Goal: Transaction & Acquisition: Purchase product/service

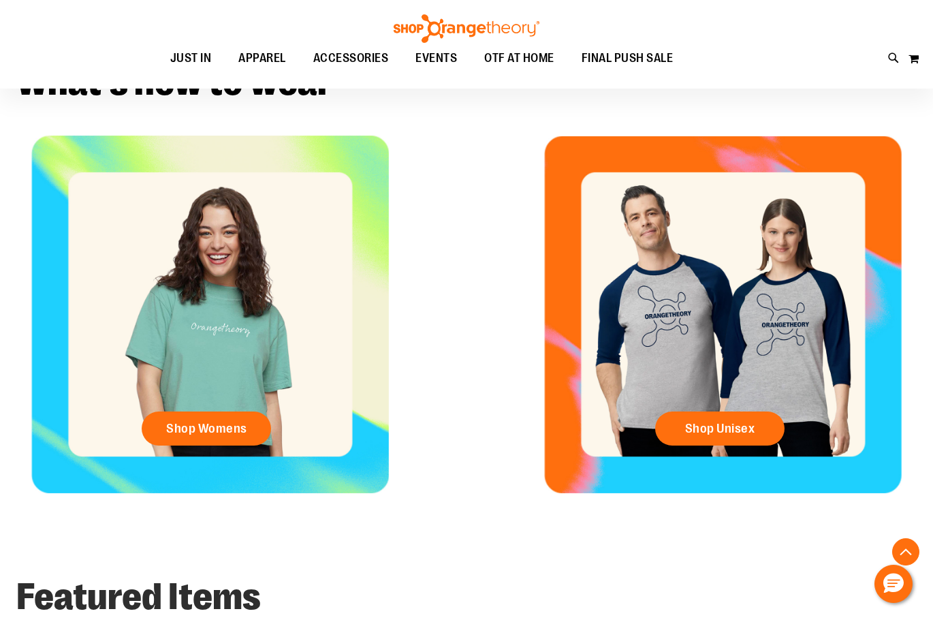
scroll to position [325, 0]
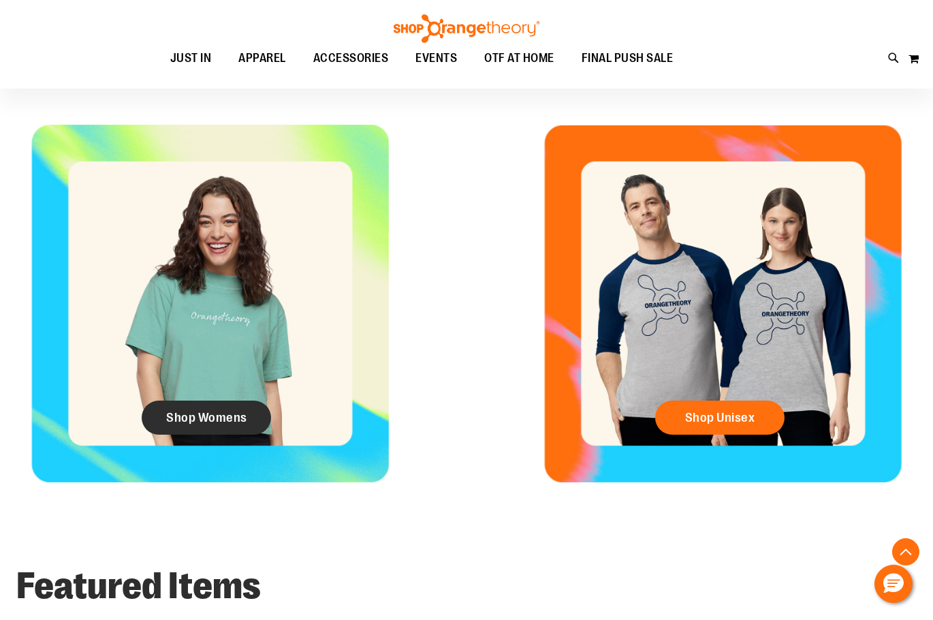
type input "**********"
click at [213, 423] on span "Shop Womens" at bounding box center [206, 417] width 81 height 15
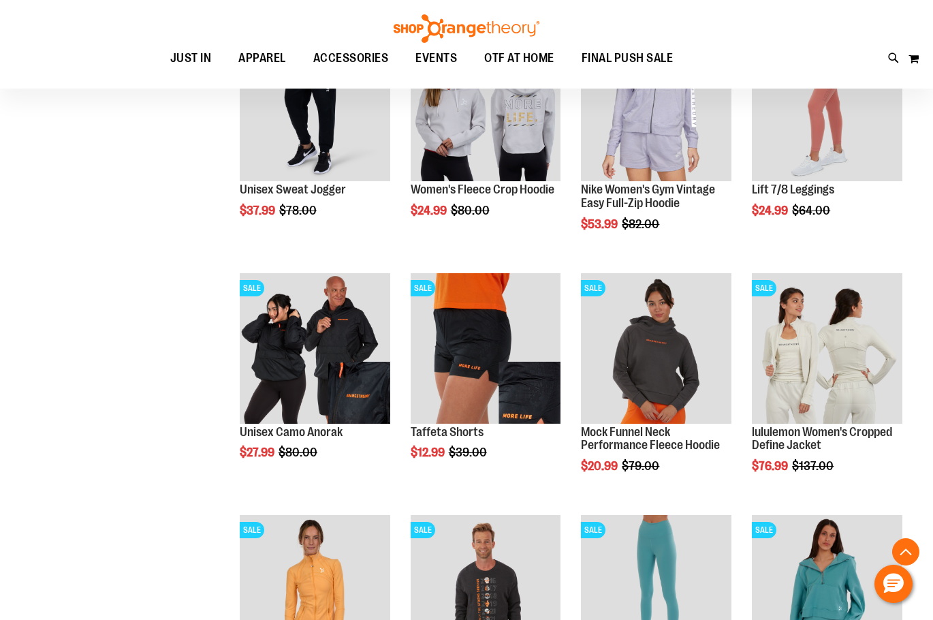
scroll to position [678, 0]
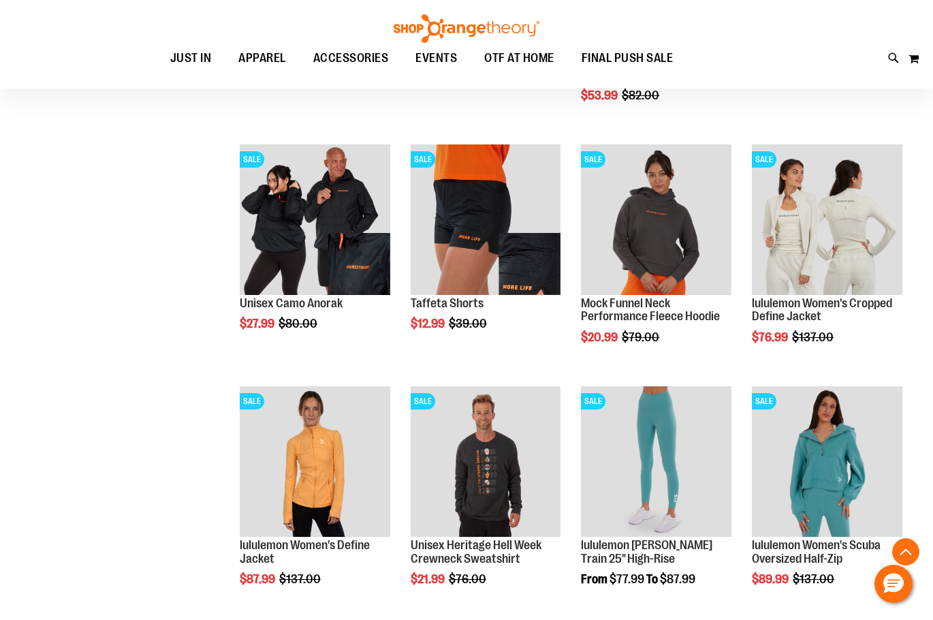
scroll to position [1019, 0]
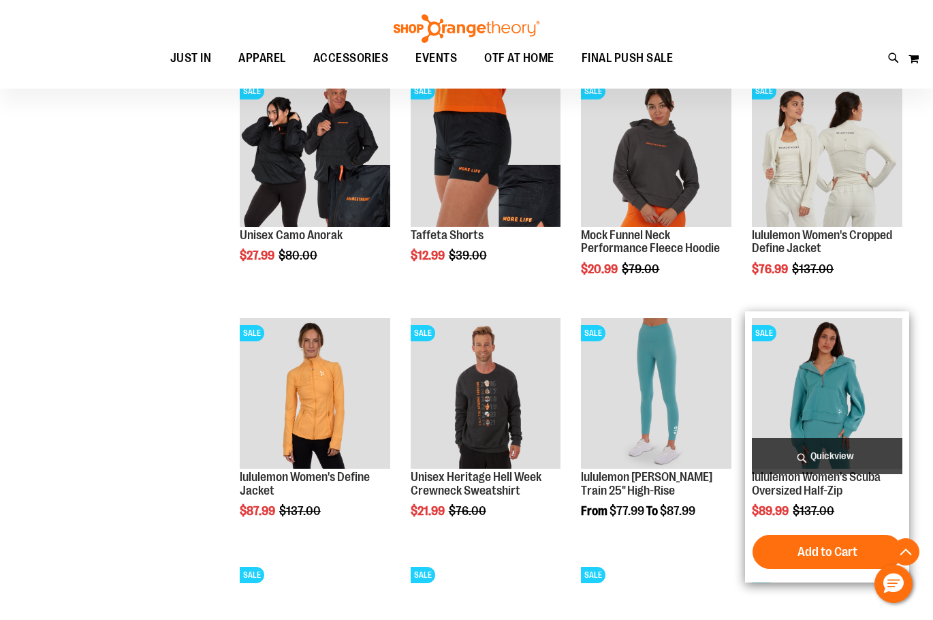
type input "**********"
click at [854, 407] on img "product" at bounding box center [827, 393] width 150 height 150
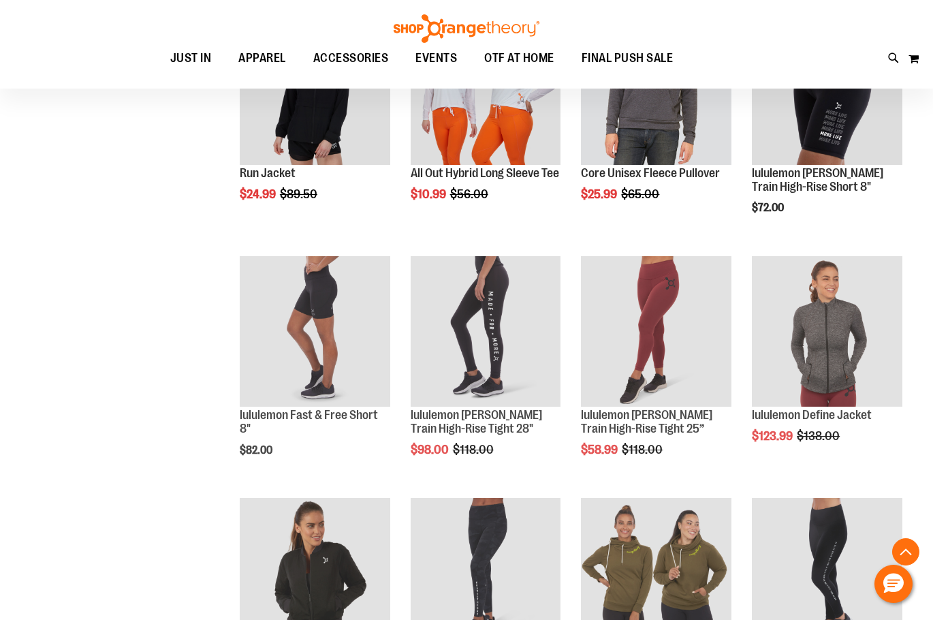
scroll to position [849, 0]
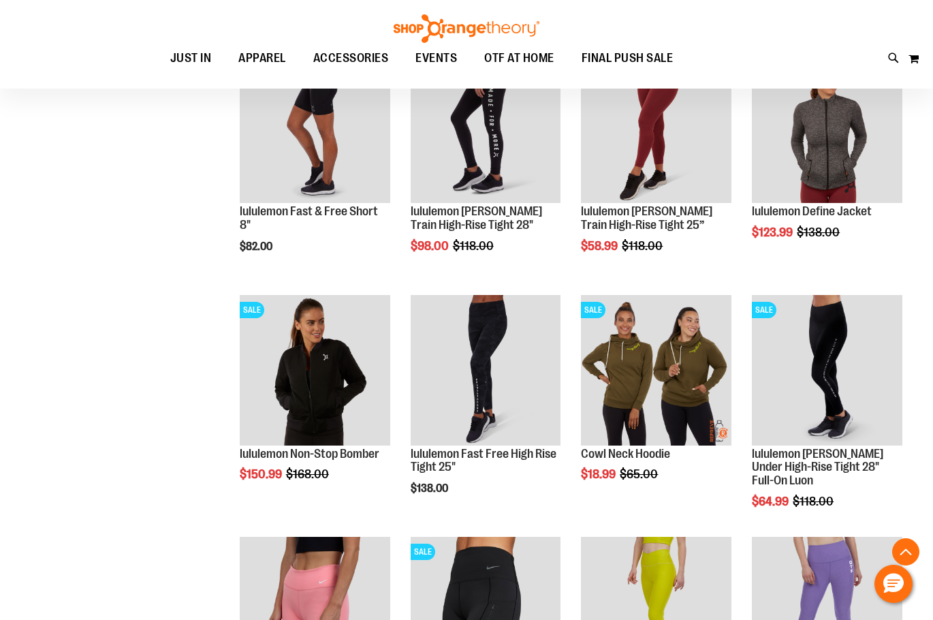
scroll to position [1189, 0]
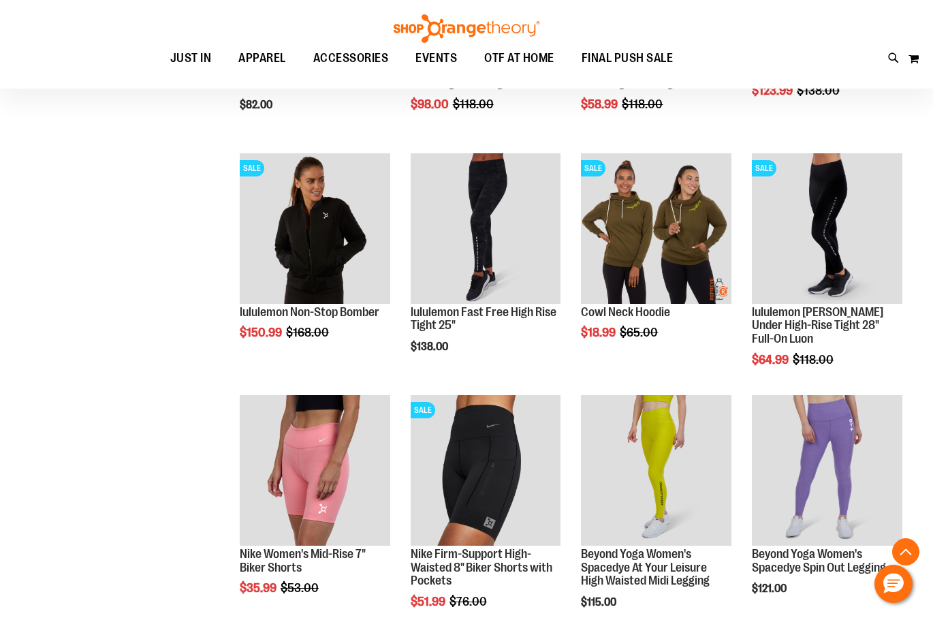
scroll to position [1121, 0]
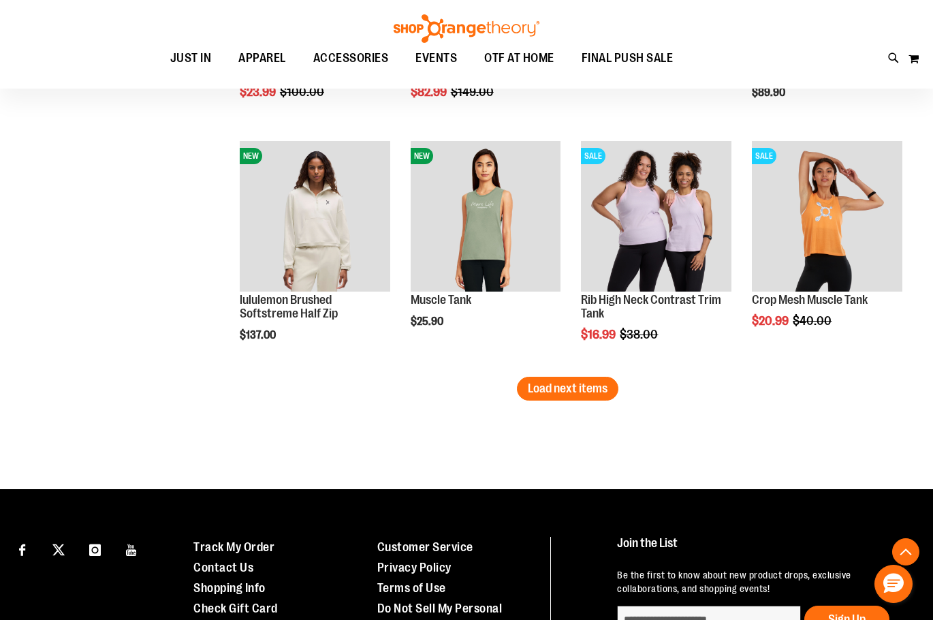
scroll to position [2211, 0]
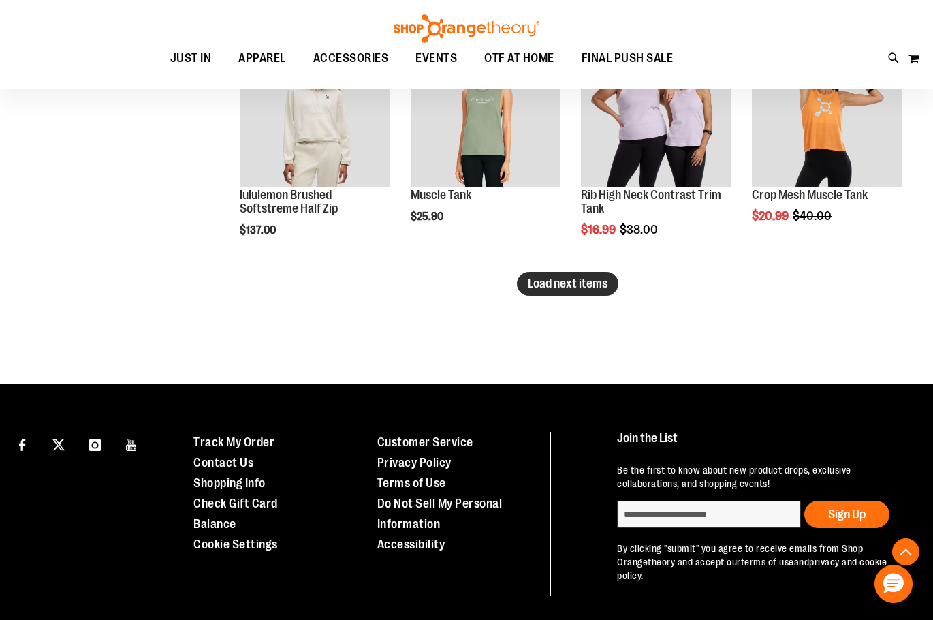
type input "**********"
click at [553, 282] on span "Load next items" at bounding box center [568, 283] width 80 height 14
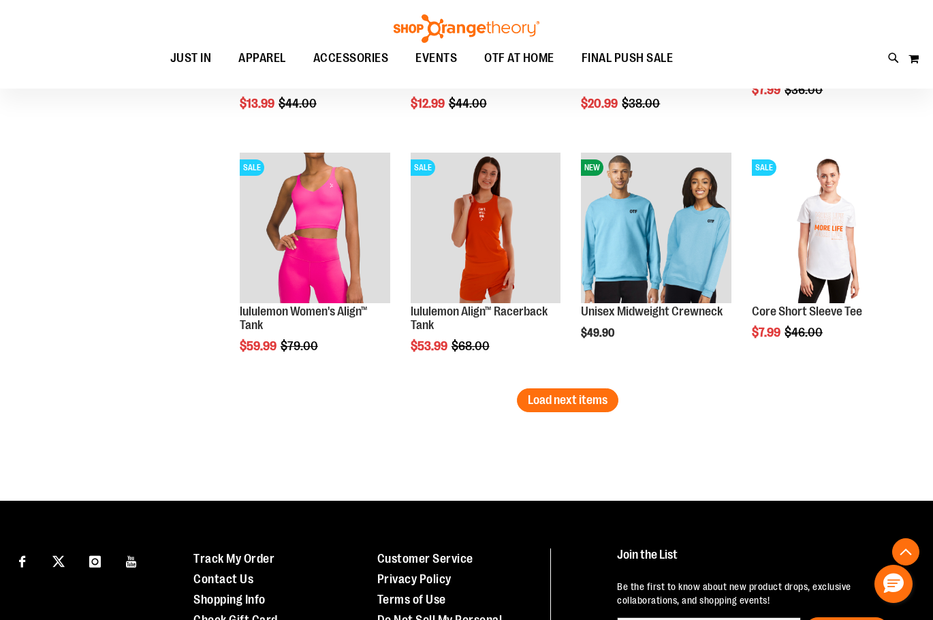
scroll to position [2823, 0]
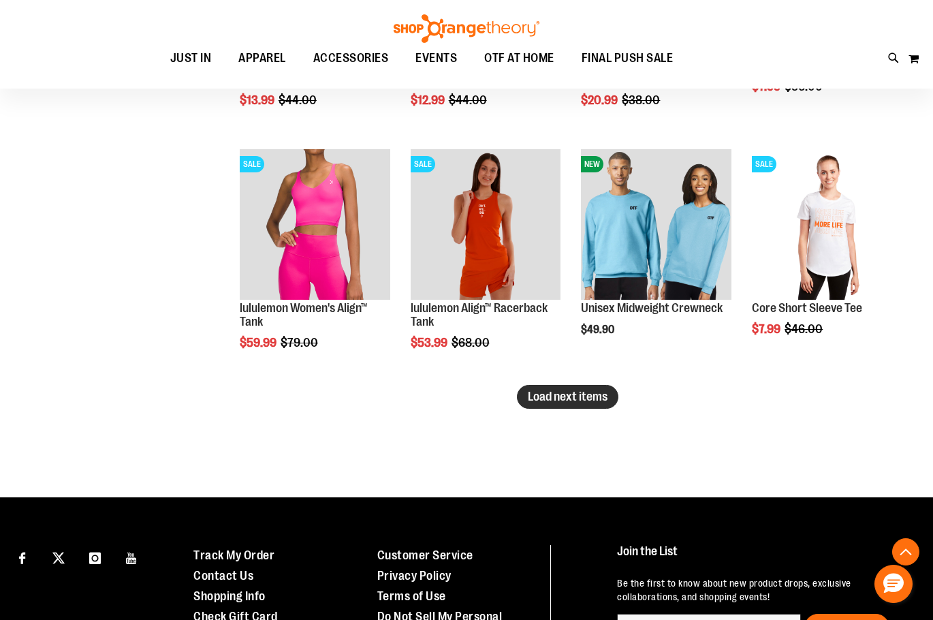
click at [588, 398] on span "Load next items" at bounding box center [568, 396] width 80 height 14
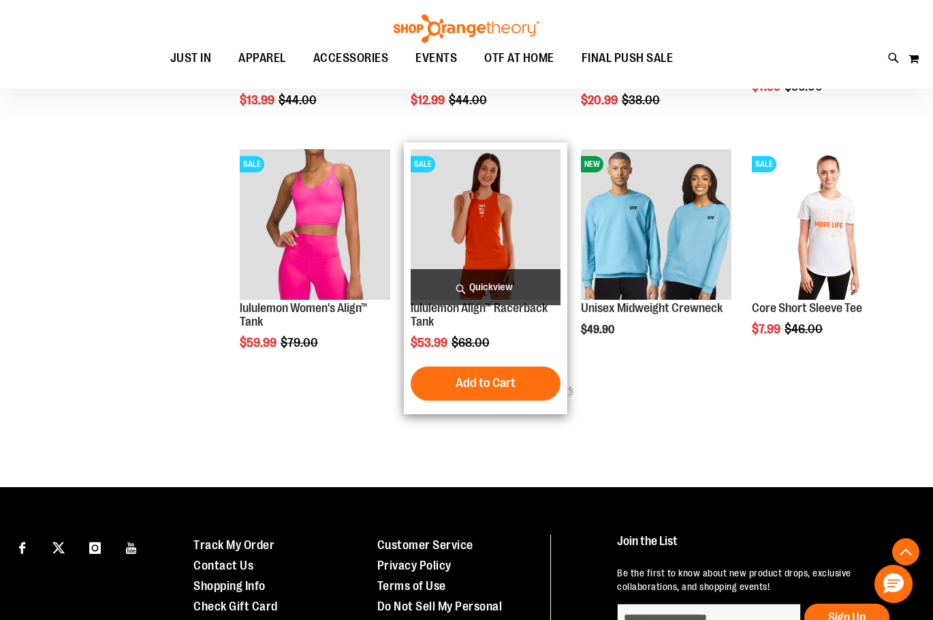
click at [477, 217] on img "product" at bounding box center [486, 224] width 150 height 150
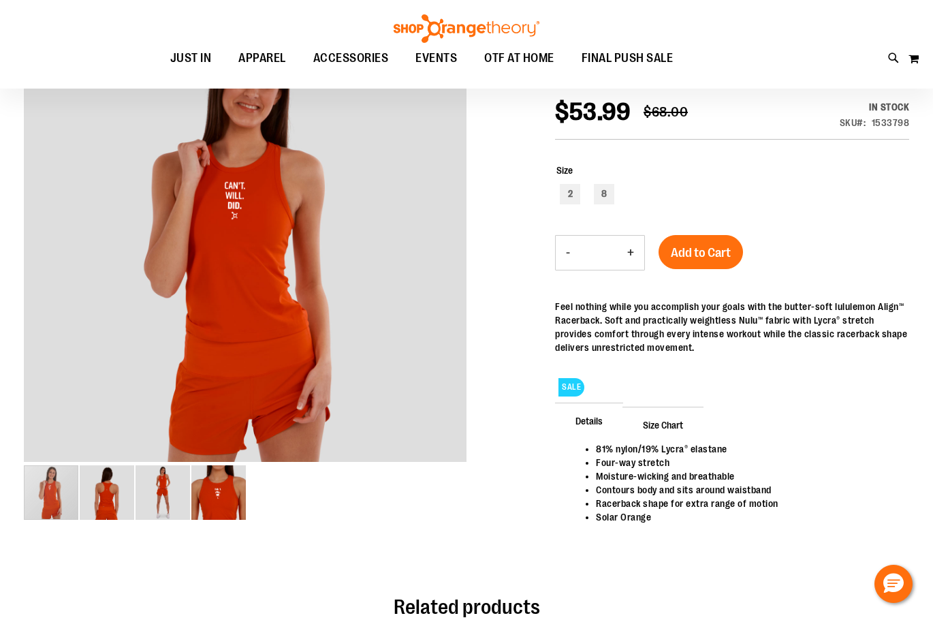
scroll to position [272, 0]
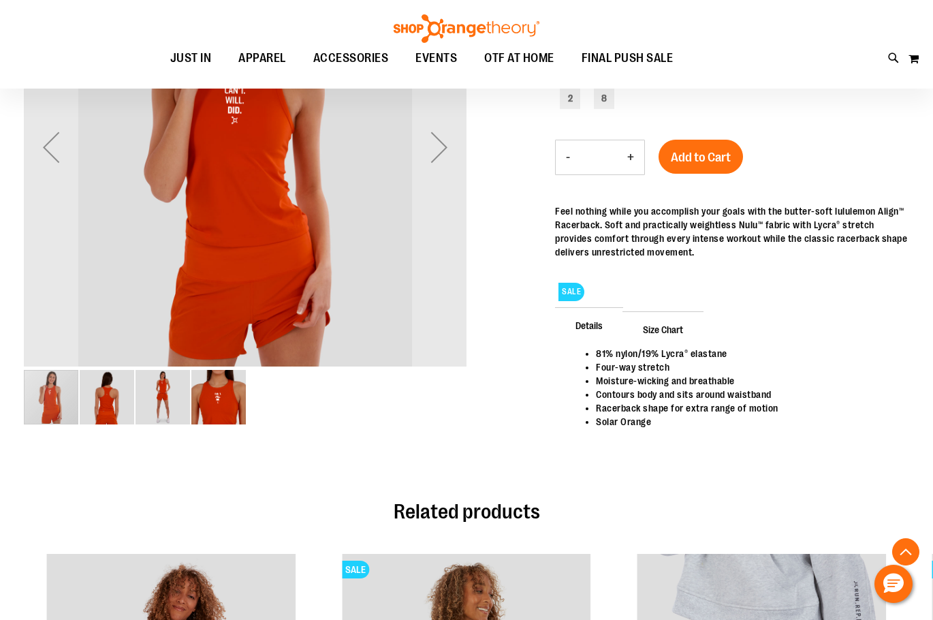
type input "**********"
click at [204, 402] on img "image 4 of 4" at bounding box center [218, 397] width 54 height 54
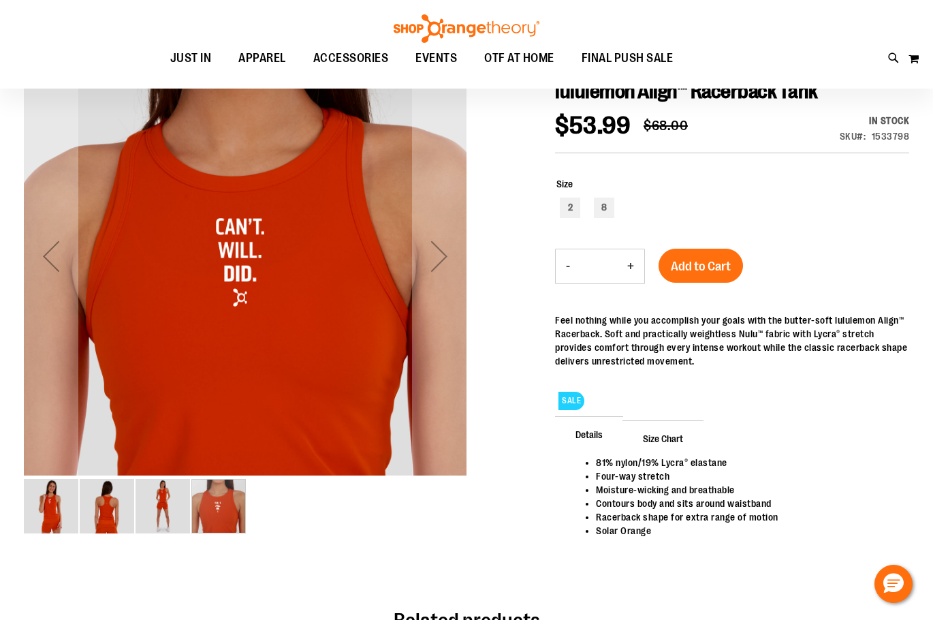
scroll to position [67, 0]
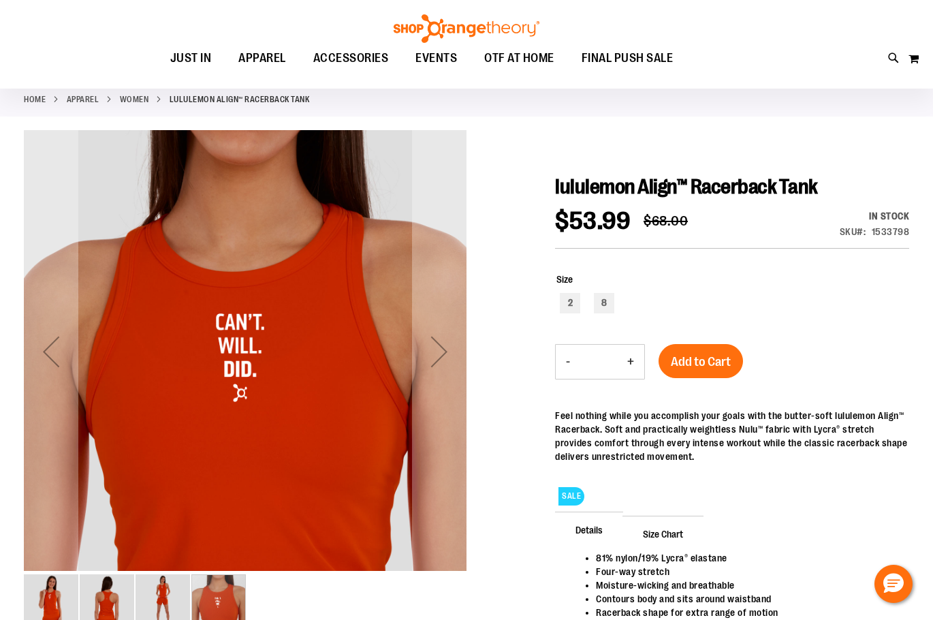
click at [165, 596] on img "image 3 of 4" at bounding box center [162, 601] width 54 height 54
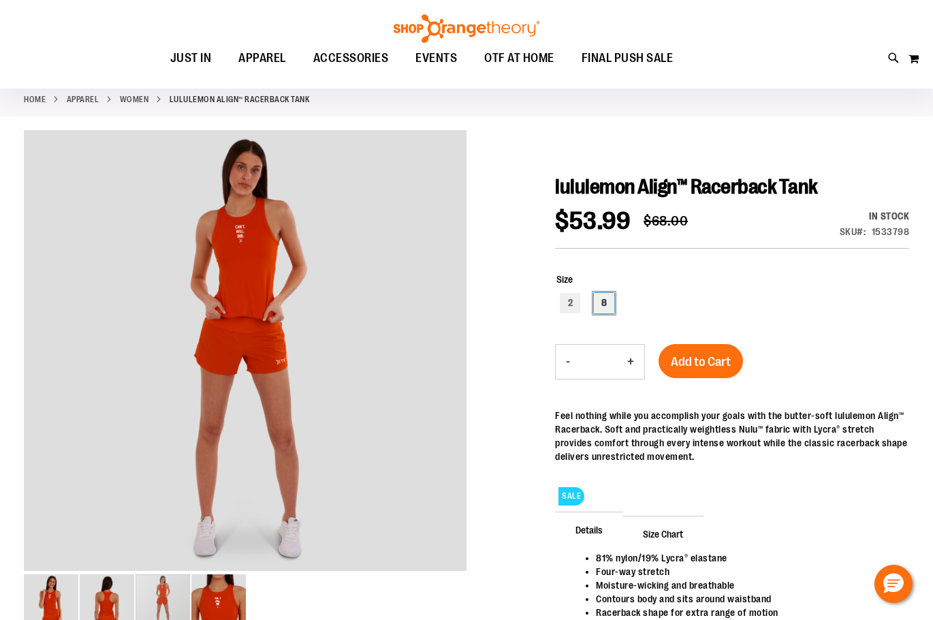
click at [605, 300] on div "8" at bounding box center [604, 303] width 20 height 20
type input "***"
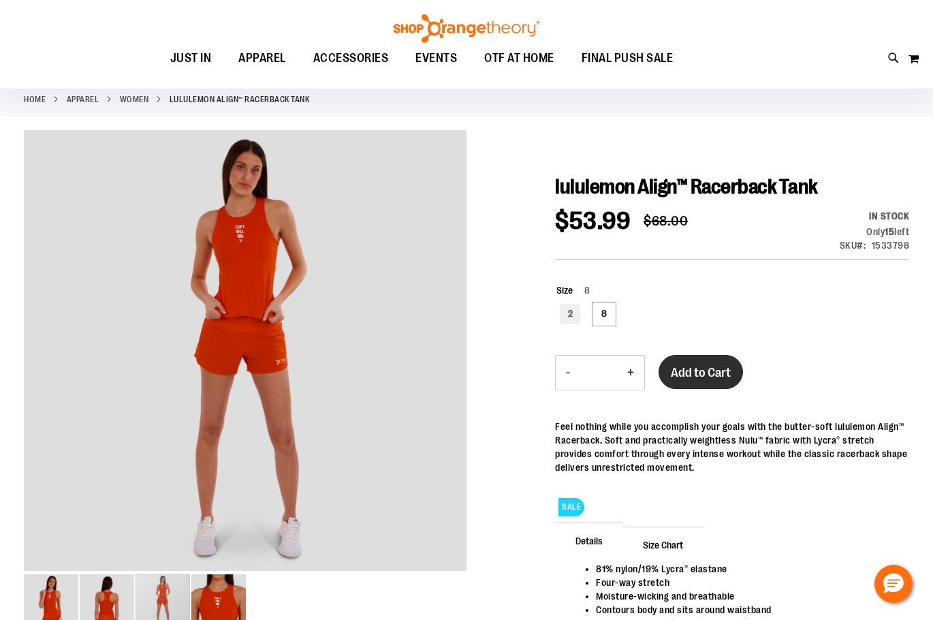
click at [697, 373] on span "Add to Cart" at bounding box center [701, 372] width 60 height 15
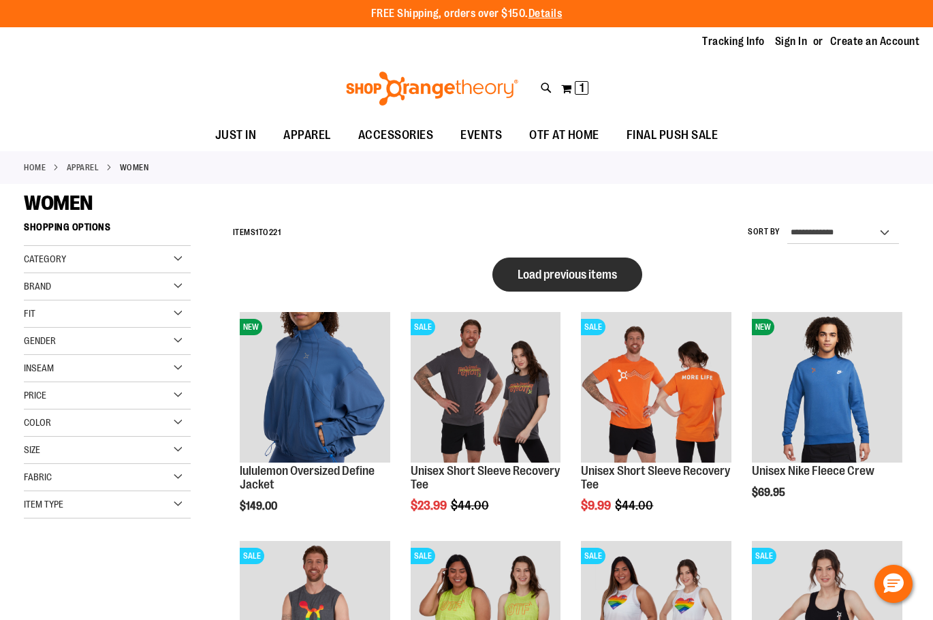
type input "**********"
click at [537, 272] on span "Load previous items" at bounding box center [566, 275] width 99 height 14
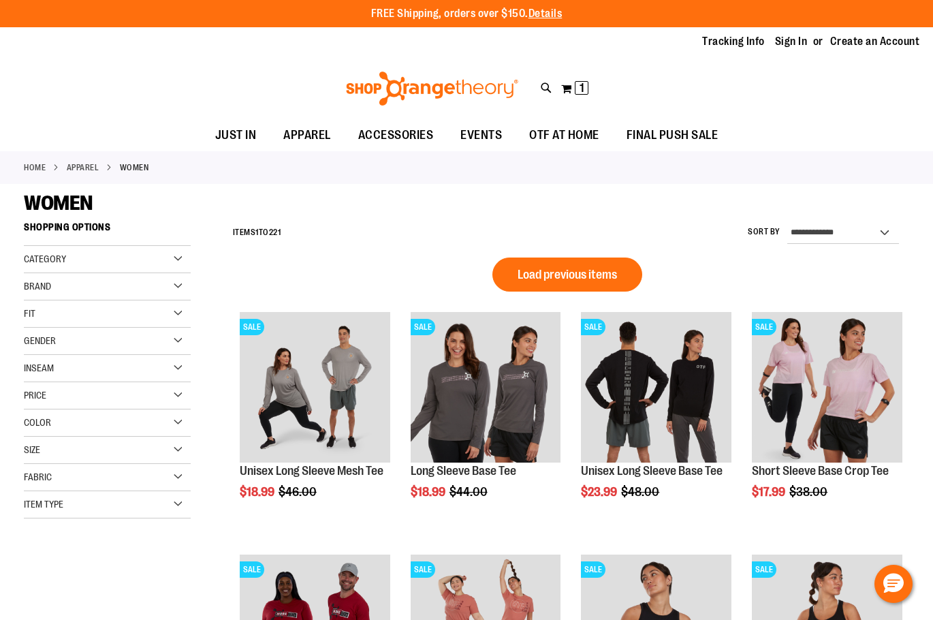
click at [565, 246] on div "**********" at bounding box center [567, 232] width 683 height 35
click at [552, 261] on button "Load previous items" at bounding box center [567, 274] width 150 height 34
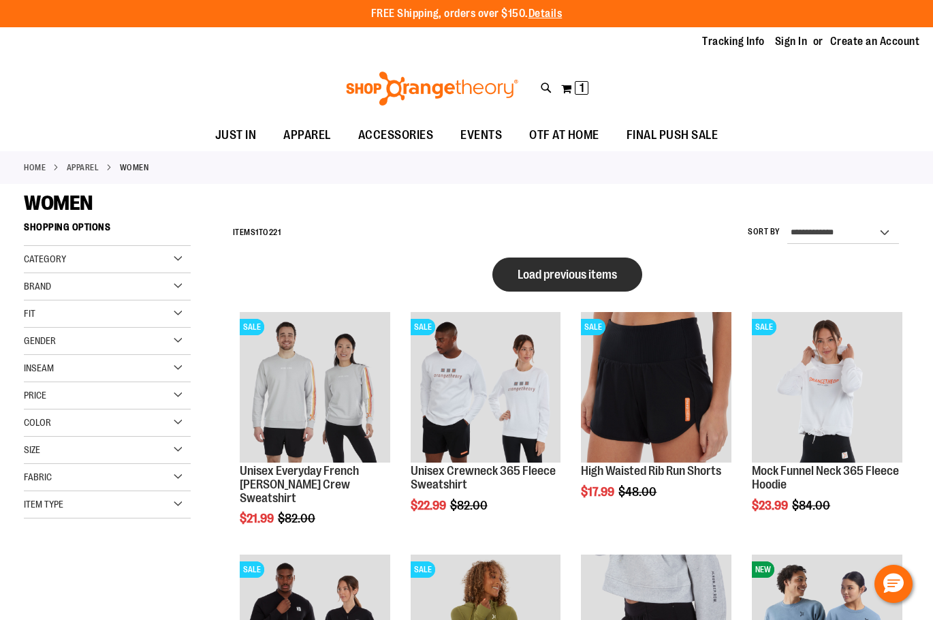
click at [571, 283] on button "Load previous items" at bounding box center [567, 274] width 150 height 34
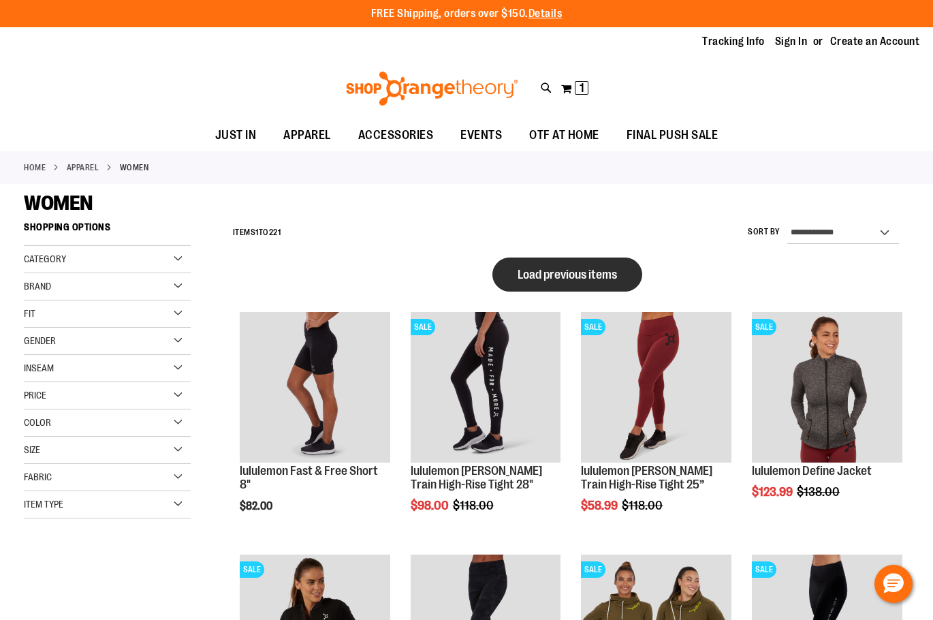
click at [562, 272] on span "Load previous items" at bounding box center [566, 275] width 99 height 14
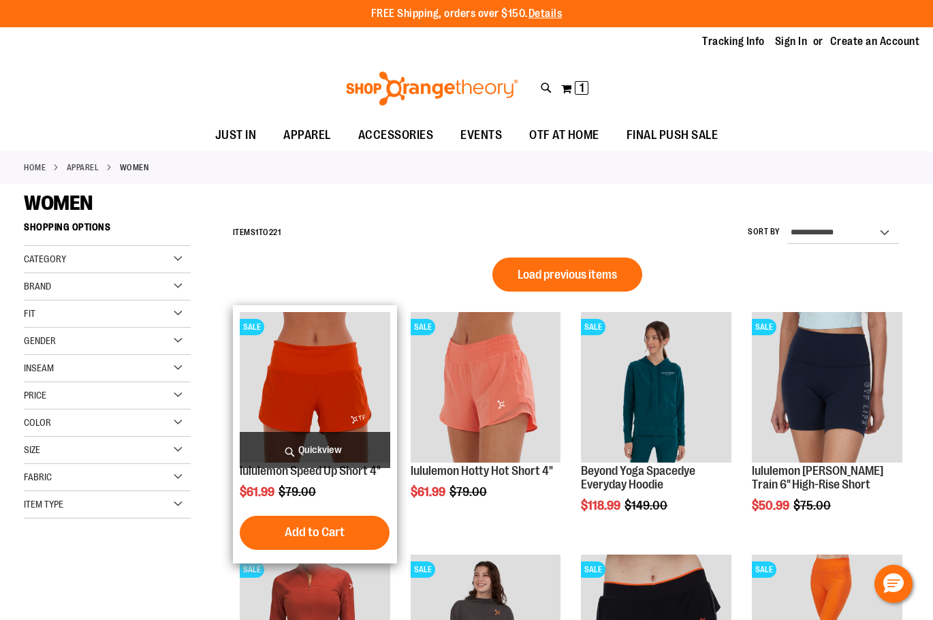
click at [283, 379] on img "product" at bounding box center [315, 387] width 150 height 150
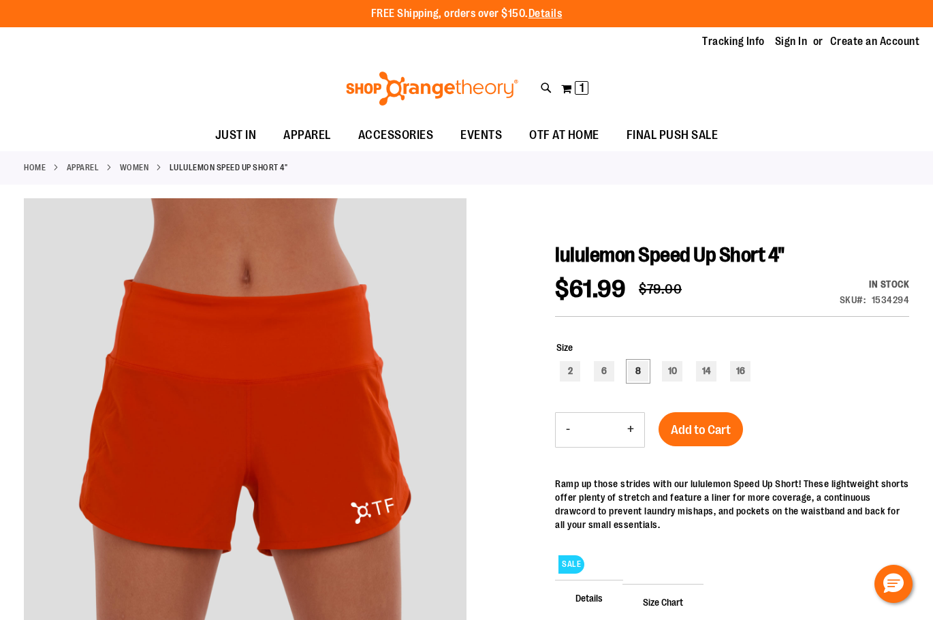
type input "**********"
click at [641, 379] on div "8" at bounding box center [638, 371] width 20 height 20
type input "***"
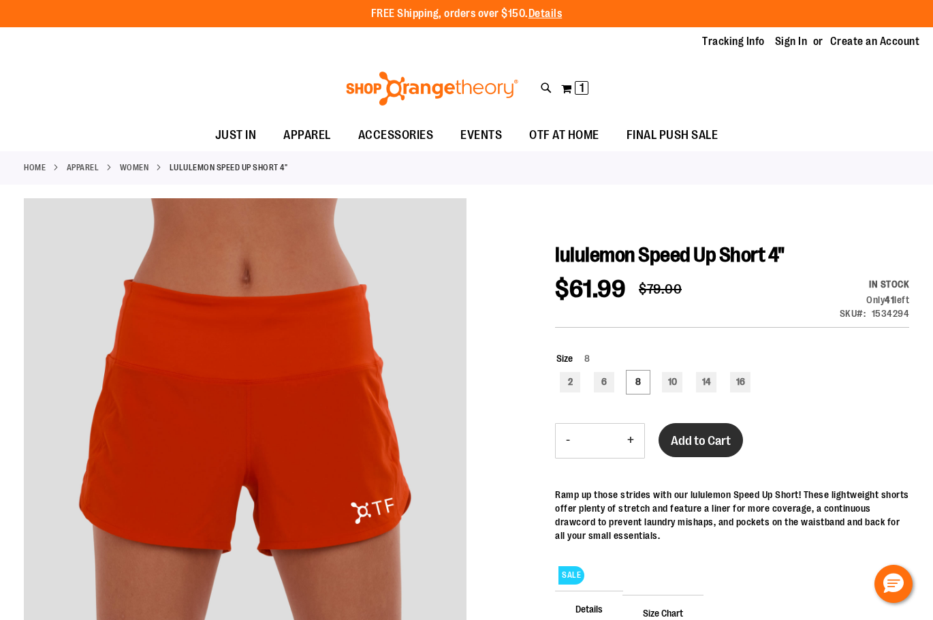
click at [686, 445] on span "Add to Cart" at bounding box center [701, 440] width 60 height 15
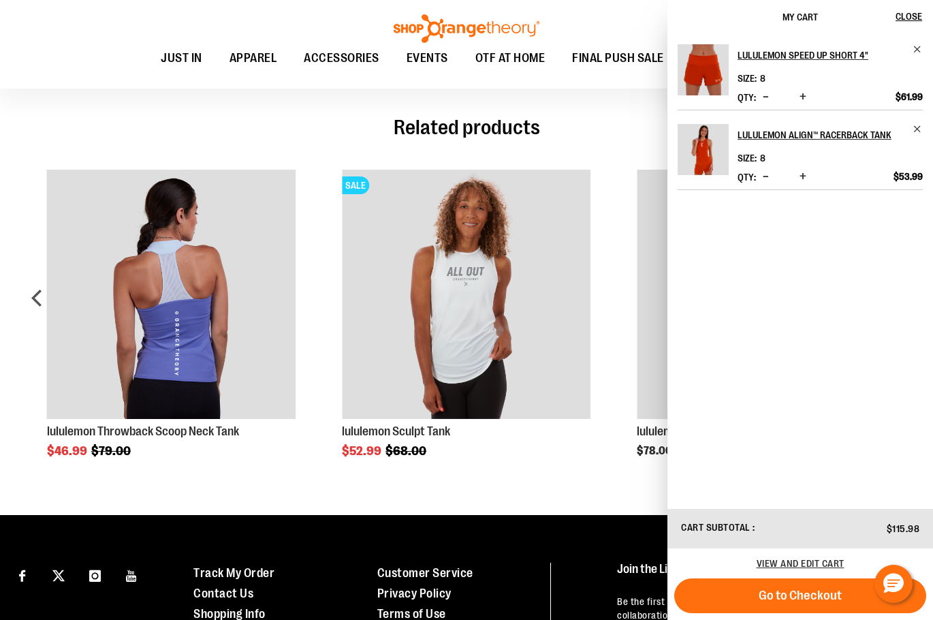
scroll to position [129, 0]
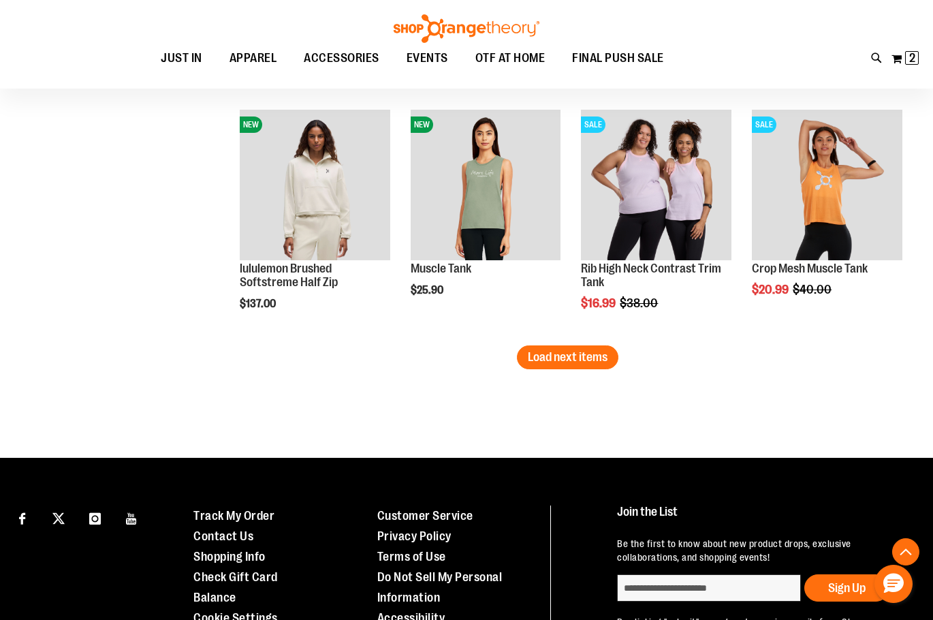
scroll to position [2256, 0]
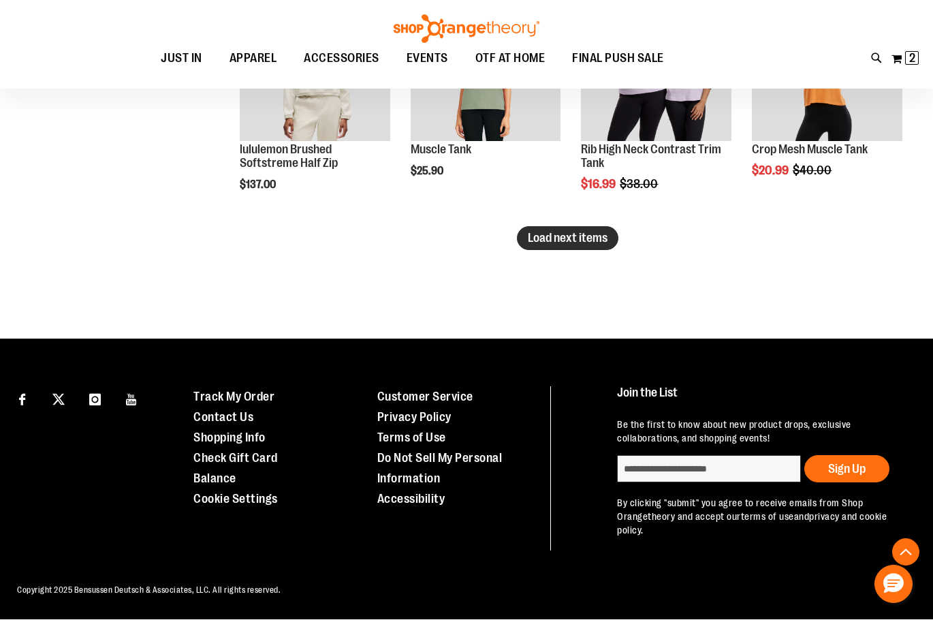
type input "**********"
click at [536, 231] on span "Load next items" at bounding box center [568, 238] width 80 height 14
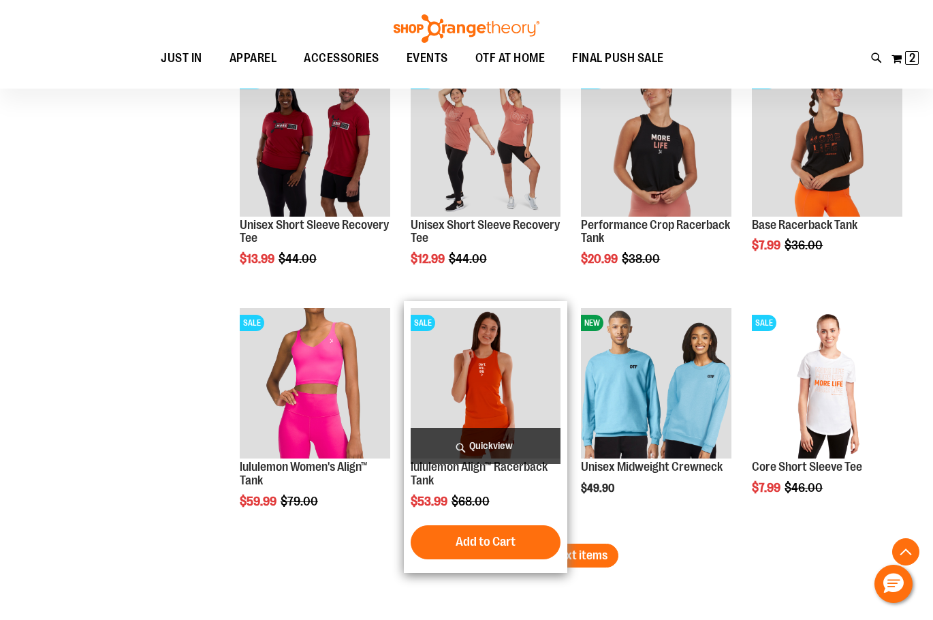
scroll to position [2937, 0]
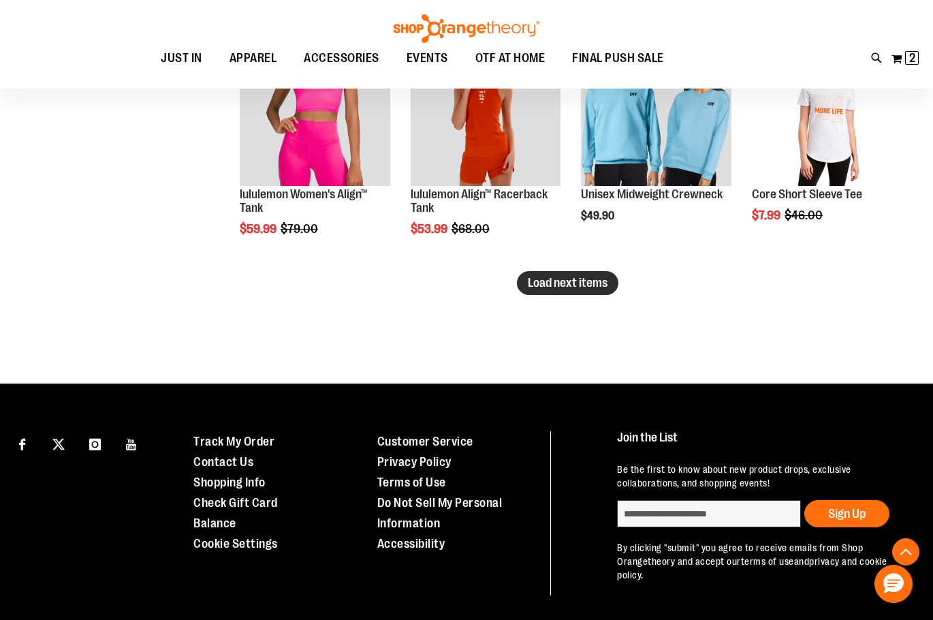
click at [568, 274] on button "Load next items" at bounding box center [567, 283] width 101 height 24
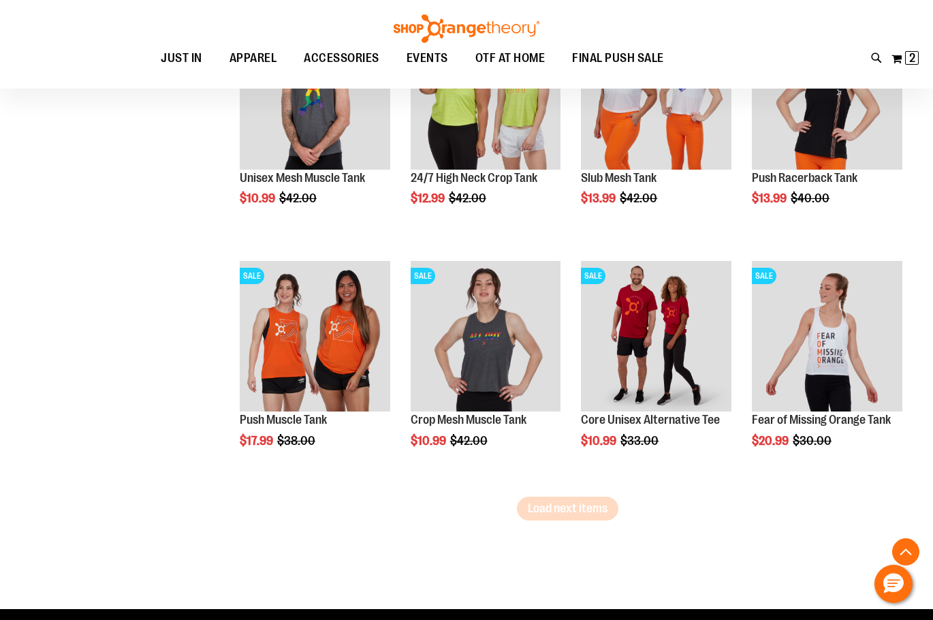
scroll to position [3550, 0]
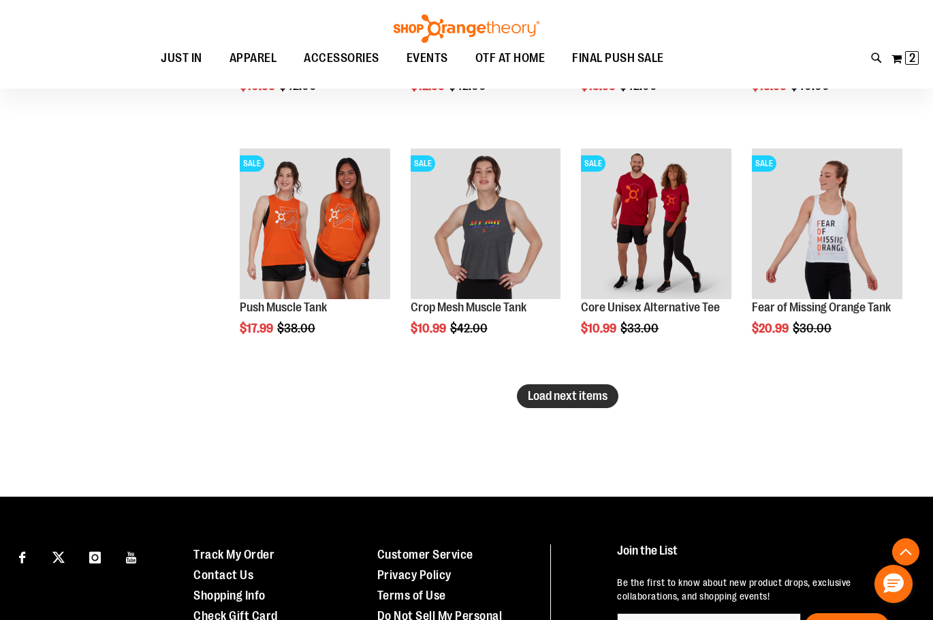
click at [582, 402] on span "Load next items" at bounding box center [568, 396] width 80 height 14
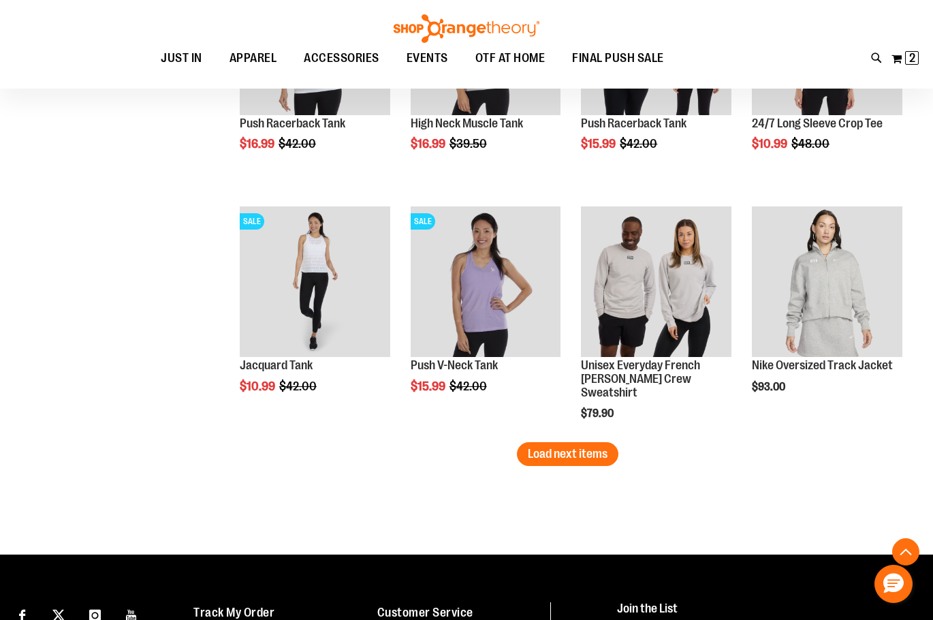
scroll to position [4299, 0]
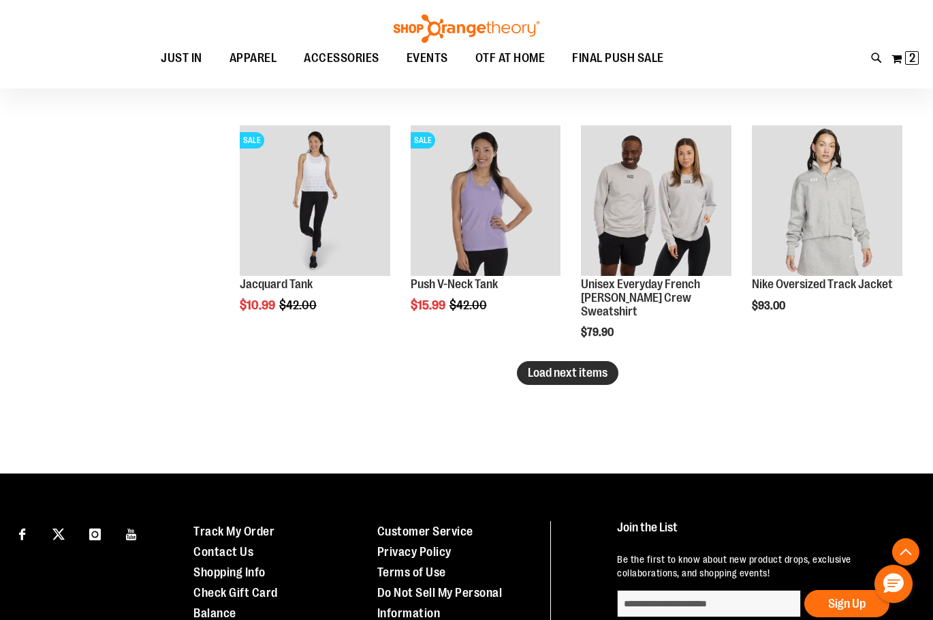
click at [569, 373] on span "Load next items" at bounding box center [568, 373] width 80 height 14
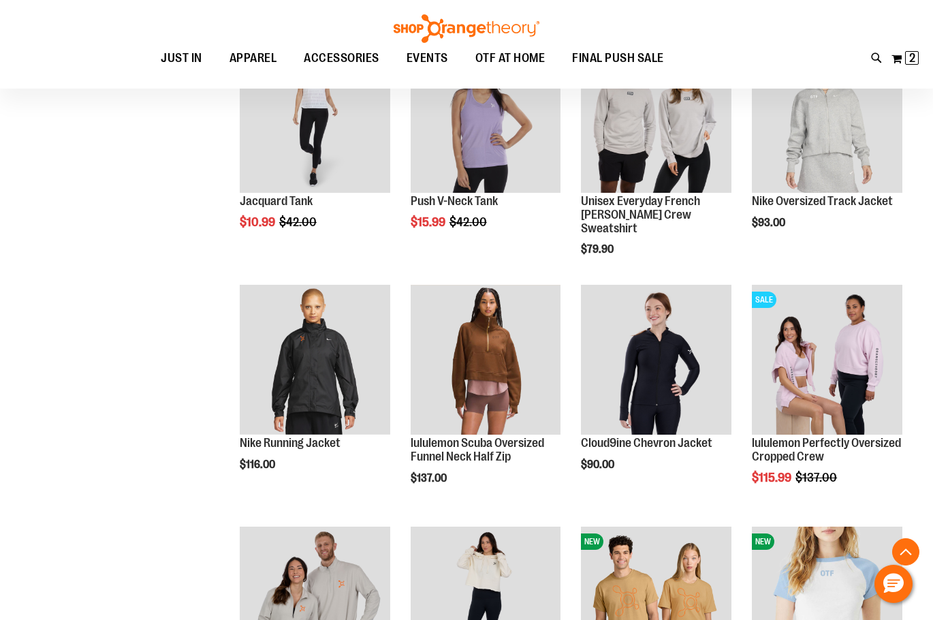
scroll to position [4639, 0]
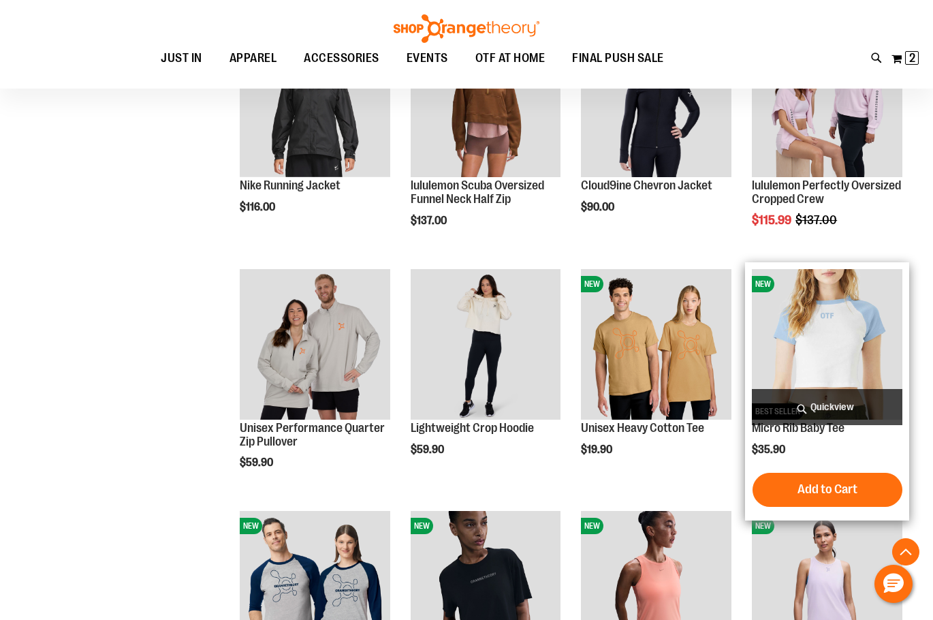
click at [793, 331] on img "product" at bounding box center [827, 344] width 150 height 150
click at [837, 353] on img "product" at bounding box center [827, 344] width 150 height 150
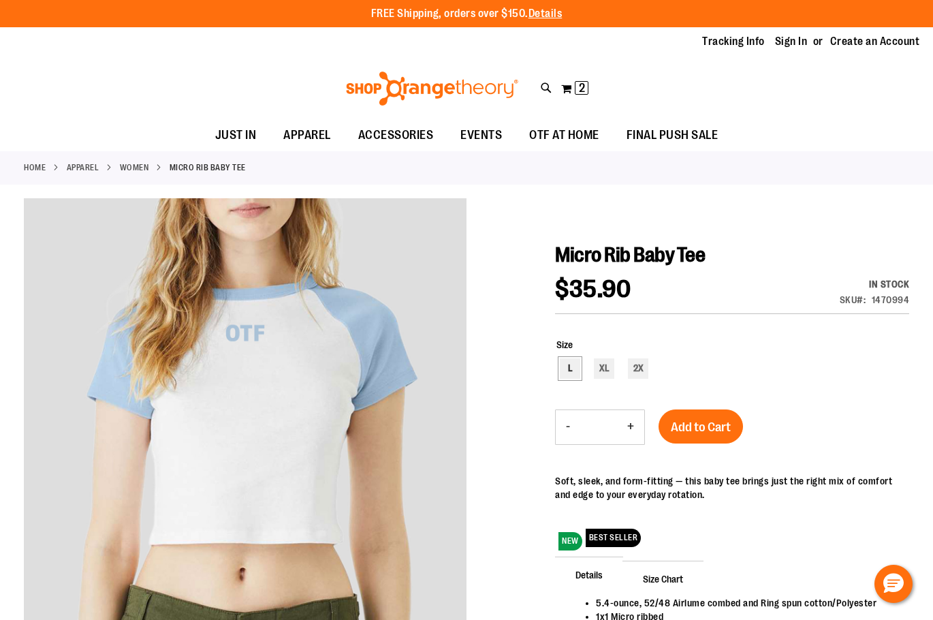
type input "**********"
click at [562, 364] on div "L" at bounding box center [570, 368] width 20 height 20
type input "***"
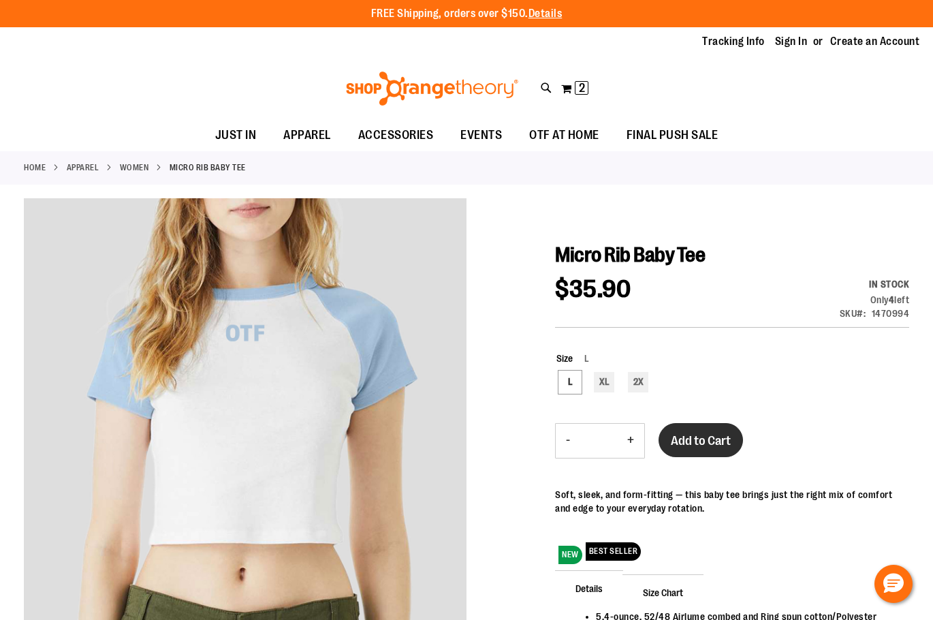
click at [690, 420] on div "Micro Rib Baby Tee $35.90 In stock Only 4 left SKU 1470994 Size L L XL 2X *** -…" at bounding box center [732, 507] width 354 height 531
click at [568, 379] on div "L" at bounding box center [570, 382] width 20 height 20
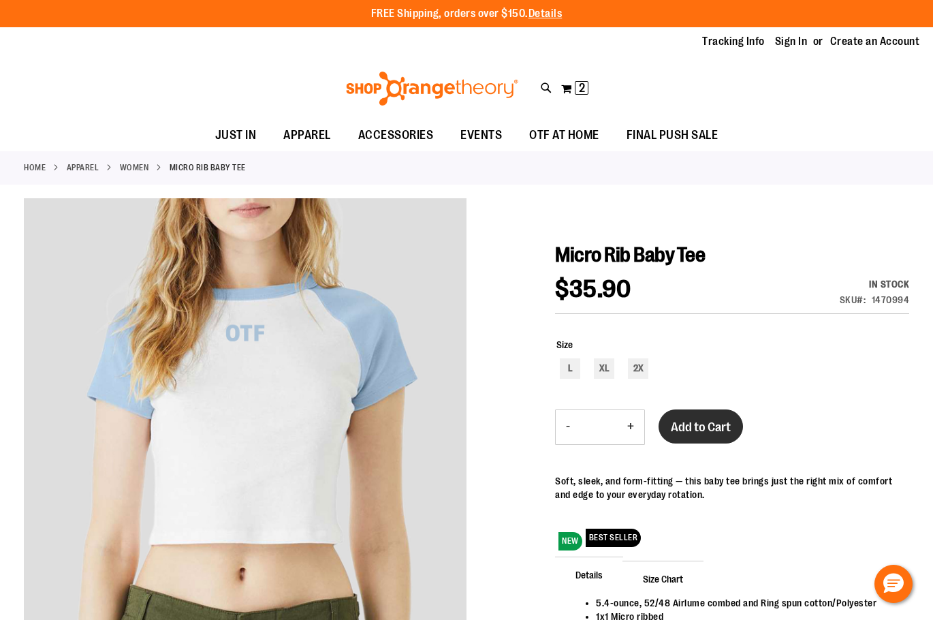
click at [703, 432] on span "Add to Cart" at bounding box center [701, 426] width 60 height 15
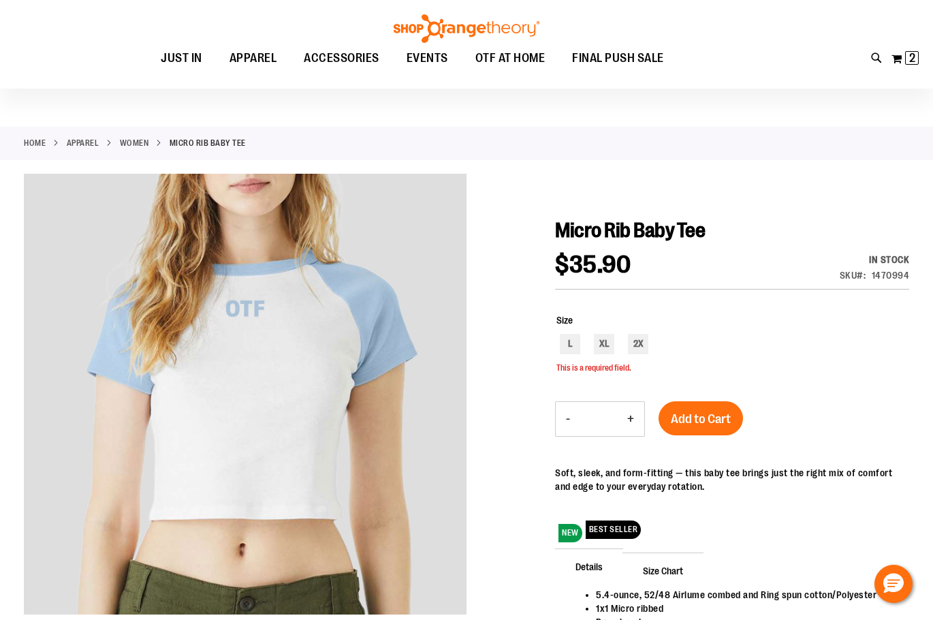
scroll to position [28, 0]
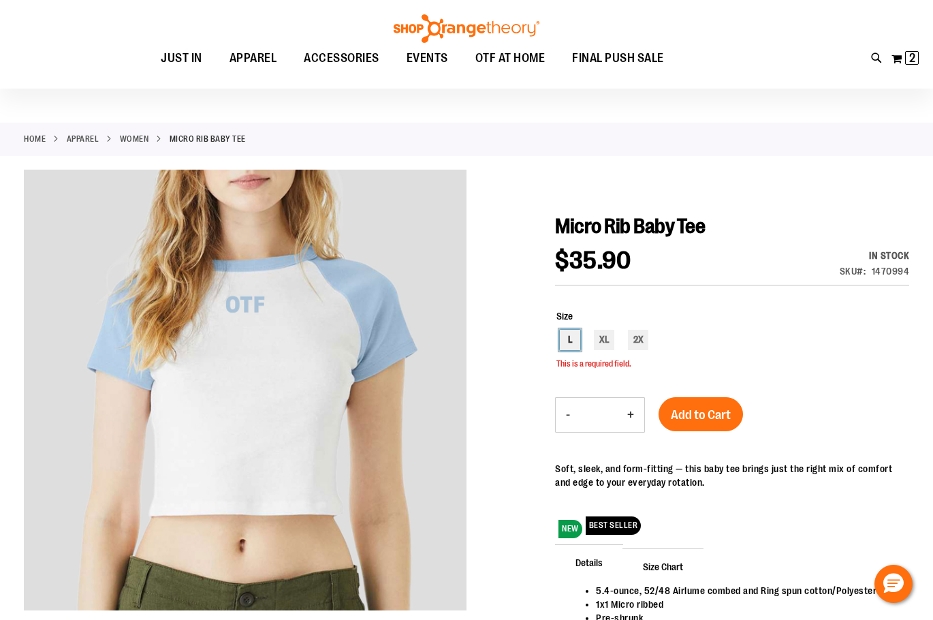
click at [564, 338] on div "L" at bounding box center [570, 340] width 20 height 20
type input "***"
click at [689, 408] on span "Add to Cart" at bounding box center [701, 414] width 60 height 15
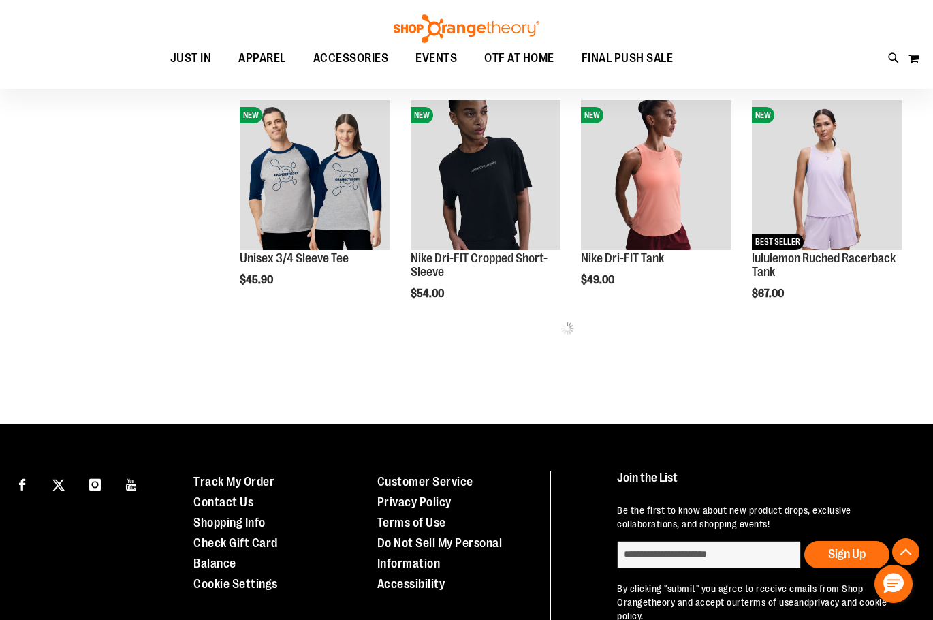
scroll to position [468, 0]
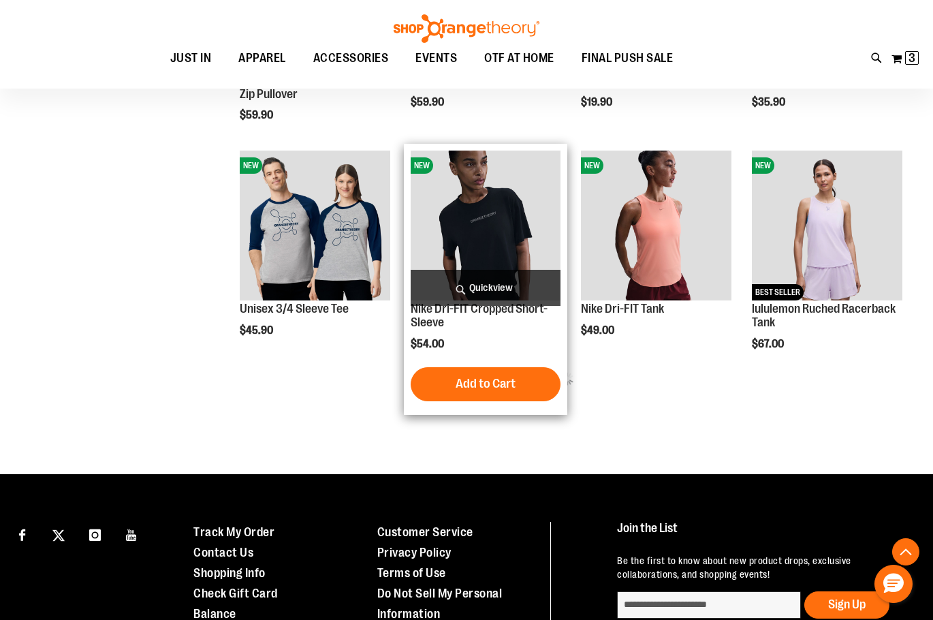
type input "**********"
click at [467, 229] on img "product" at bounding box center [486, 225] width 150 height 150
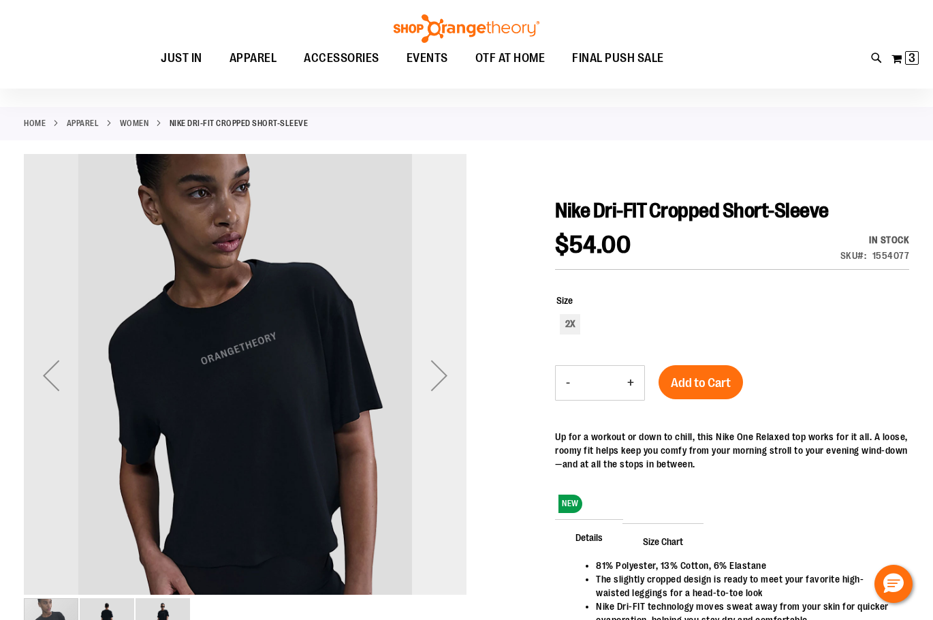
scroll to position [67, 0]
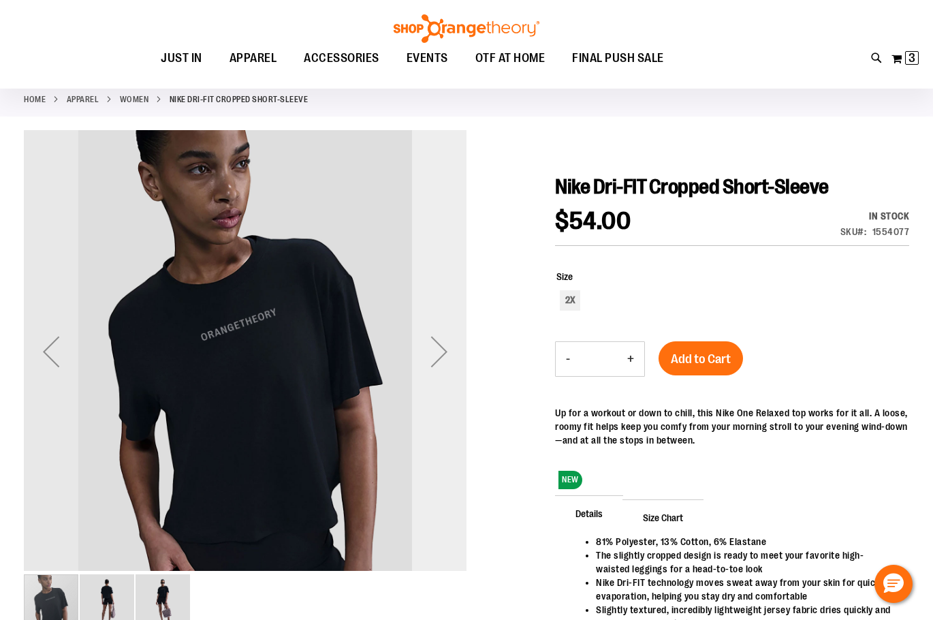
type input "**********"
click at [436, 351] on div "Next" at bounding box center [439, 351] width 54 height 54
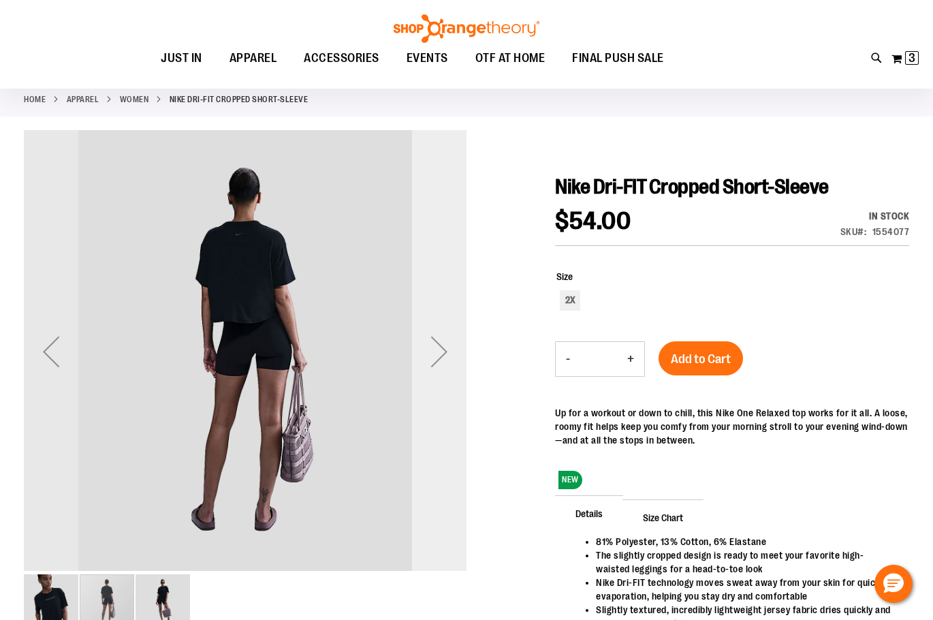
click at [436, 351] on div "Next" at bounding box center [439, 351] width 54 height 54
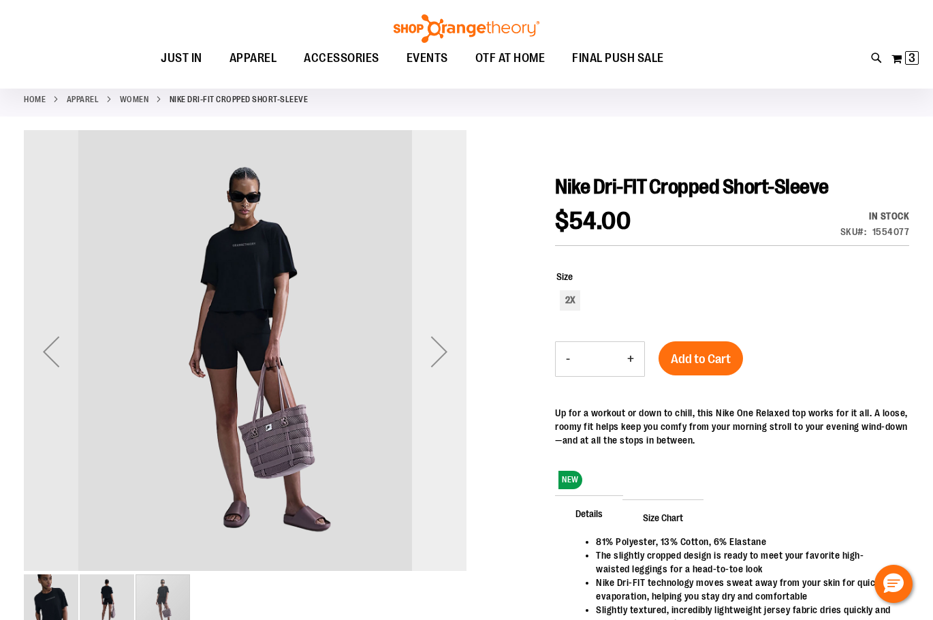
click at [447, 352] on div "Next" at bounding box center [439, 351] width 54 height 54
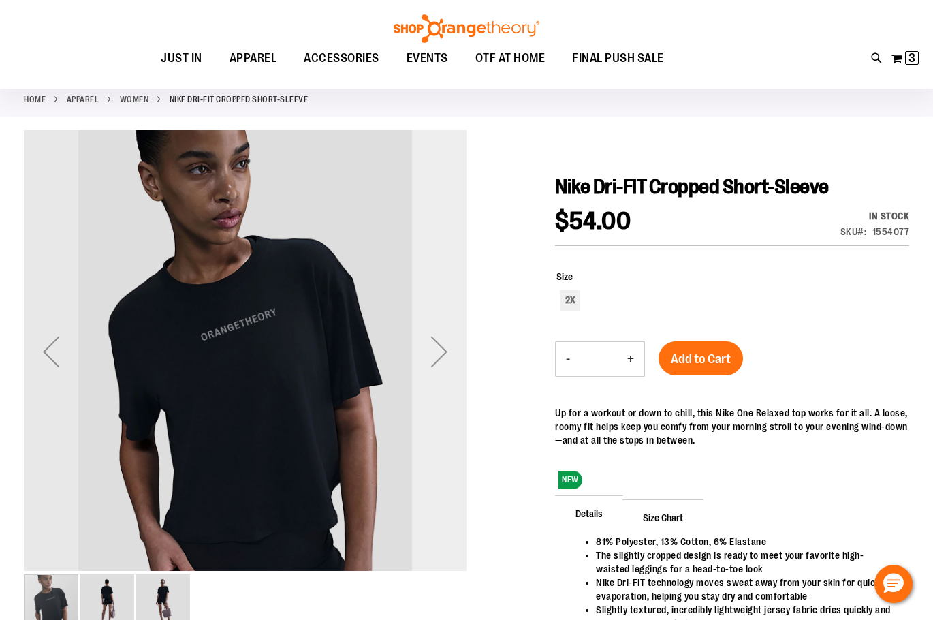
click at [447, 352] on div "Next" at bounding box center [439, 351] width 54 height 54
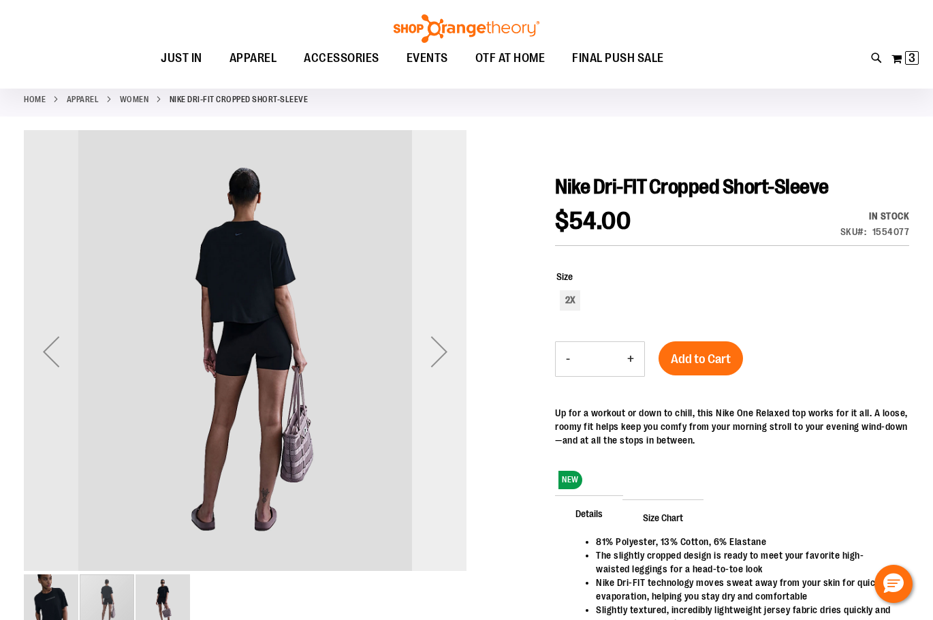
click at [447, 352] on div "Next" at bounding box center [439, 351] width 54 height 54
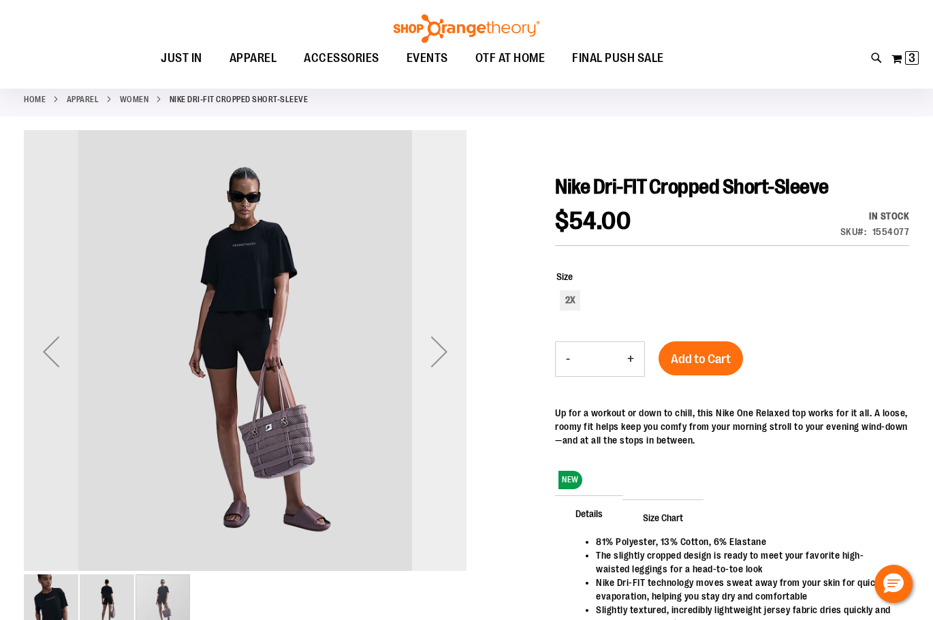
click at [447, 352] on div "Next" at bounding box center [439, 351] width 54 height 54
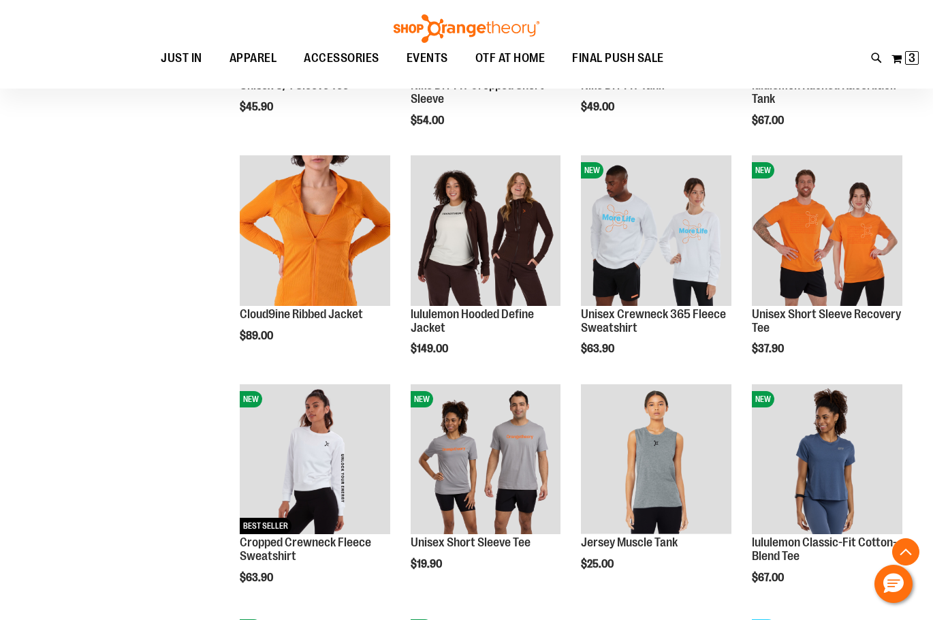
scroll to position [944, 0]
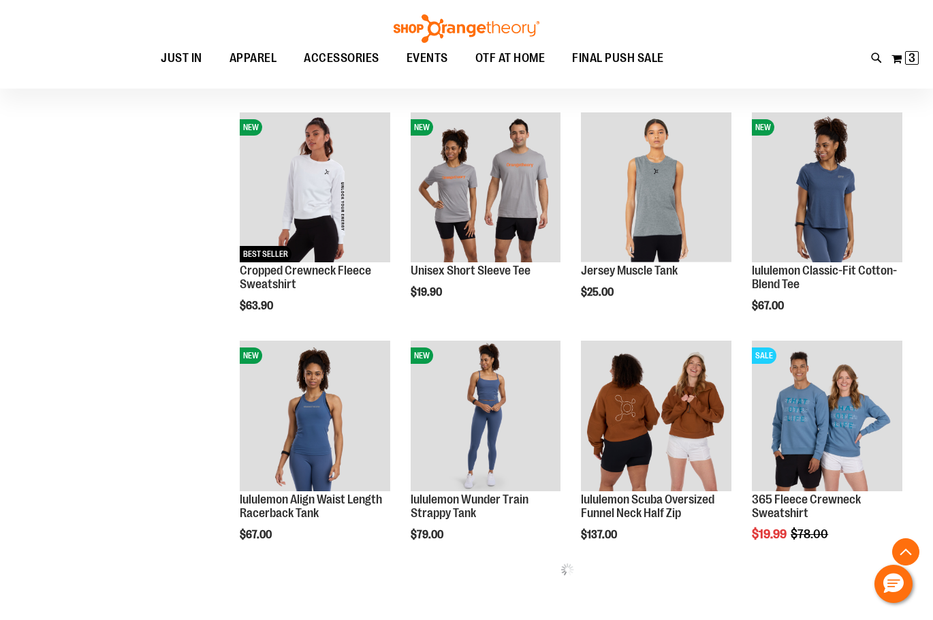
scroll to position [1080, 0]
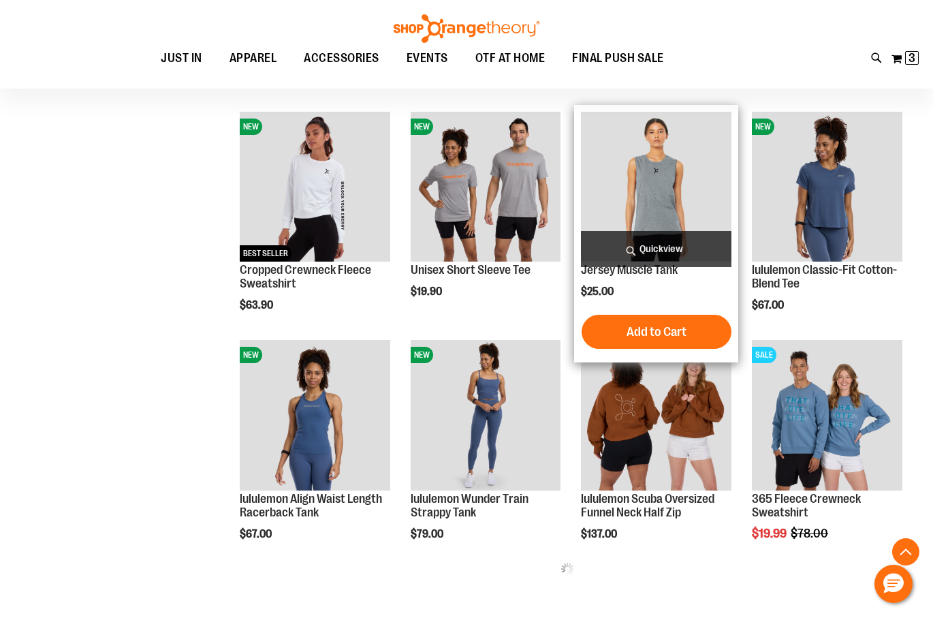
type input "**********"
click at [656, 206] on img "product" at bounding box center [656, 187] width 150 height 150
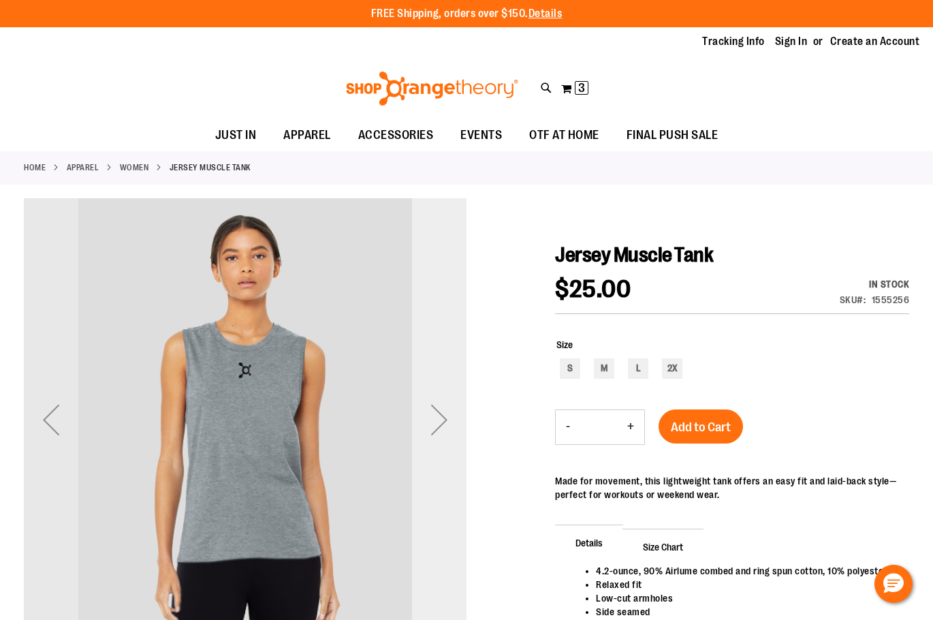
type input "**********"
click at [439, 415] on div "Next" at bounding box center [439, 419] width 54 height 54
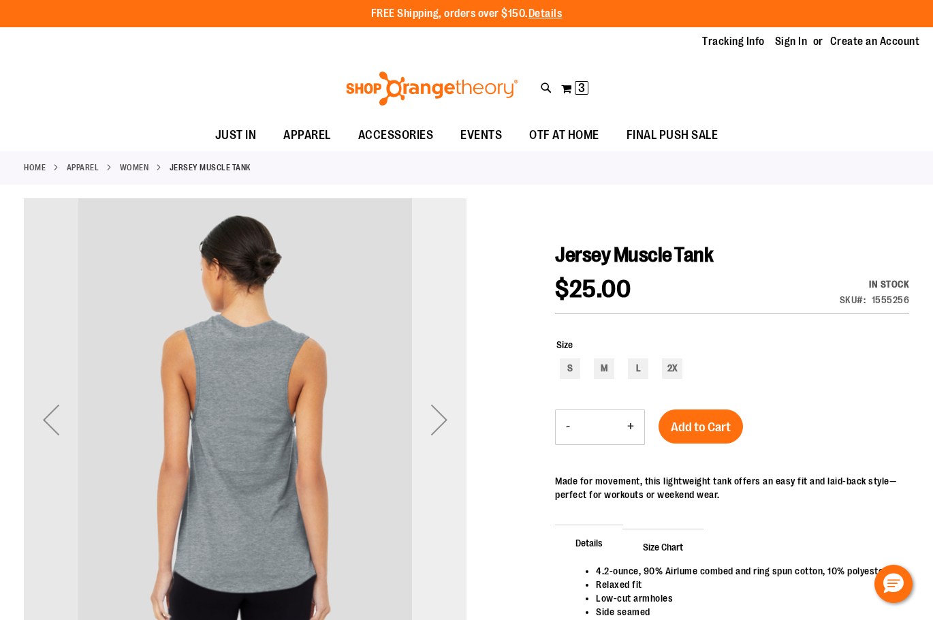
click at [439, 415] on div "Next" at bounding box center [439, 419] width 54 height 54
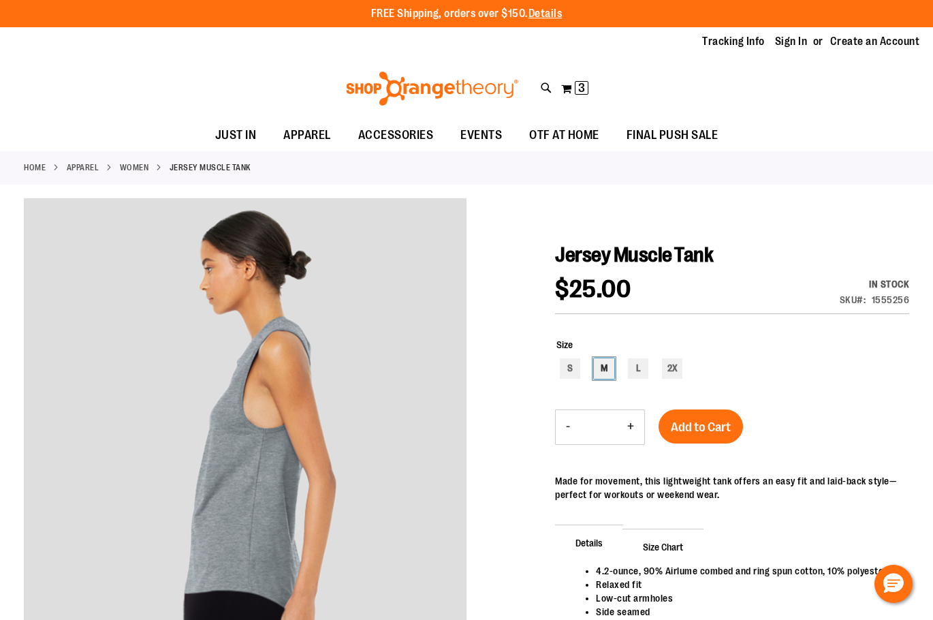
click at [601, 370] on div "M" at bounding box center [604, 368] width 20 height 20
type input "***"
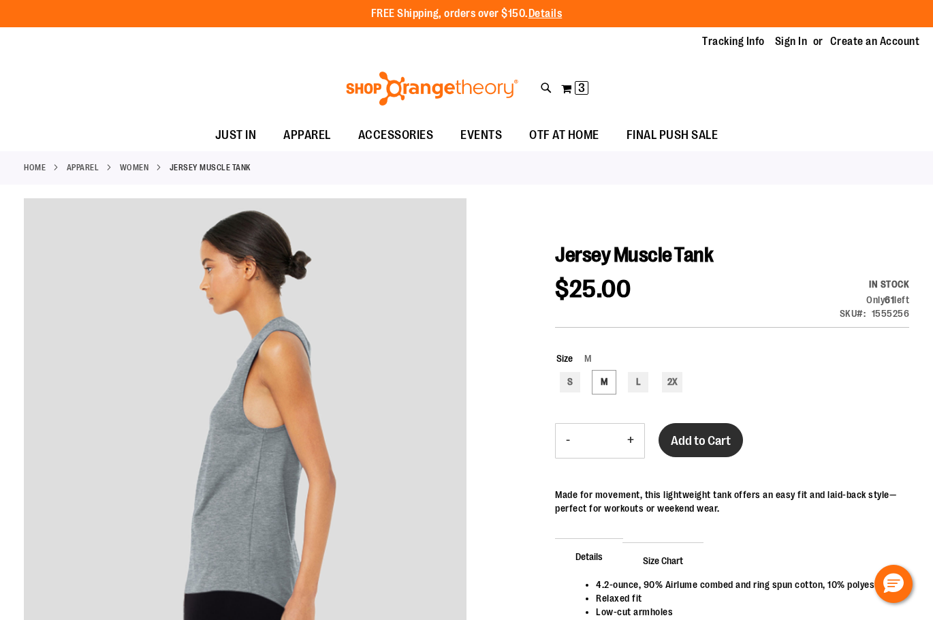
click at [675, 432] on button "Add to Cart" at bounding box center [700, 440] width 84 height 34
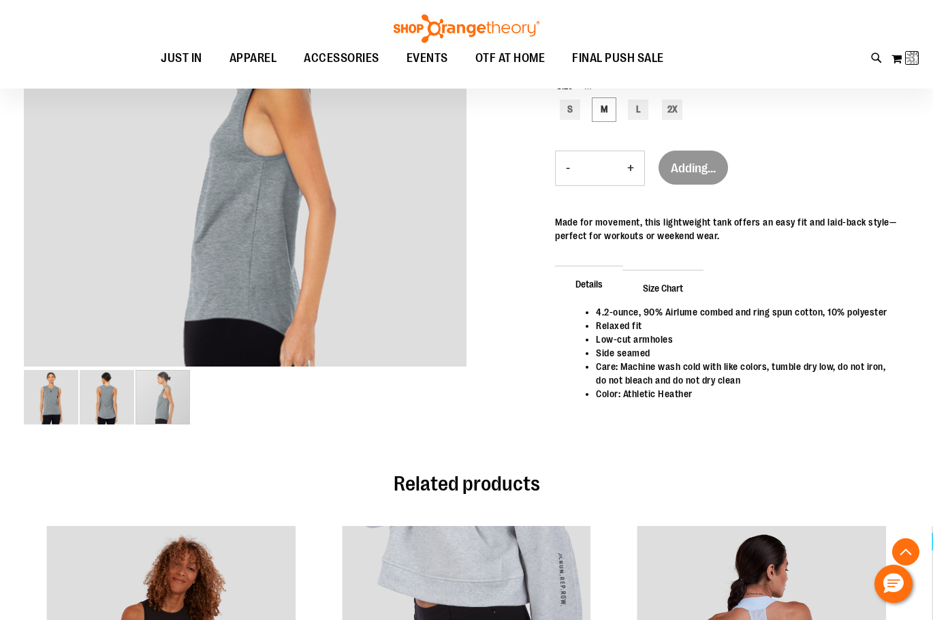
scroll to position [680, 0]
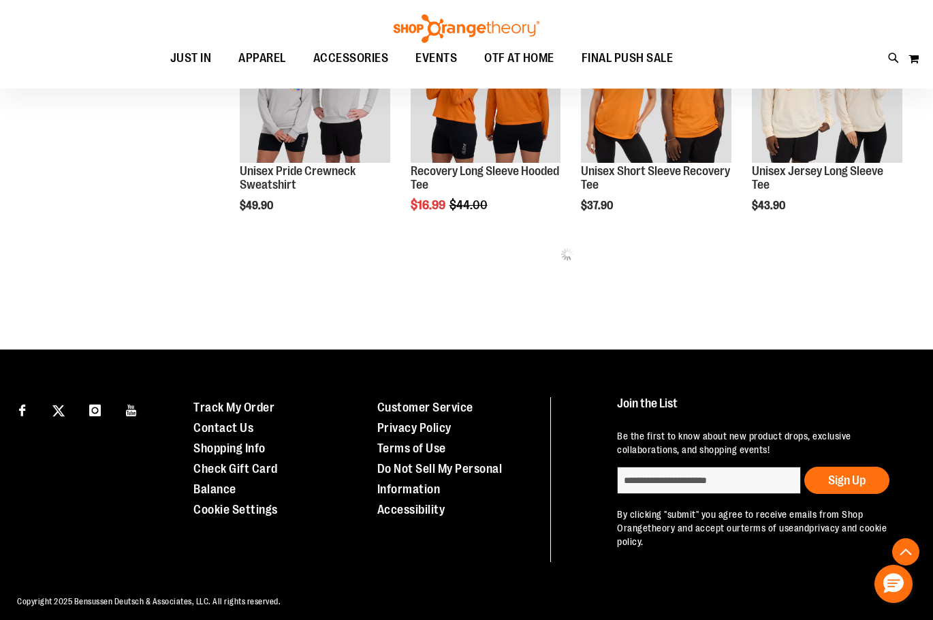
scroll to position [644, 0]
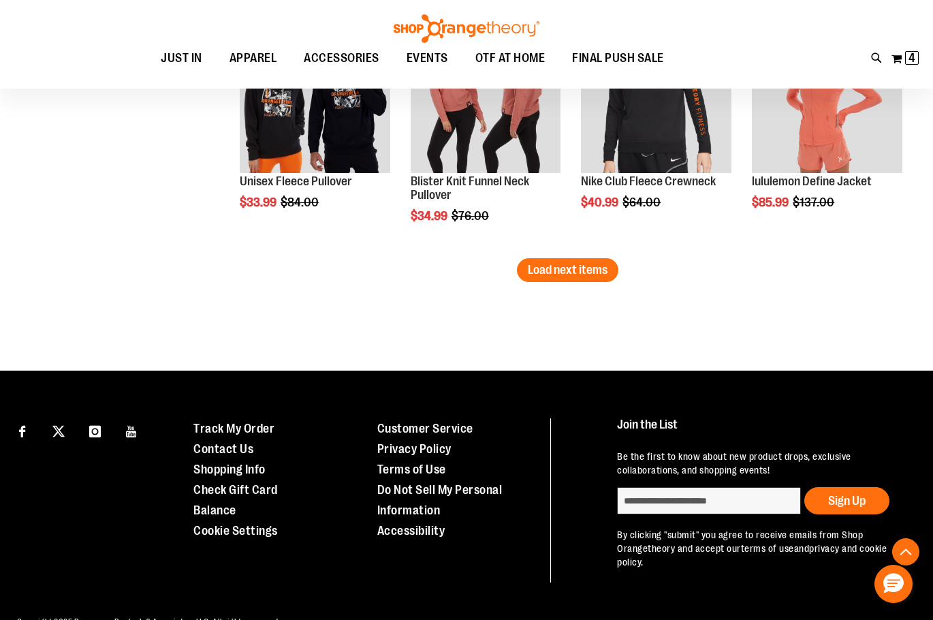
scroll to position [1802, 0]
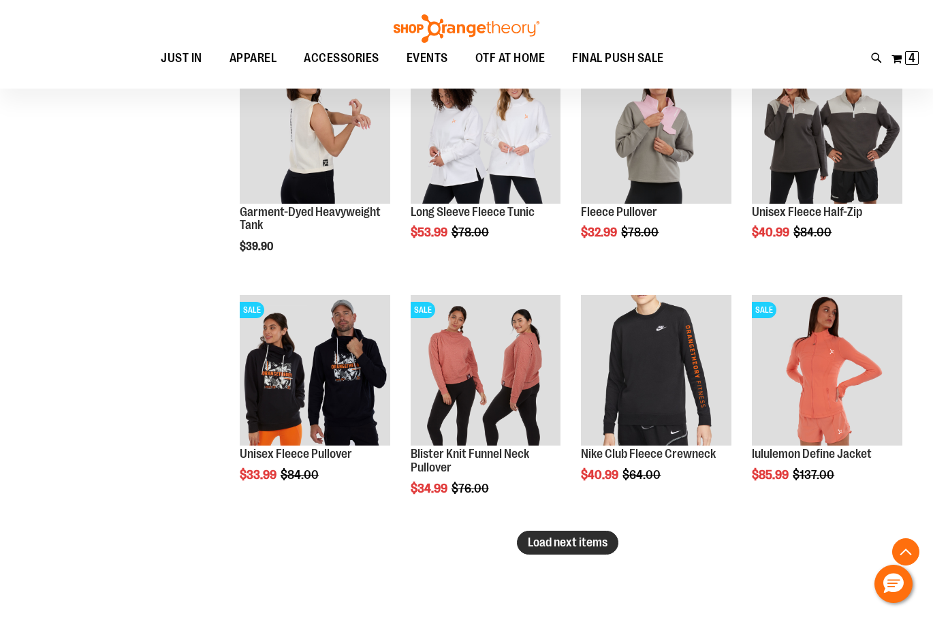
type input "**********"
click at [591, 536] on span "Load next items" at bounding box center [568, 542] width 80 height 14
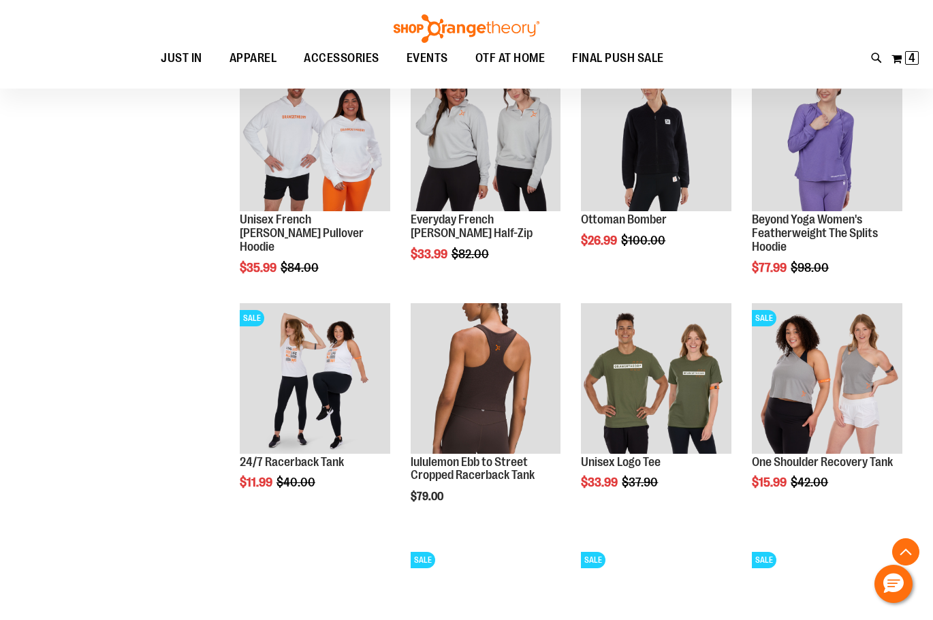
scroll to position [2482, 0]
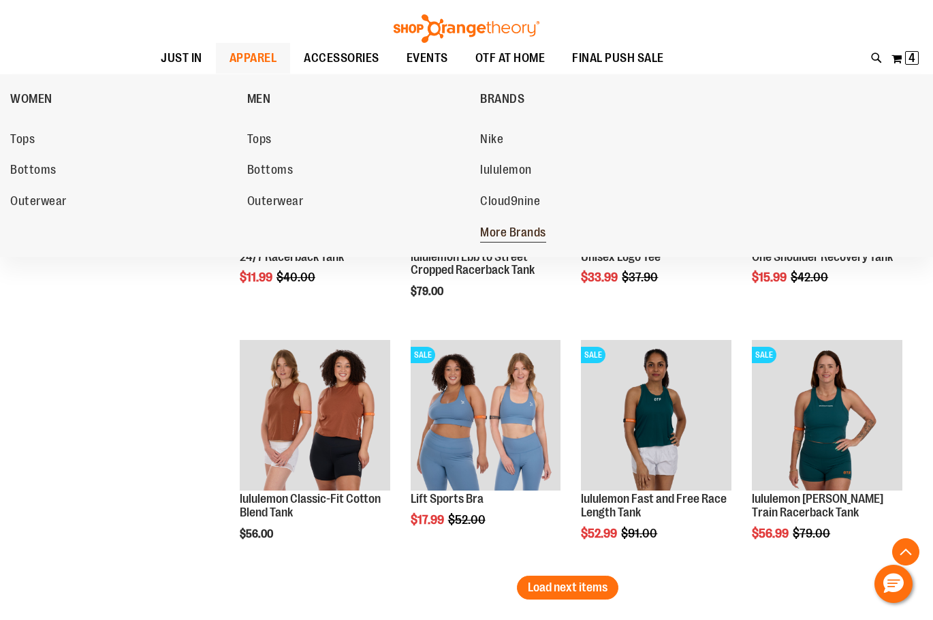
click at [498, 236] on span "More Brands" at bounding box center [513, 233] width 66 height 17
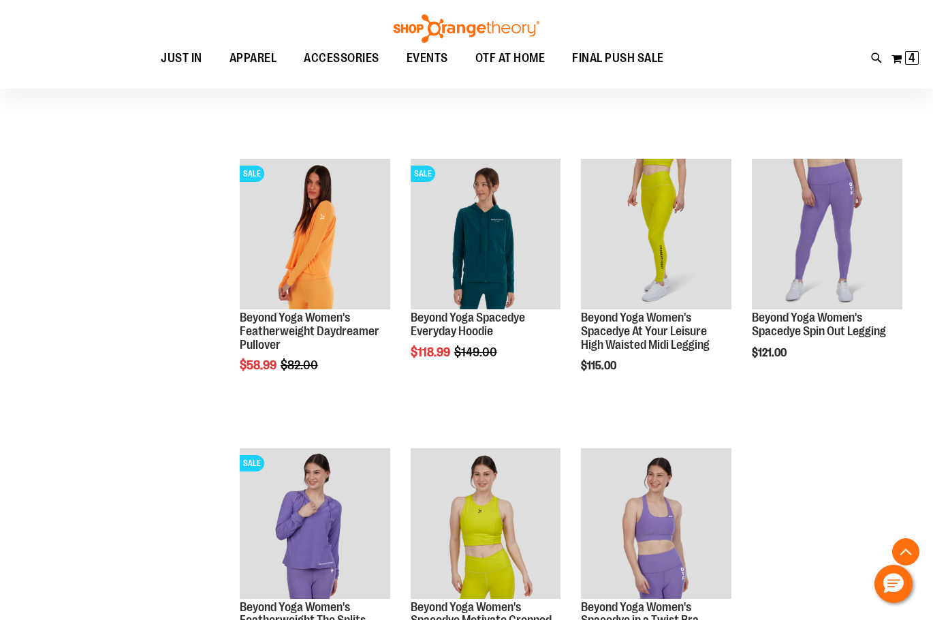
scroll to position [340, 0]
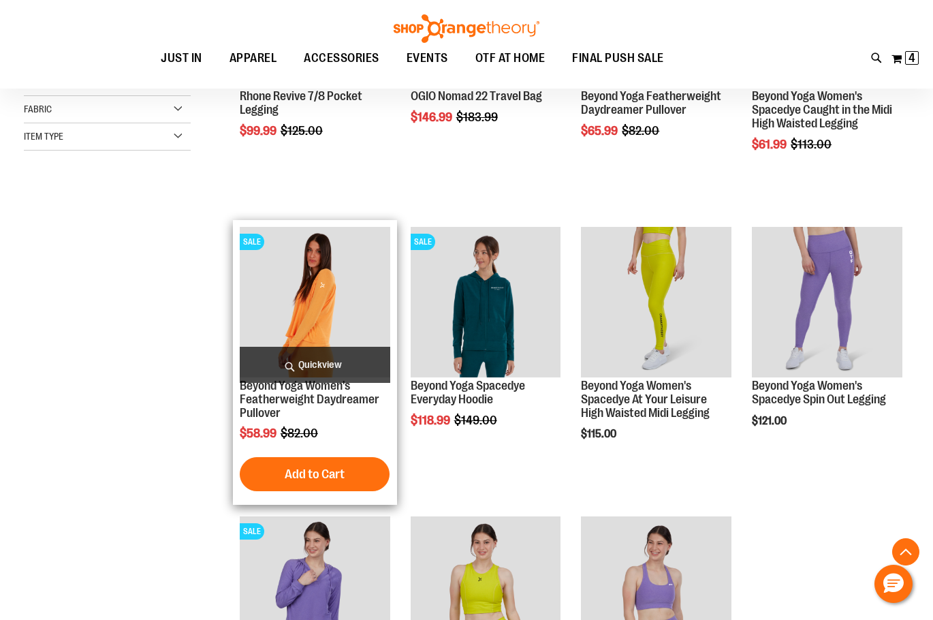
type input "**********"
click at [309, 281] on img "product" at bounding box center [315, 302] width 150 height 150
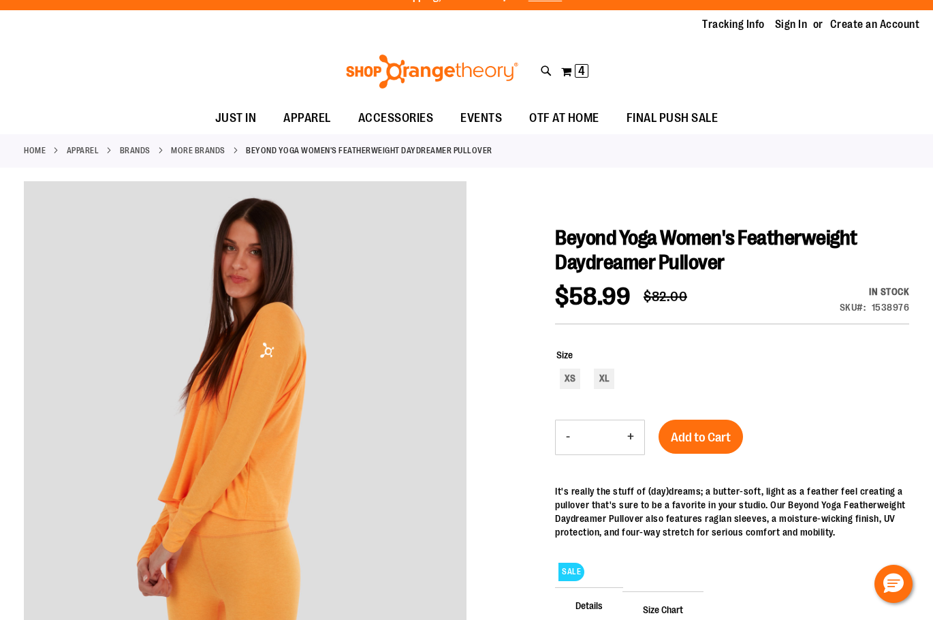
scroll to position [68, 0]
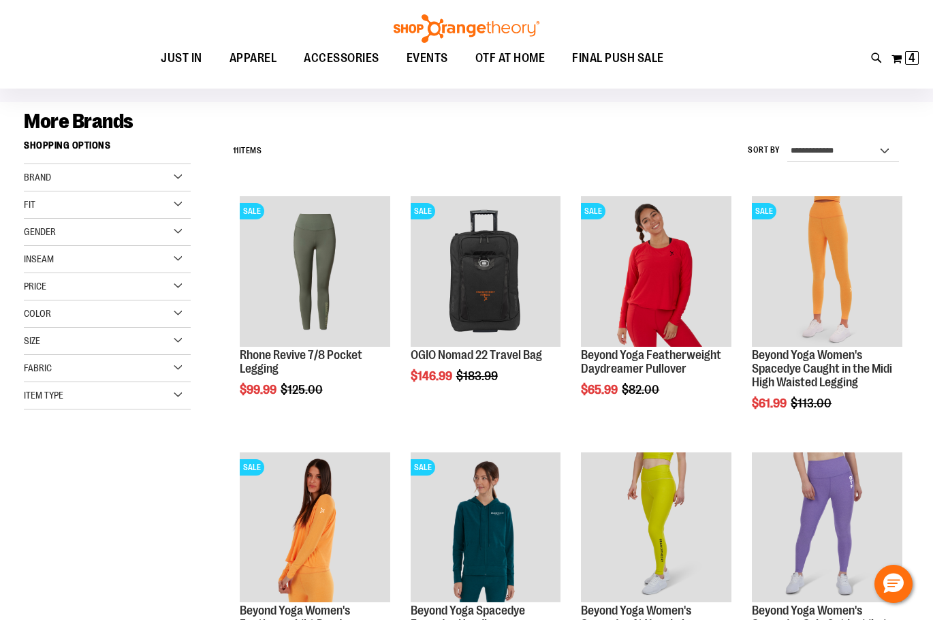
scroll to position [7, 0]
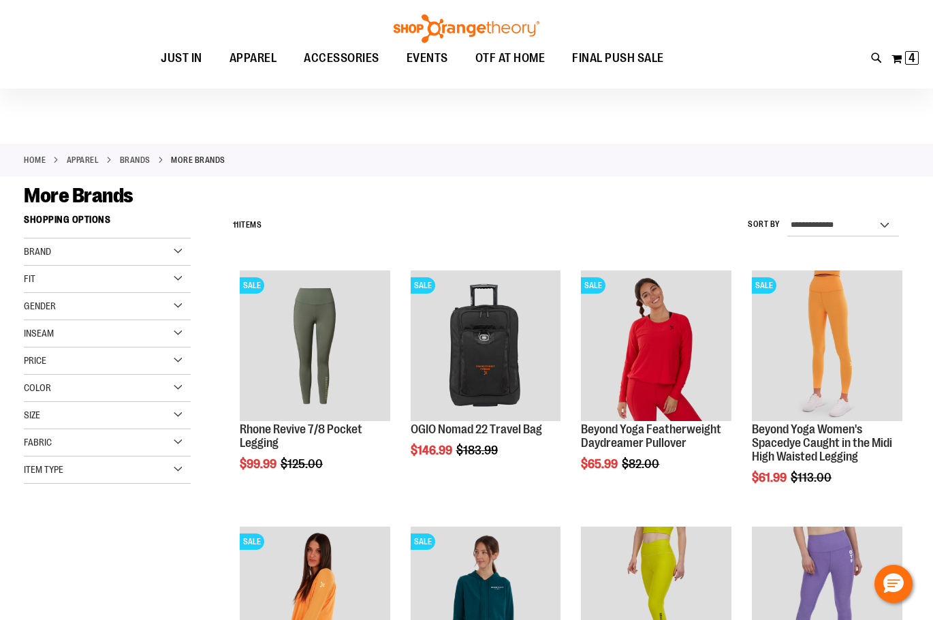
type input "**********"
click at [119, 257] on div "Brand" at bounding box center [107, 251] width 167 height 27
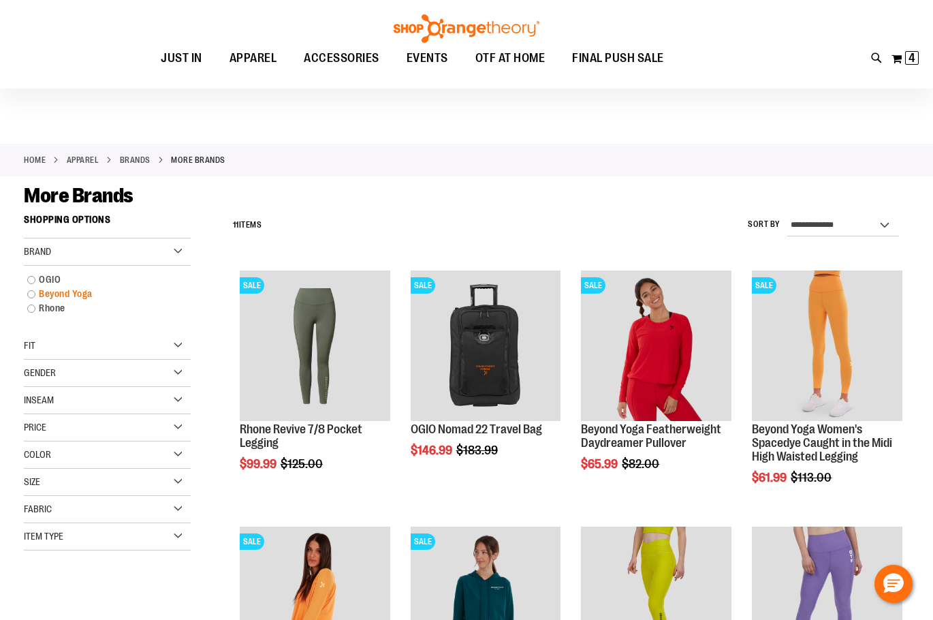
click at [29, 293] on link "Beyond Yoga" at bounding box center [100, 294] width 160 height 14
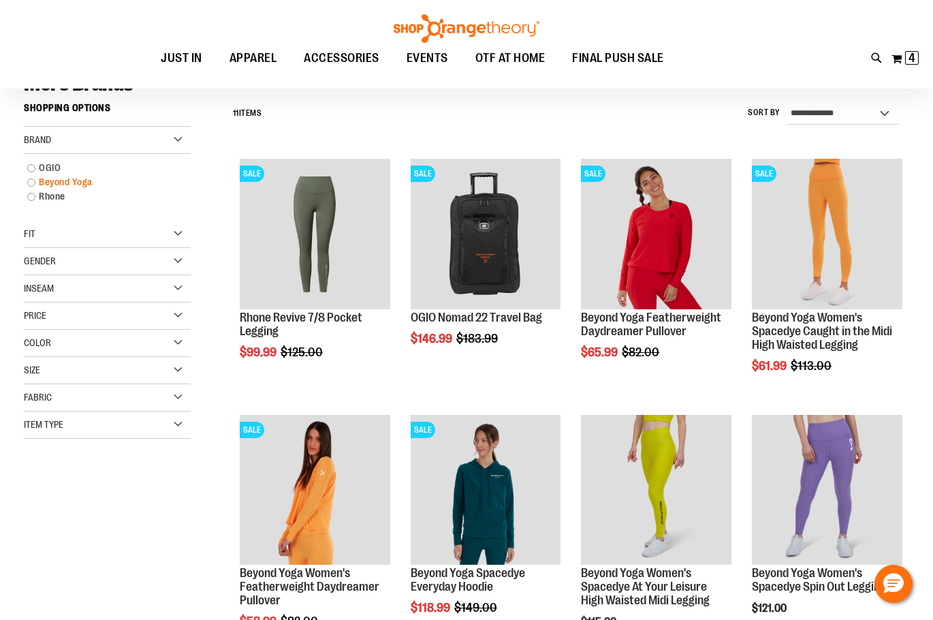
scroll to position [127, 0]
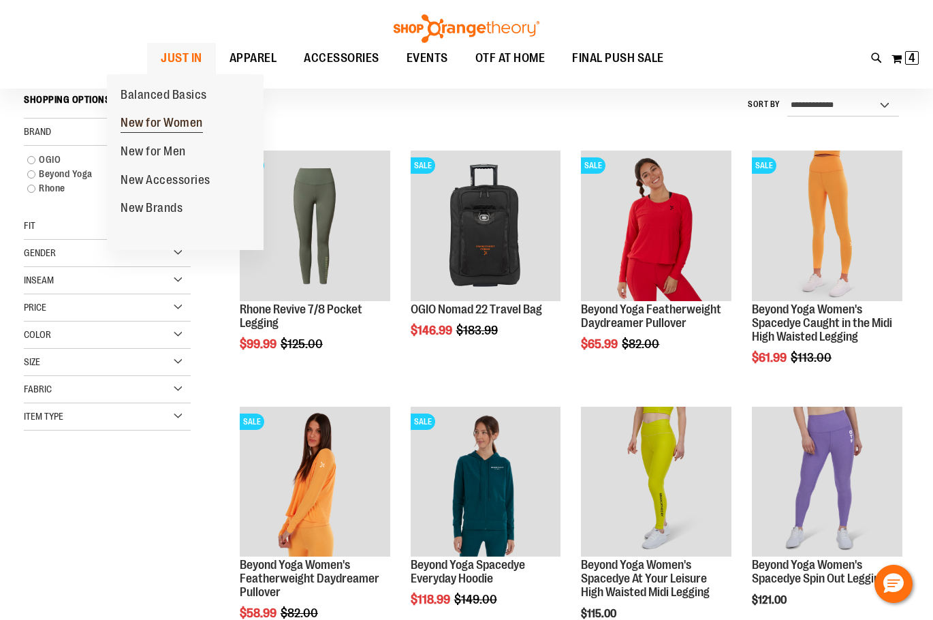
click at [146, 123] on span "New for Women" at bounding box center [162, 124] width 82 height 17
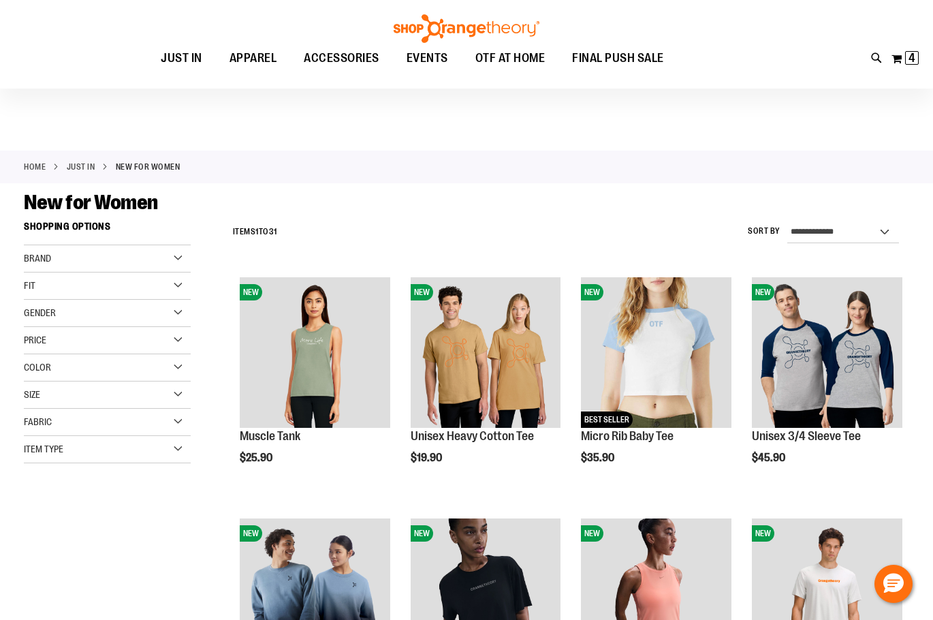
scroll to position [340, 0]
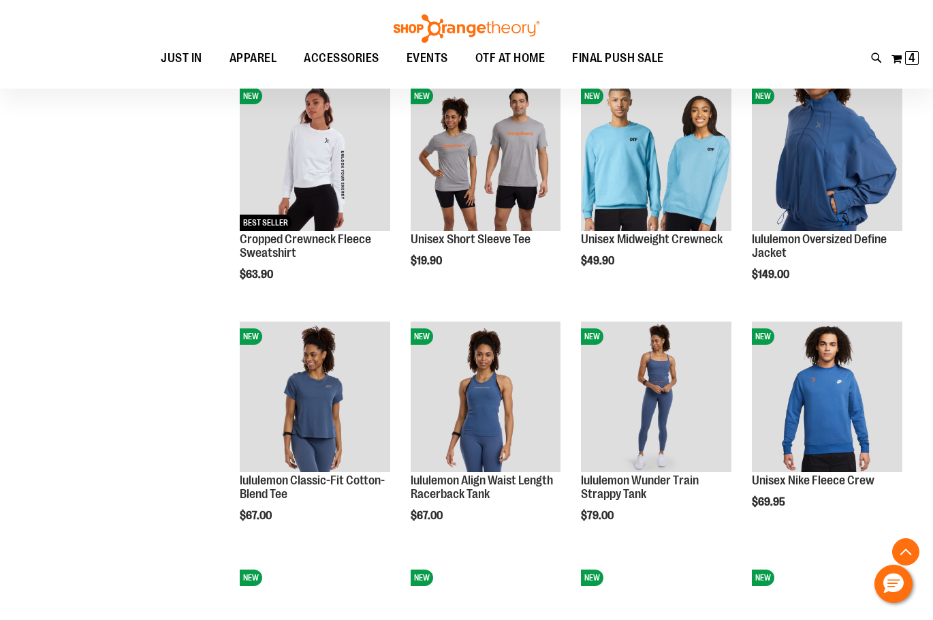
scroll to position [1021, 0]
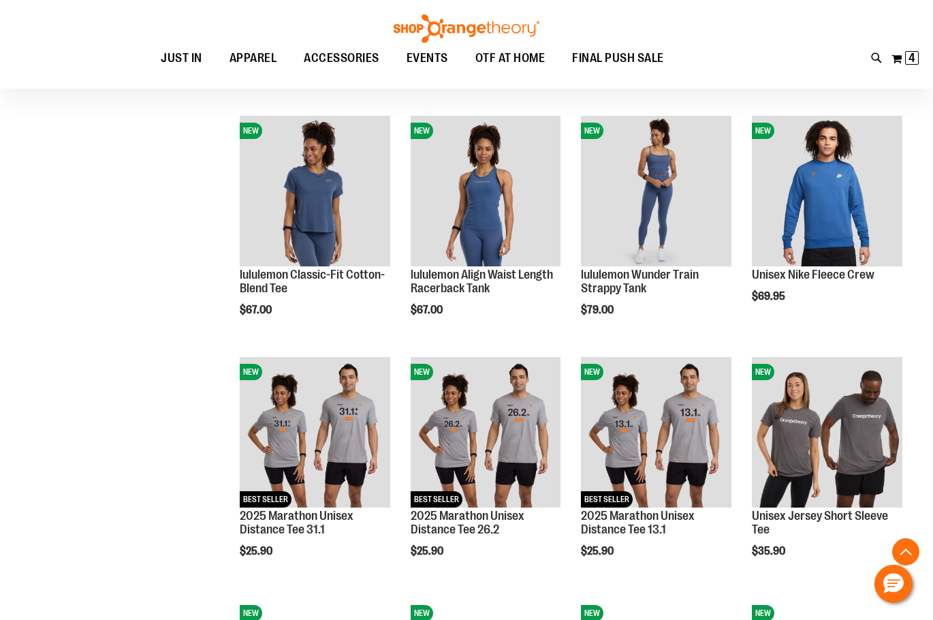
scroll to position [1021, 0]
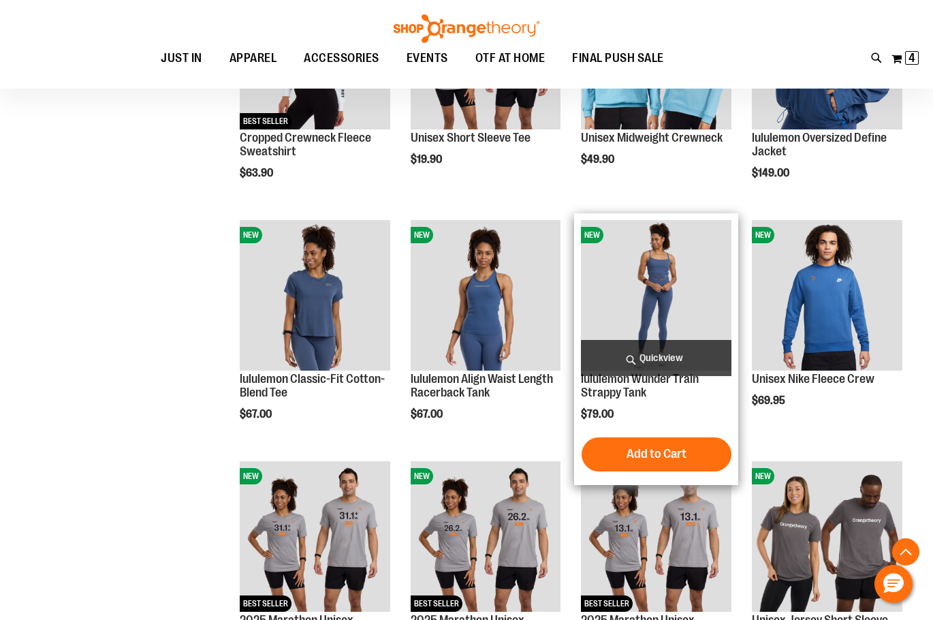
type input "**********"
click at [613, 289] on img "product" at bounding box center [656, 295] width 150 height 150
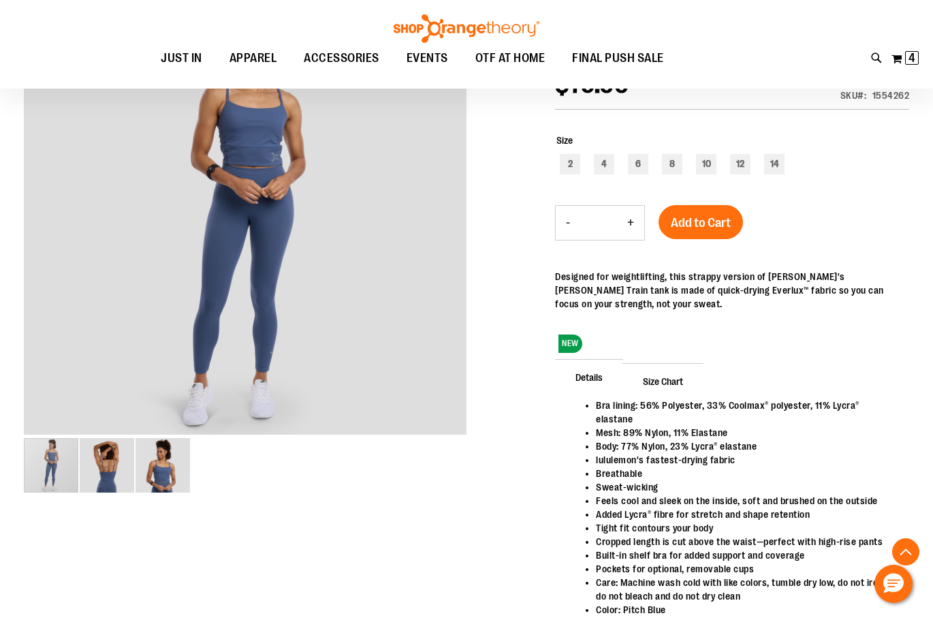
scroll to position [816, 0]
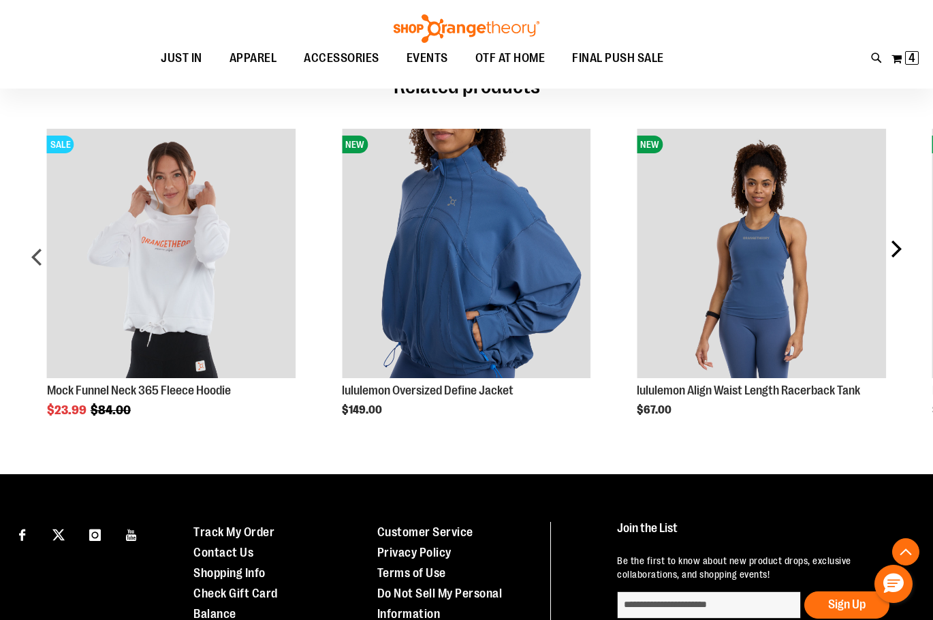
click at [892, 271] on div "next" at bounding box center [895, 262] width 27 height 308
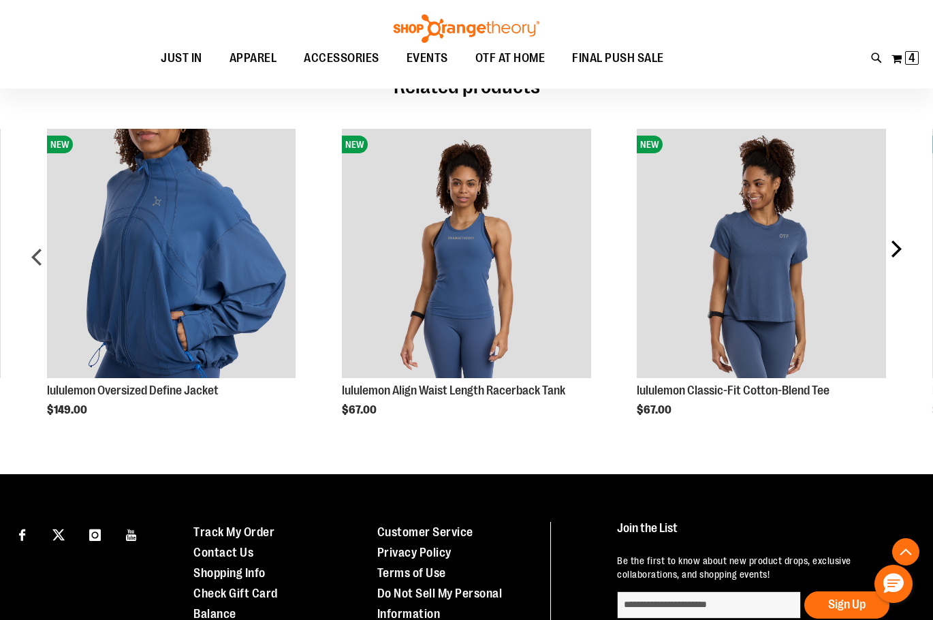
click at [899, 271] on div "next" at bounding box center [895, 262] width 27 height 308
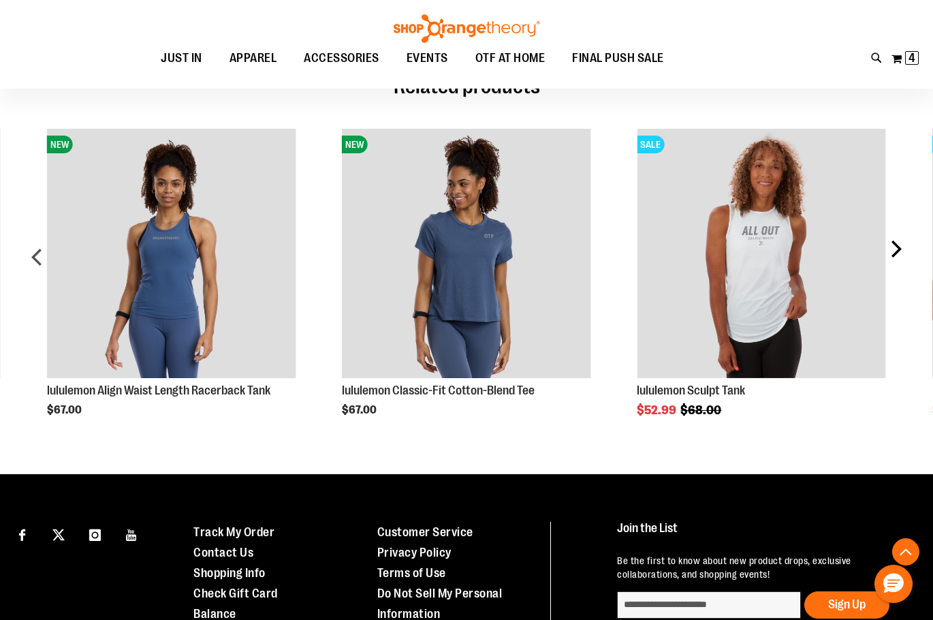
click at [899, 271] on div "next" at bounding box center [895, 262] width 27 height 308
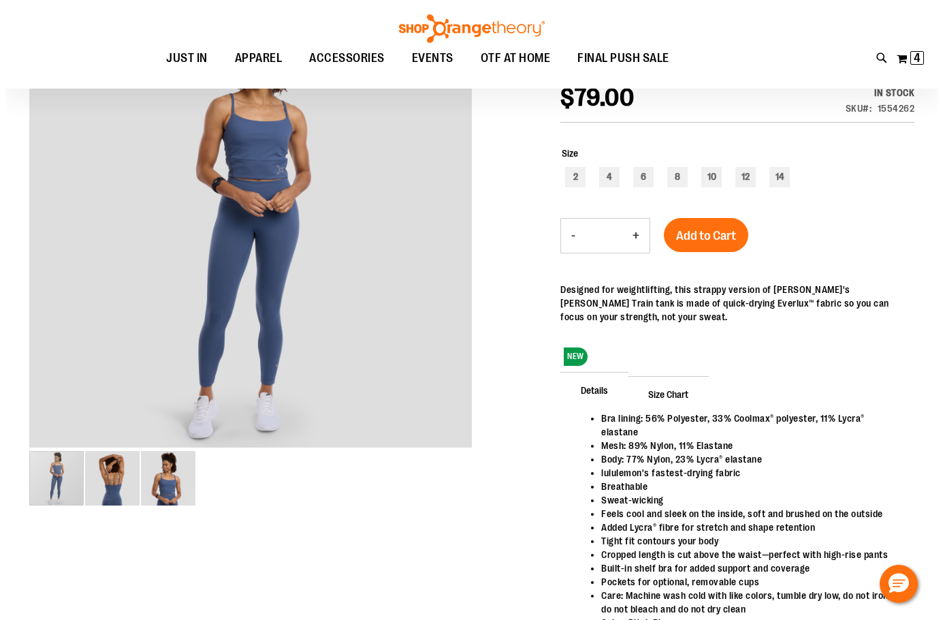
scroll to position [0, 0]
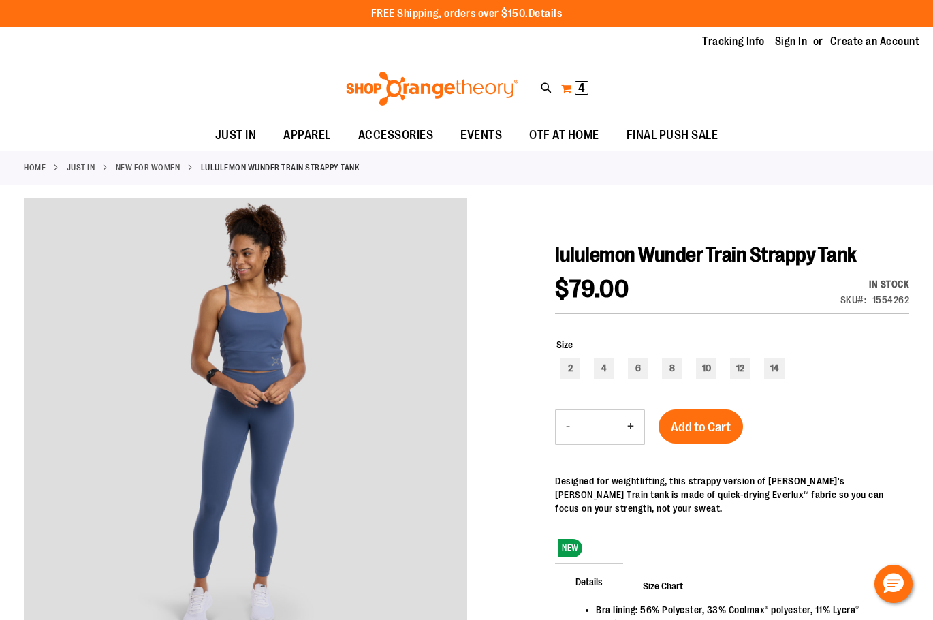
click at [573, 86] on button "My Cart 4 4 items" at bounding box center [574, 89] width 29 height 22
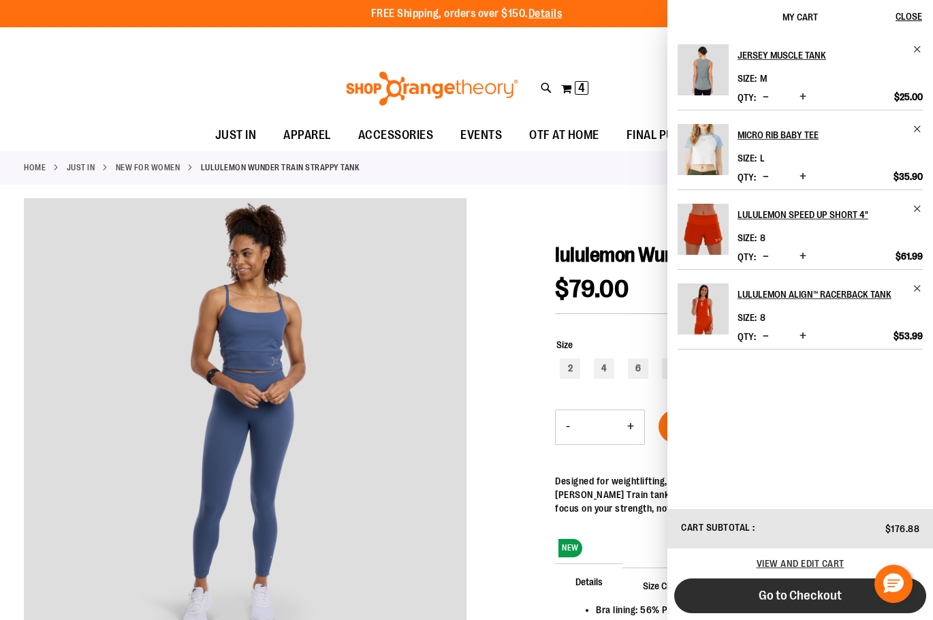
click at [755, 586] on button "Go to Checkout" at bounding box center [800, 595] width 252 height 35
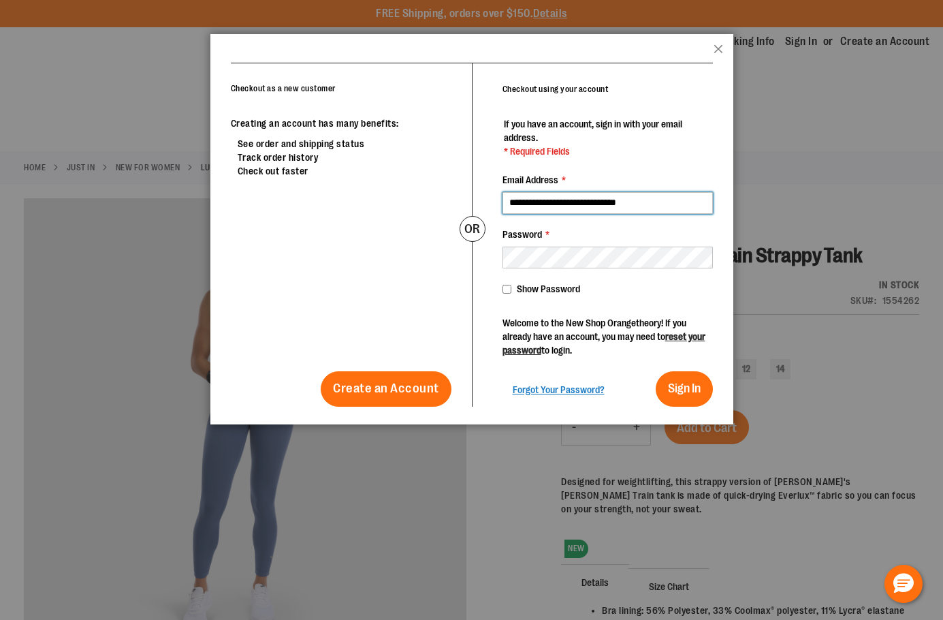
drag, startPoint x: 660, startPoint y: 206, endPoint x: 245, endPoint y: 152, distance: 418.2
click at [246, 153] on div "**********" at bounding box center [472, 235] width 482 height 344
click at [656, 371] on button "Sign In" at bounding box center [684, 388] width 57 height 35
type input "**********"
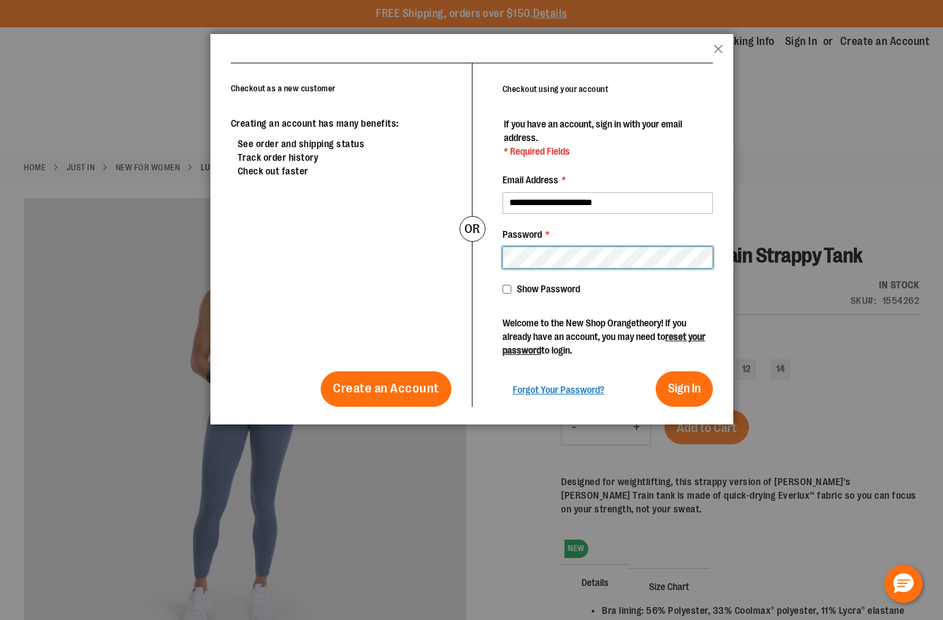
click at [656, 371] on button "Sign In" at bounding box center [684, 388] width 57 height 35
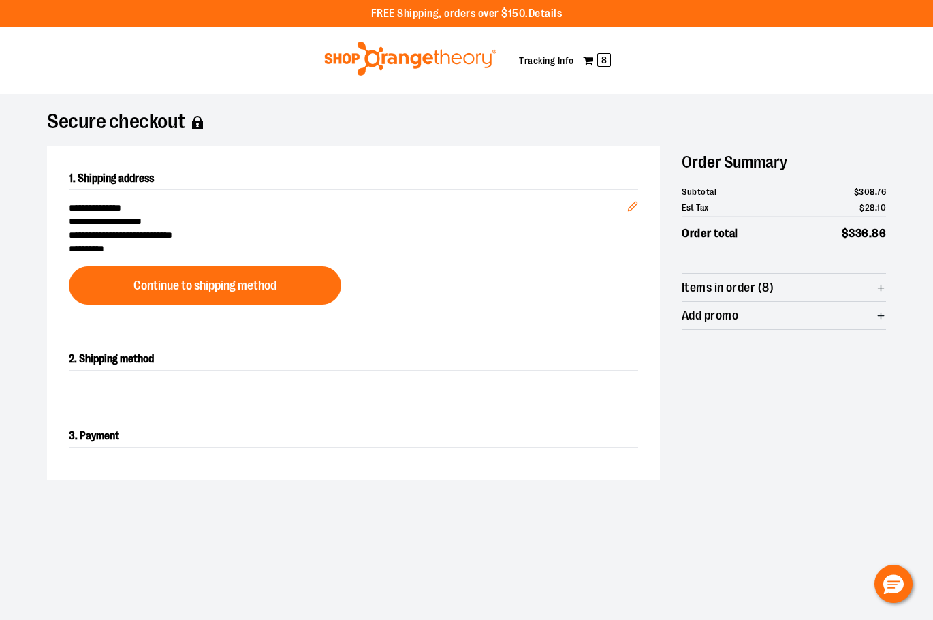
click at [720, 284] on span "Items in order (8)" at bounding box center [728, 287] width 92 height 13
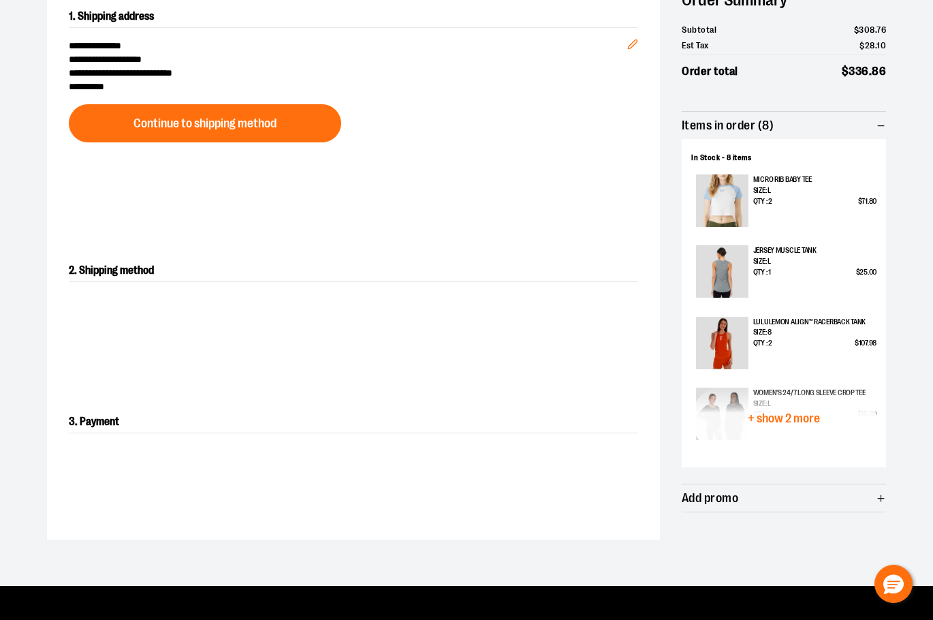
scroll to position [204, 0]
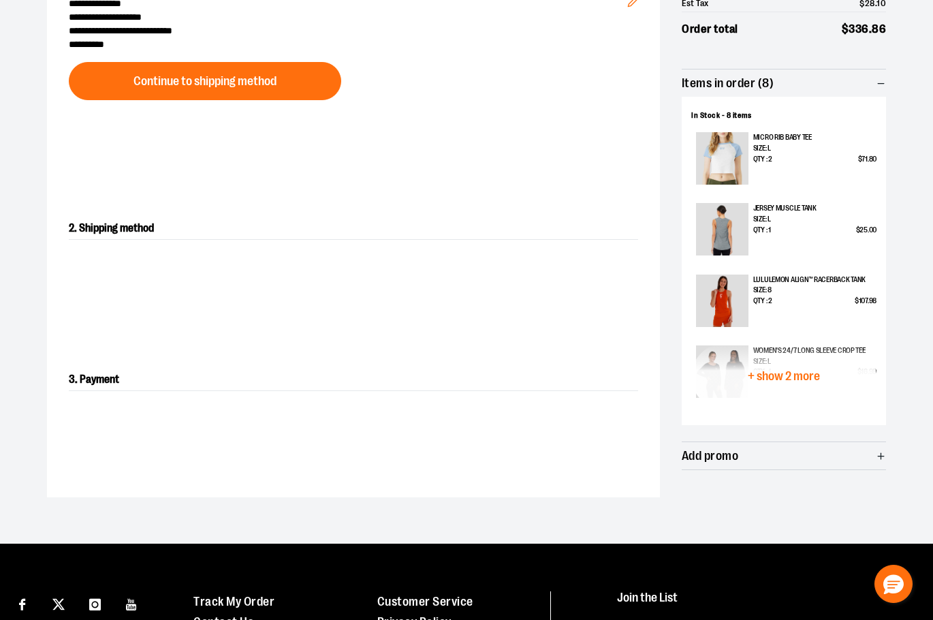
click at [762, 370] on span "+ show 2 more" at bounding box center [784, 376] width 72 height 13
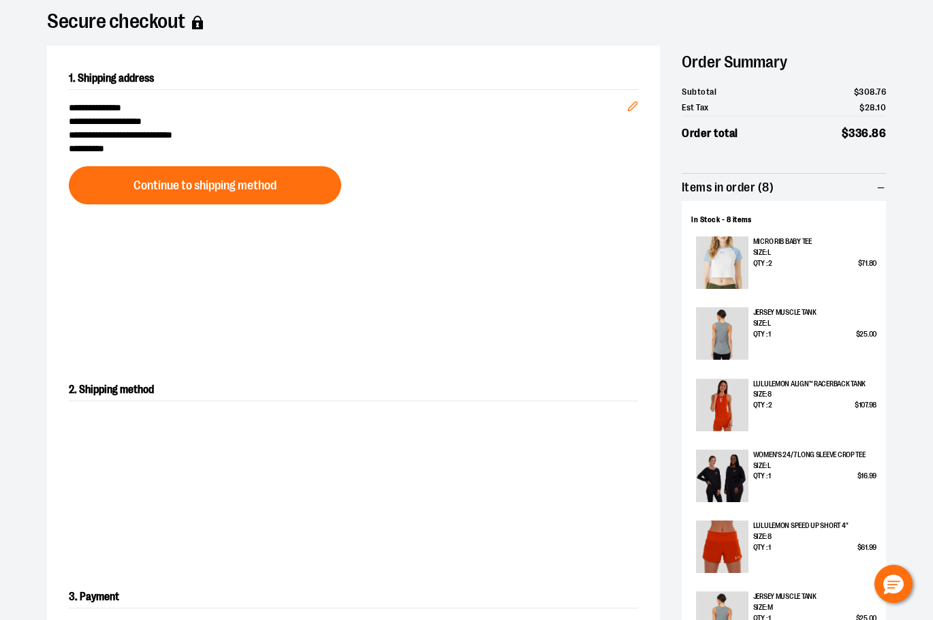
scroll to position [0, 0]
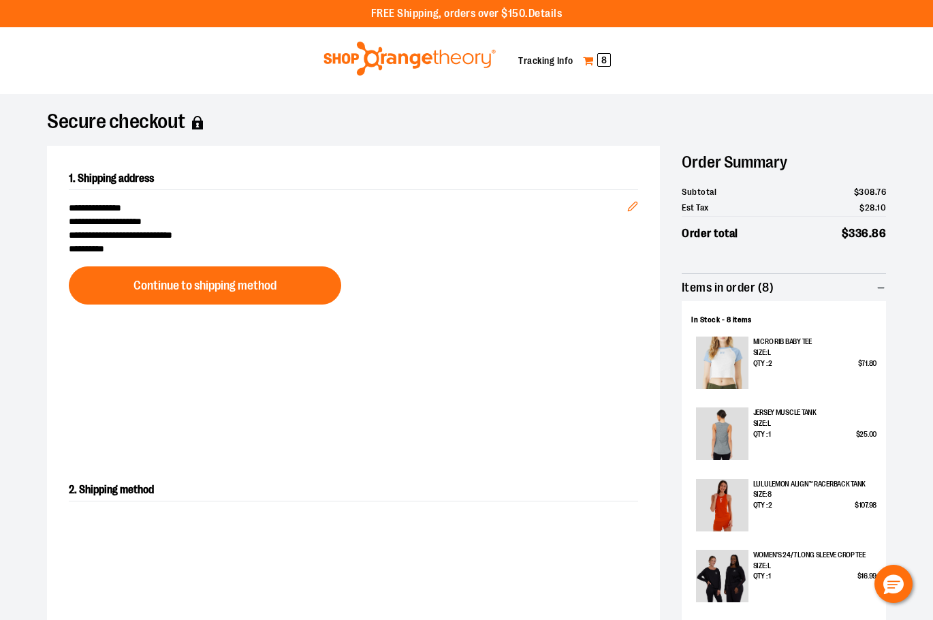
click at [593, 63] on link "My Cart 8" at bounding box center [596, 61] width 29 height 22
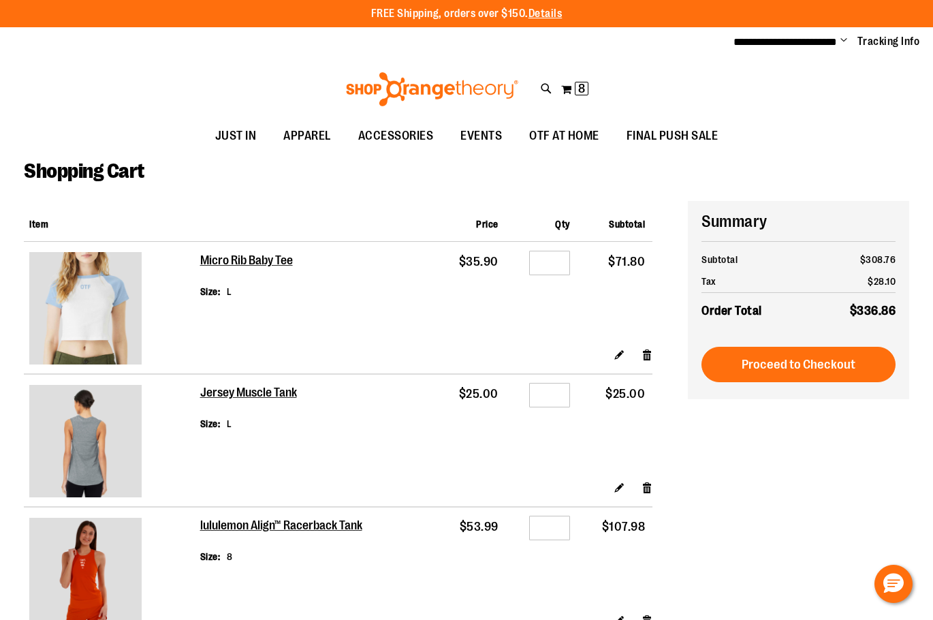
type input "**********"
click at [551, 259] on input "*" at bounding box center [549, 263] width 41 height 25
type input "*"
click at [425, 330] on td "Micro Rib Baby Tee Size L" at bounding box center [318, 291] width 236 height 98
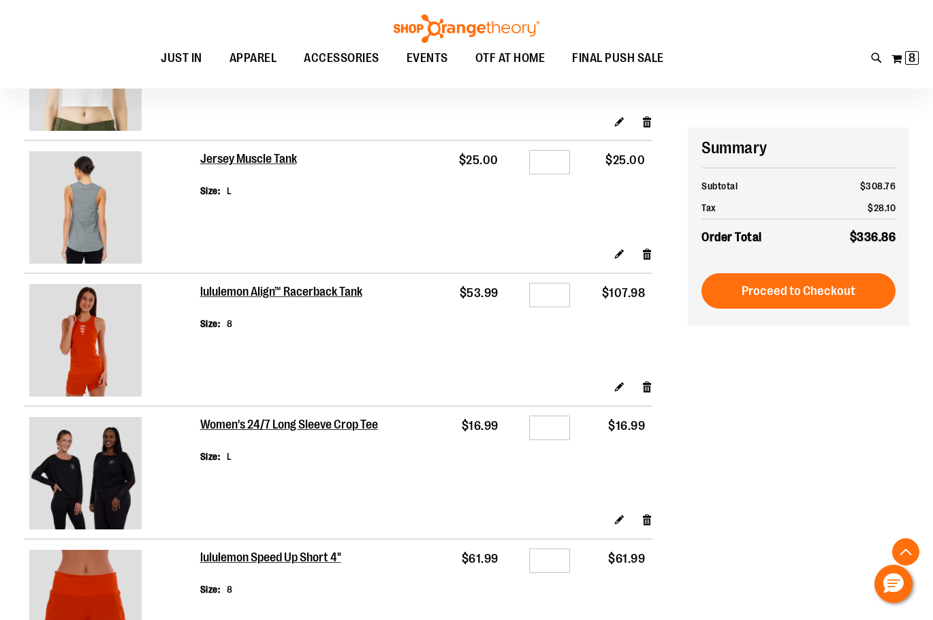
scroll to position [272, 0]
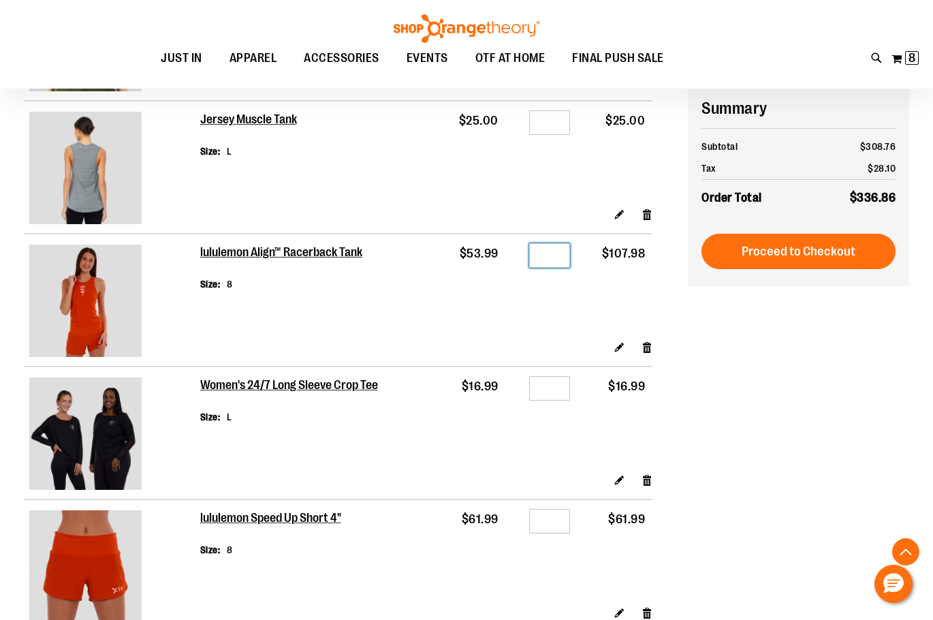
click at [552, 257] on input "*" at bounding box center [549, 255] width 41 height 25
click at [613, 343] on link "Edit" at bounding box center [619, 347] width 12 height 14
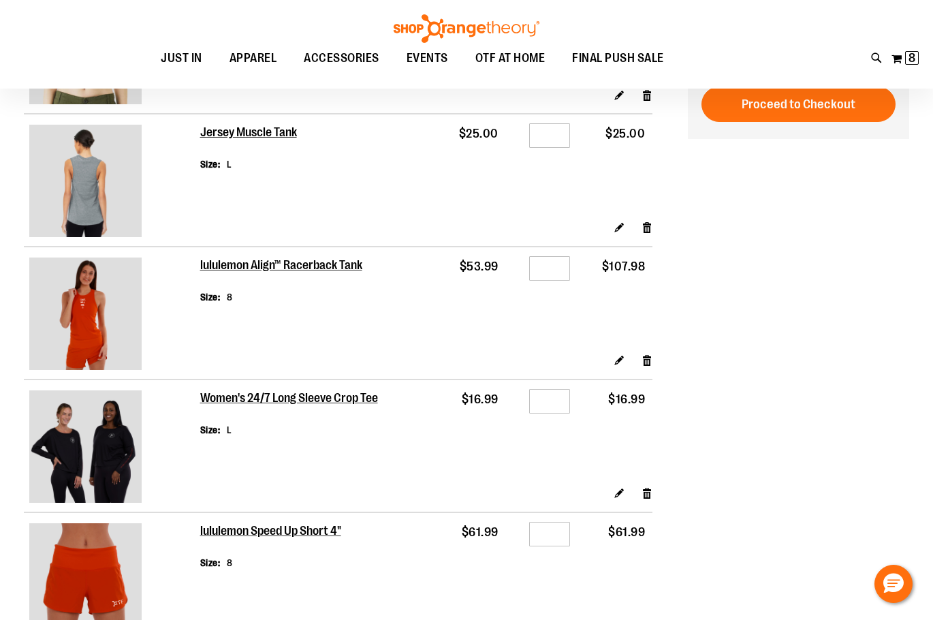
scroll to position [135, 0]
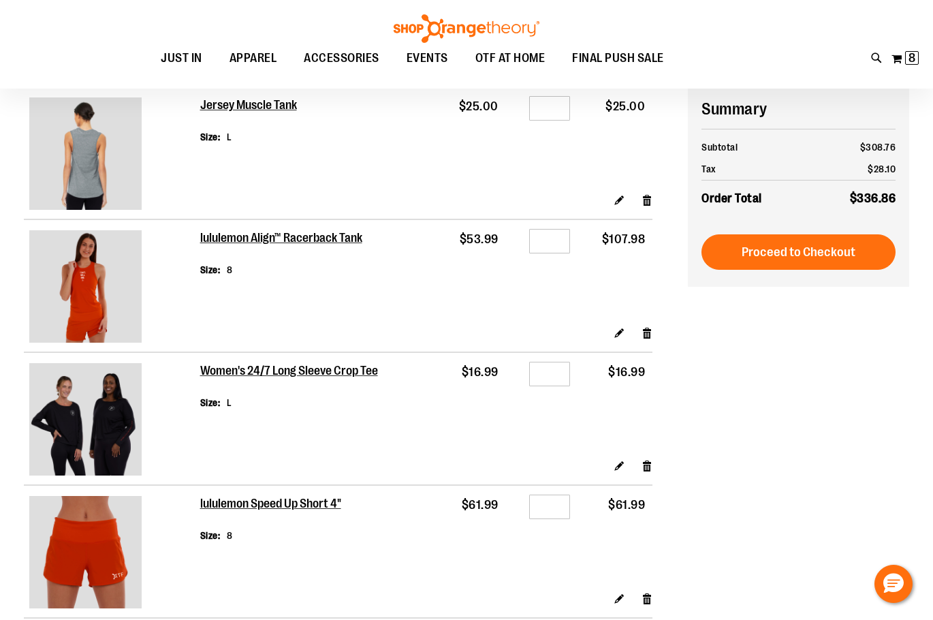
type input "**********"
drag, startPoint x: 560, startPoint y: 241, endPoint x: 522, endPoint y: 241, distance: 38.1
click at [522, 241] on div "Qty *" at bounding box center [541, 243] width 57 height 20
type input "*"
click at [494, 342] on div "Edit Remove item" at bounding box center [426, 337] width 452 height 24
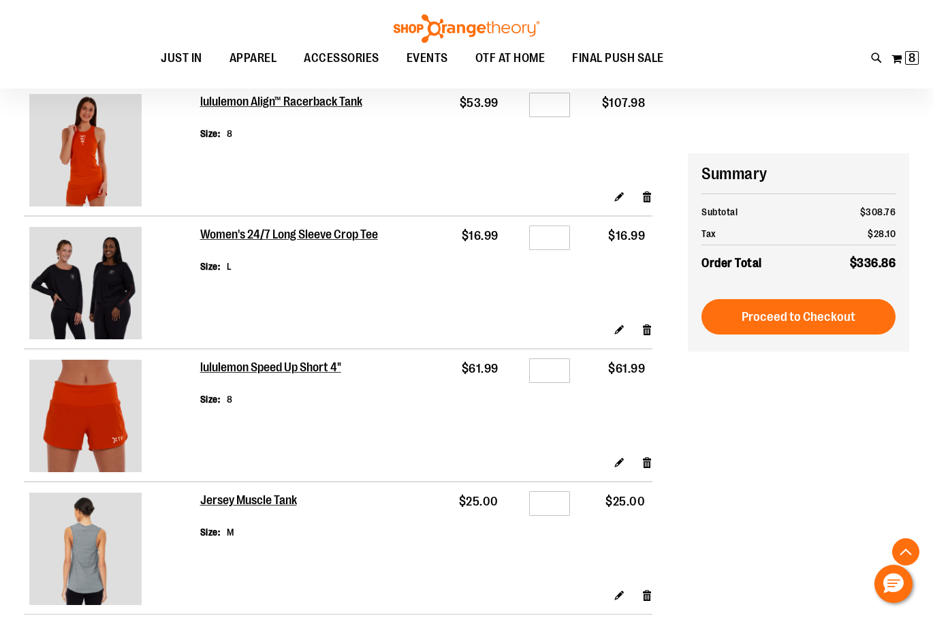
scroll to position [476, 0]
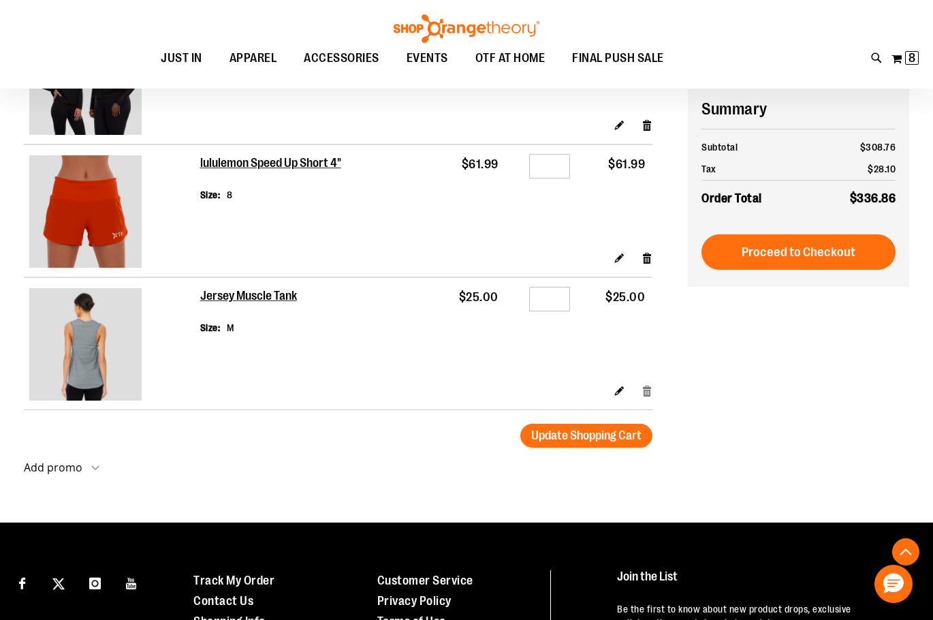
click at [650, 393] on link "Remove item" at bounding box center [647, 390] width 12 height 14
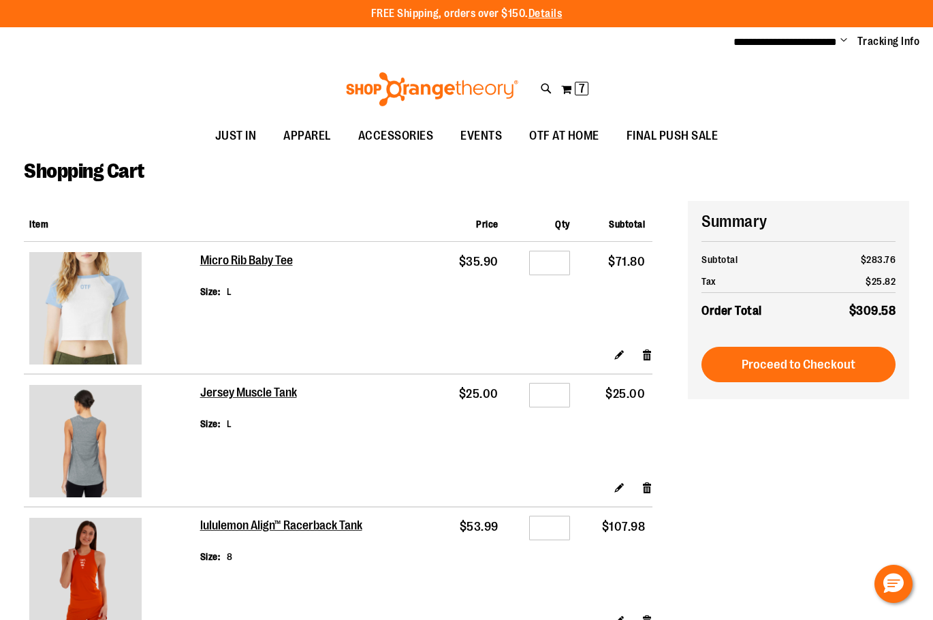
type input "**********"
click at [561, 264] on input "*" at bounding box center [549, 263] width 41 height 25
type input "*"
click at [553, 524] on input "*" at bounding box center [549, 527] width 41 height 25
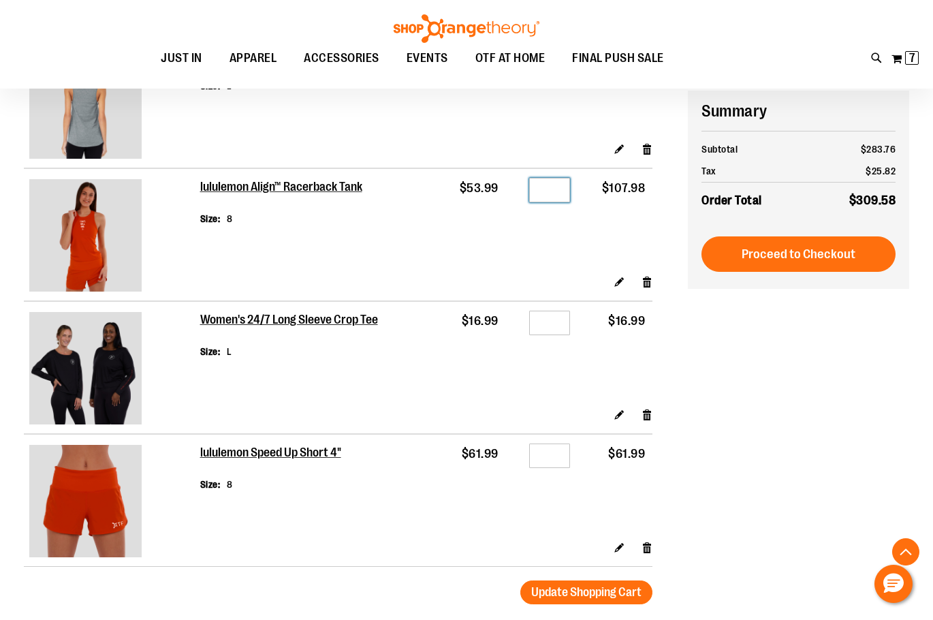
scroll to position [340, 0]
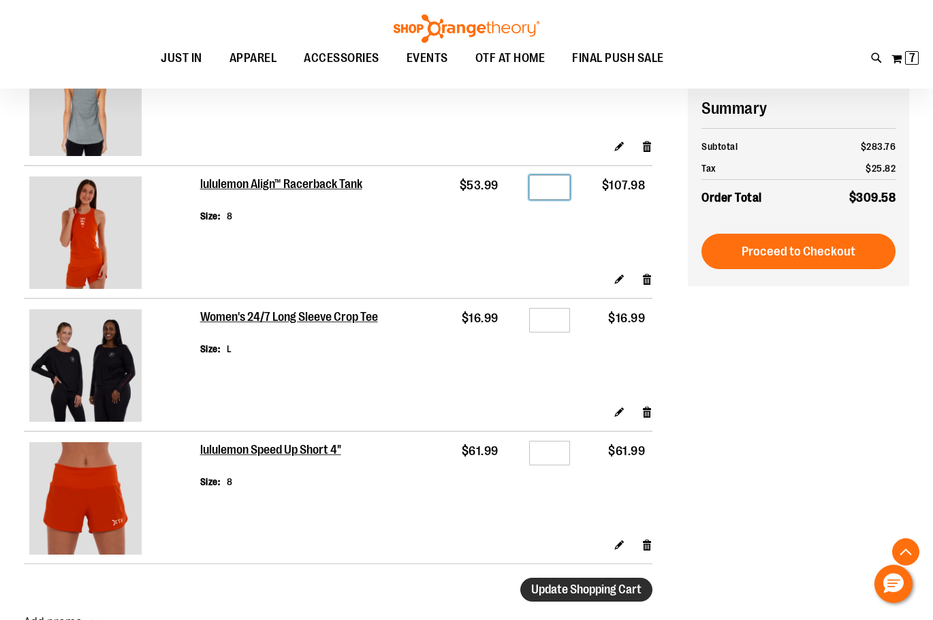
type input "*"
click at [581, 585] on span "Update Shopping Cart" at bounding box center [586, 589] width 110 height 14
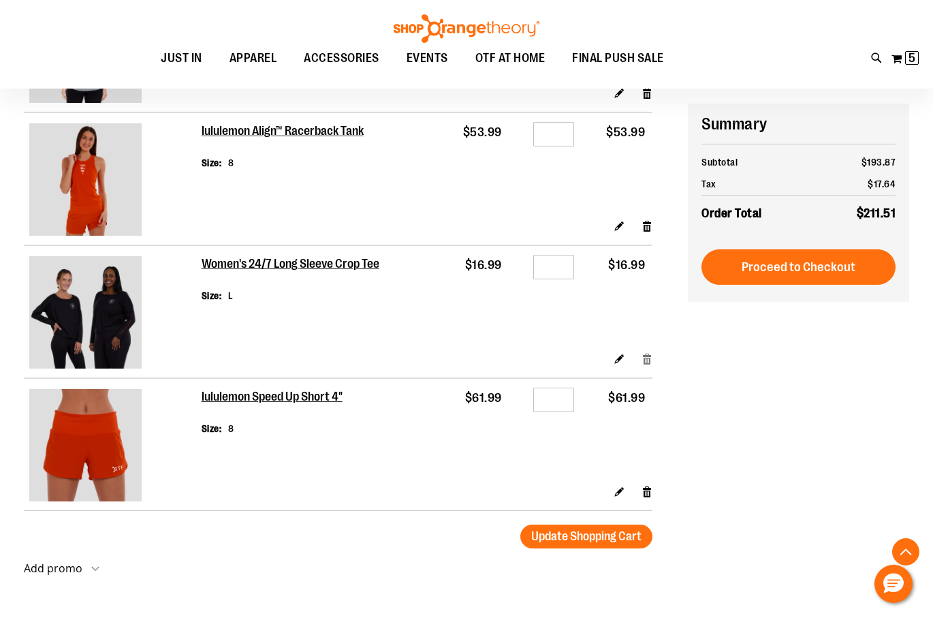
scroll to position [408, 0]
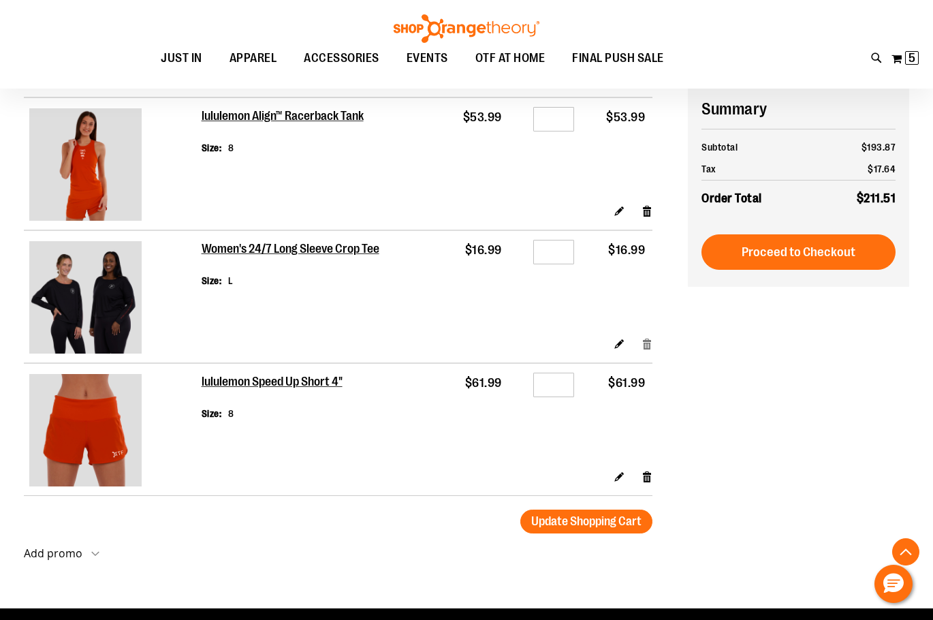
type input "**********"
click at [646, 344] on link "Remove item" at bounding box center [647, 343] width 12 height 14
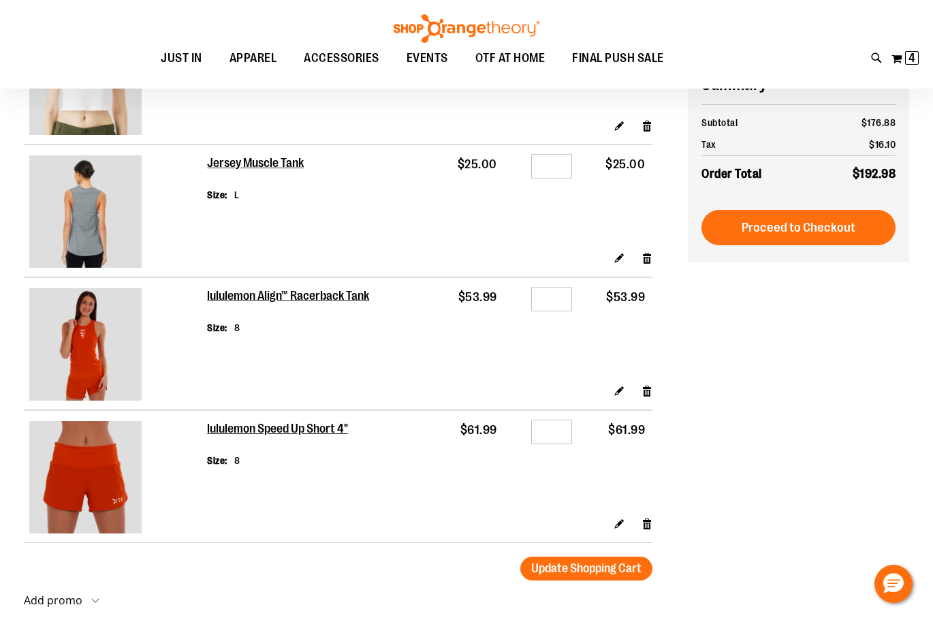
scroll to position [204, 0]
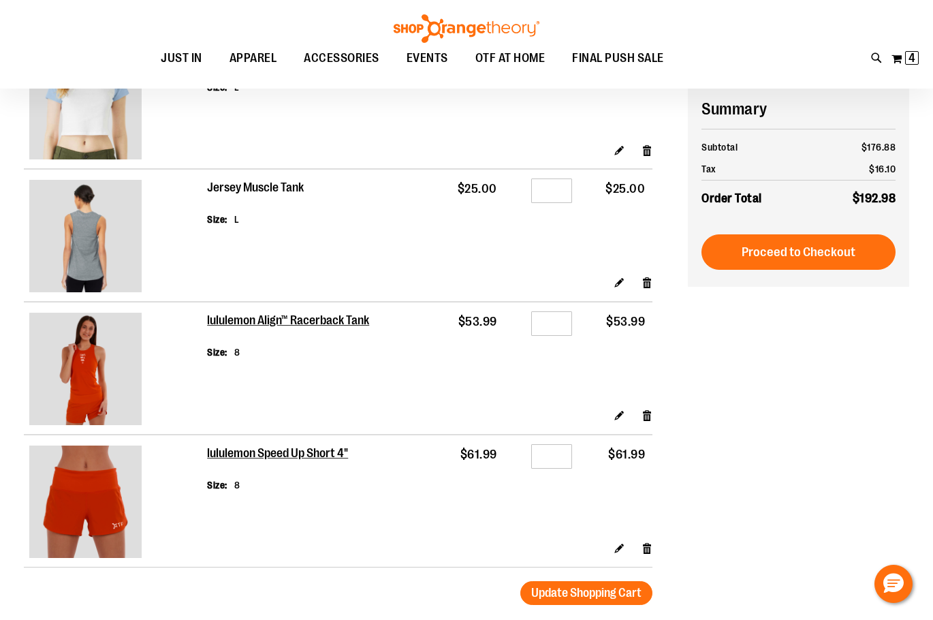
type input "**********"
click at [295, 192] on h2 "Jersey Muscle Tank" at bounding box center [255, 187] width 97 height 15
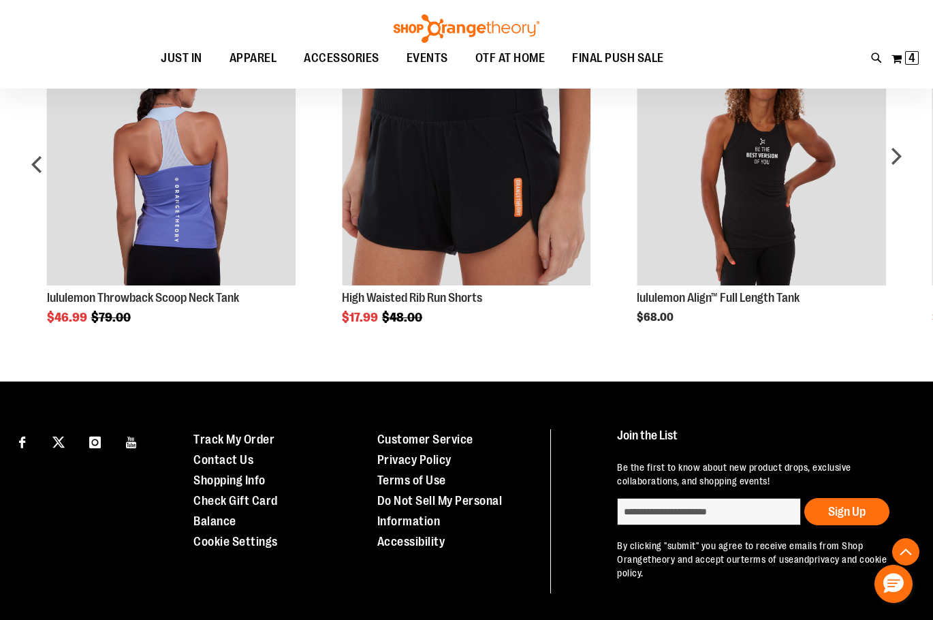
scroll to position [680, 0]
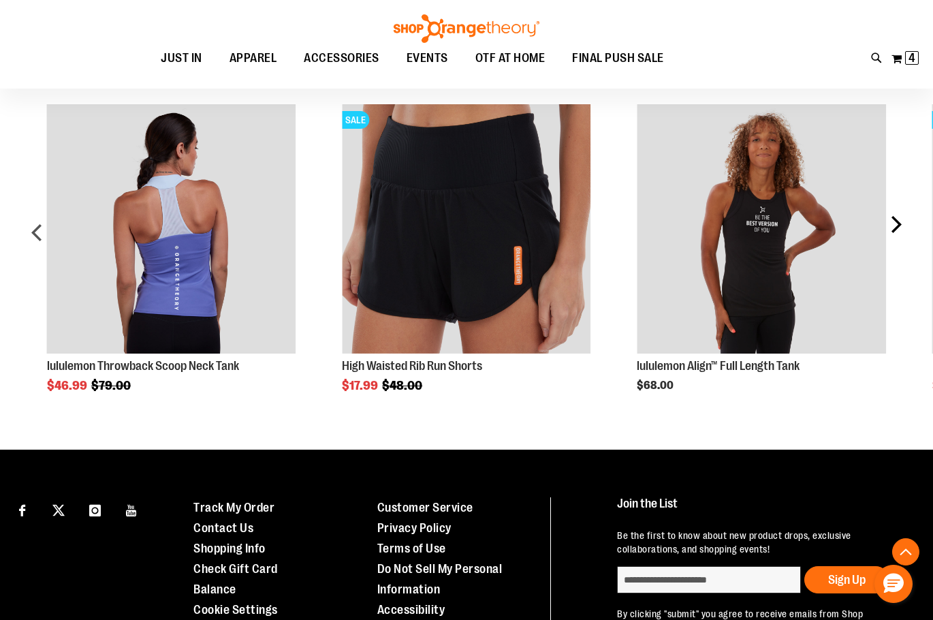
type input "**********"
click at [907, 242] on div "next" at bounding box center [895, 238] width 27 height 308
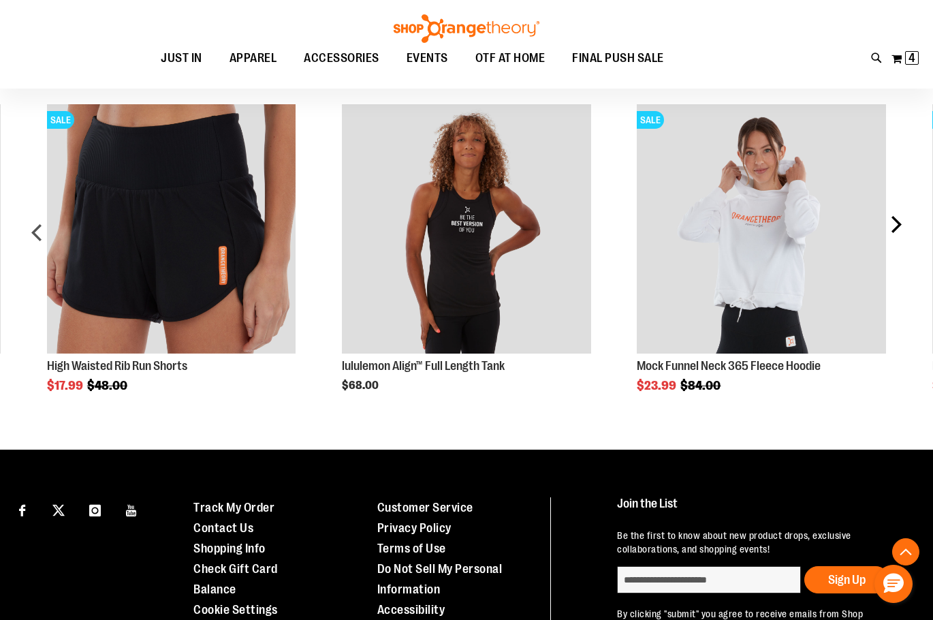
click at [907, 242] on div "next" at bounding box center [895, 238] width 27 height 308
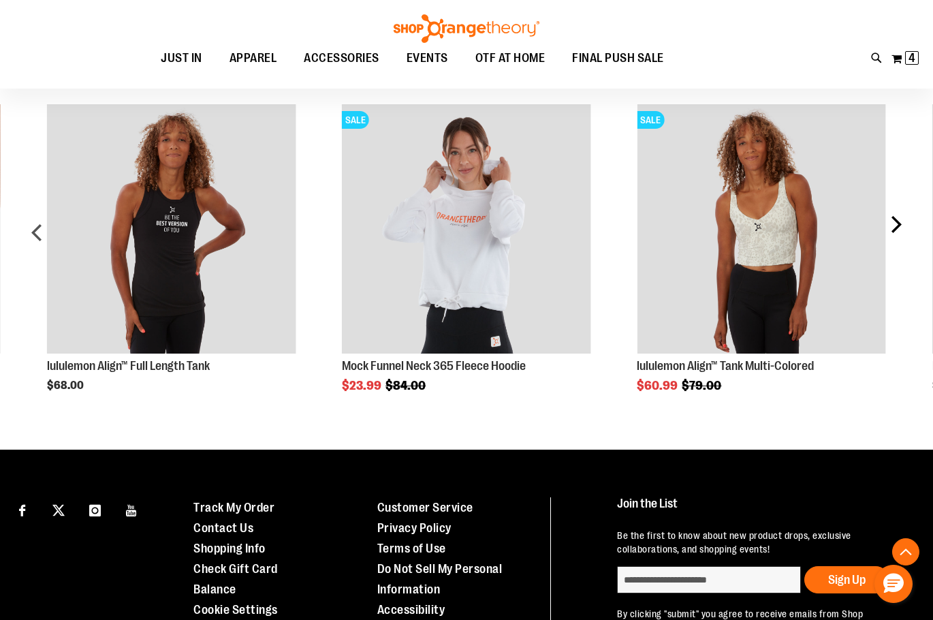
click at [907, 242] on div "next" at bounding box center [895, 238] width 27 height 308
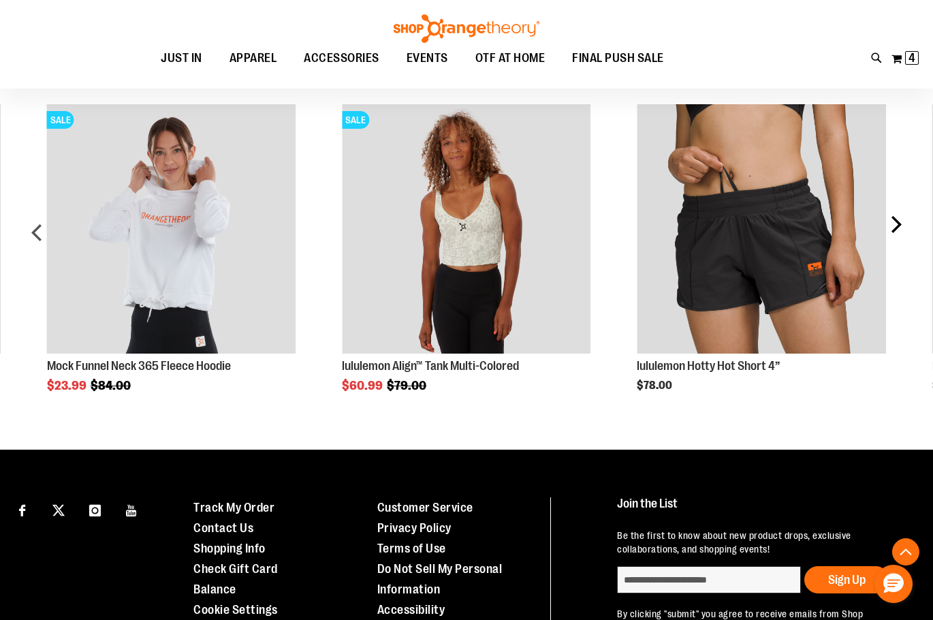
click at [907, 242] on div "next" at bounding box center [895, 238] width 27 height 308
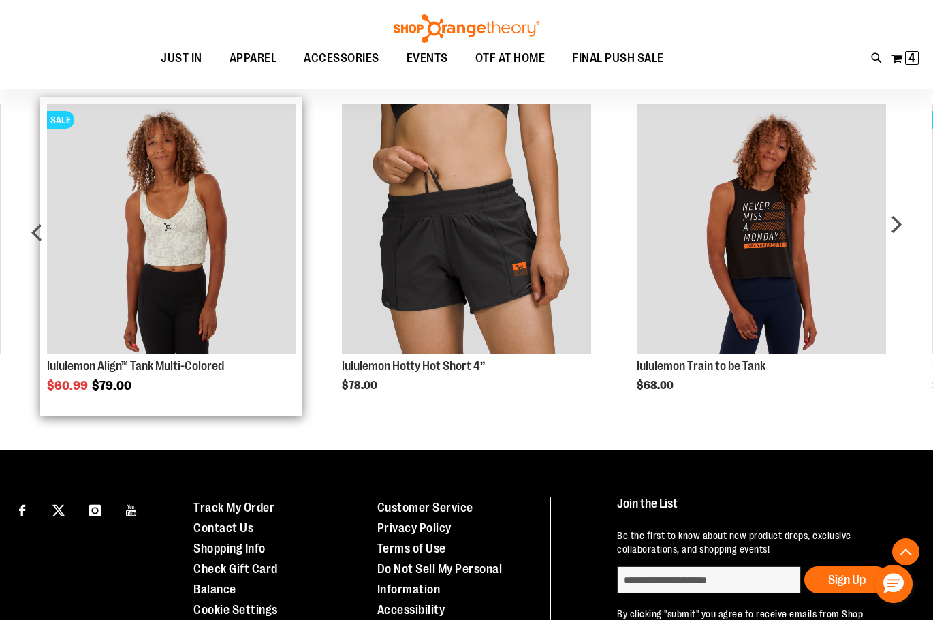
click at [174, 298] on img "Product Page Link" at bounding box center [171, 228] width 249 height 249
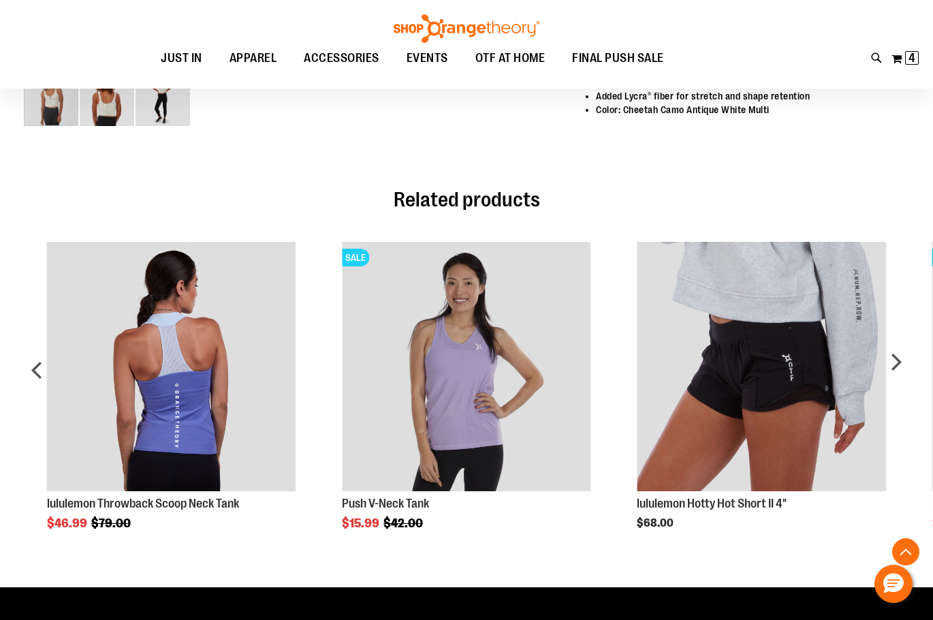
scroll to position [612, 0]
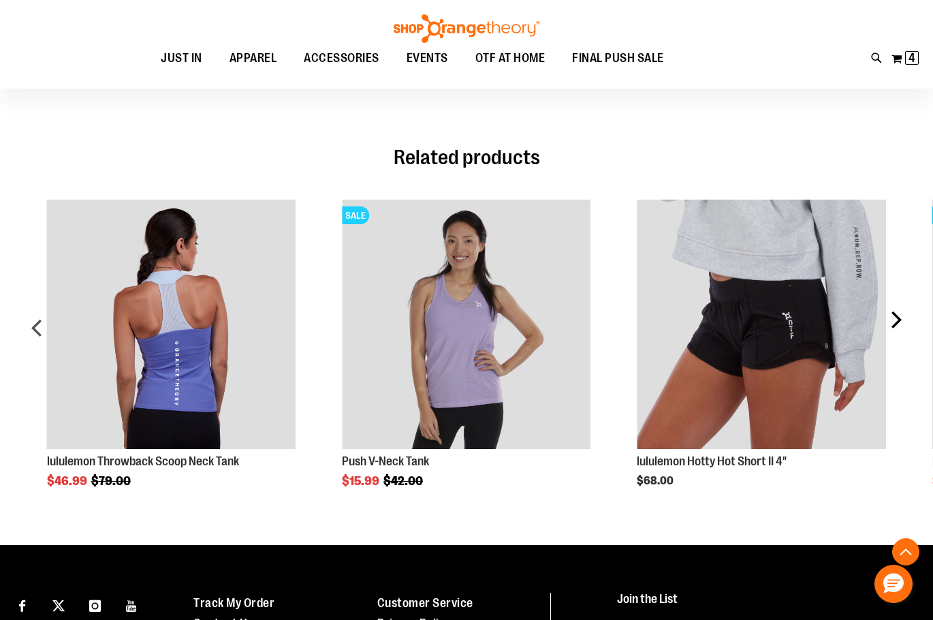
type input "**********"
click at [903, 338] on div "next" at bounding box center [895, 333] width 27 height 308
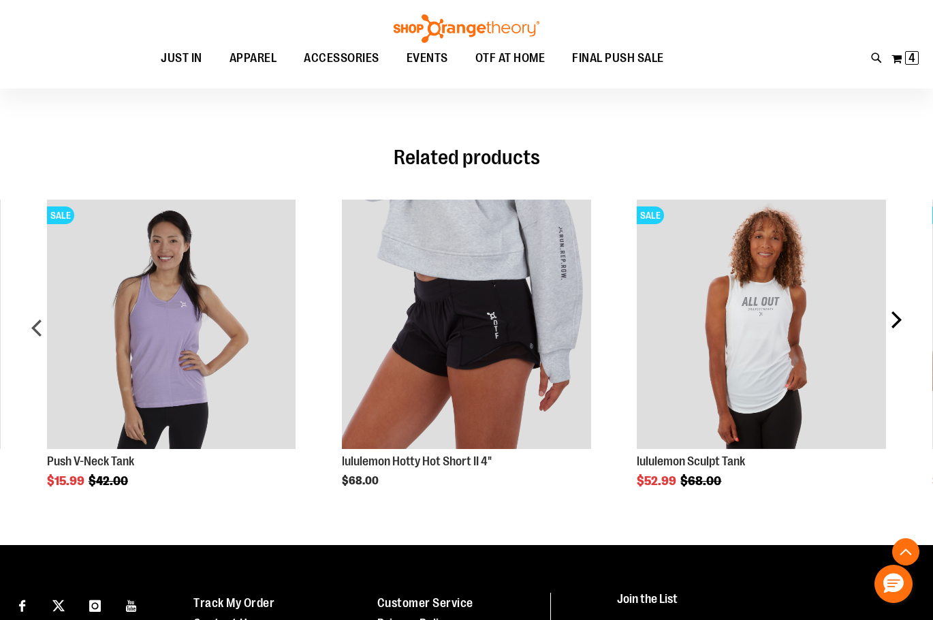
click at [903, 338] on div "next" at bounding box center [895, 333] width 27 height 308
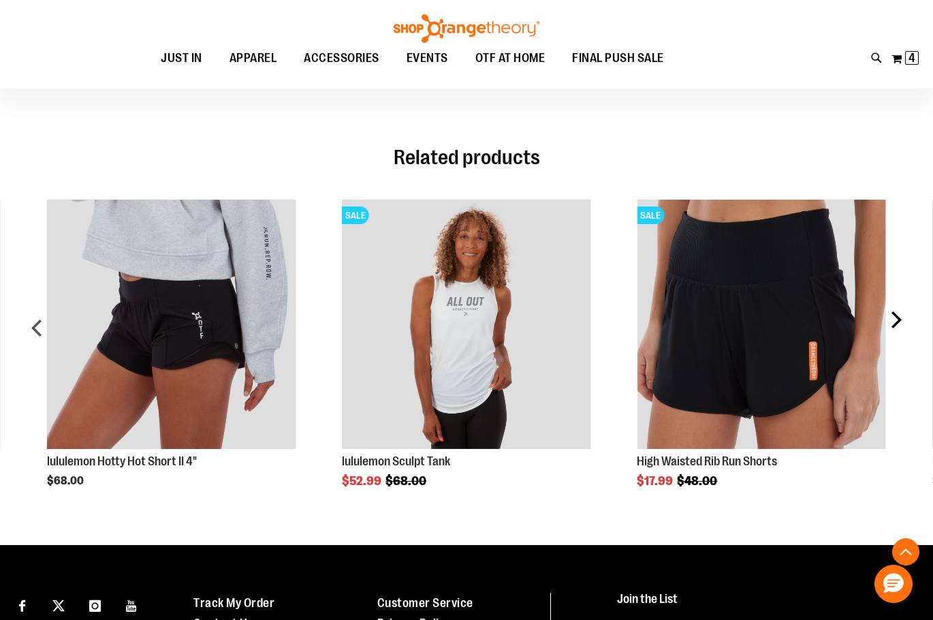
click at [903, 338] on div "next" at bounding box center [895, 333] width 27 height 308
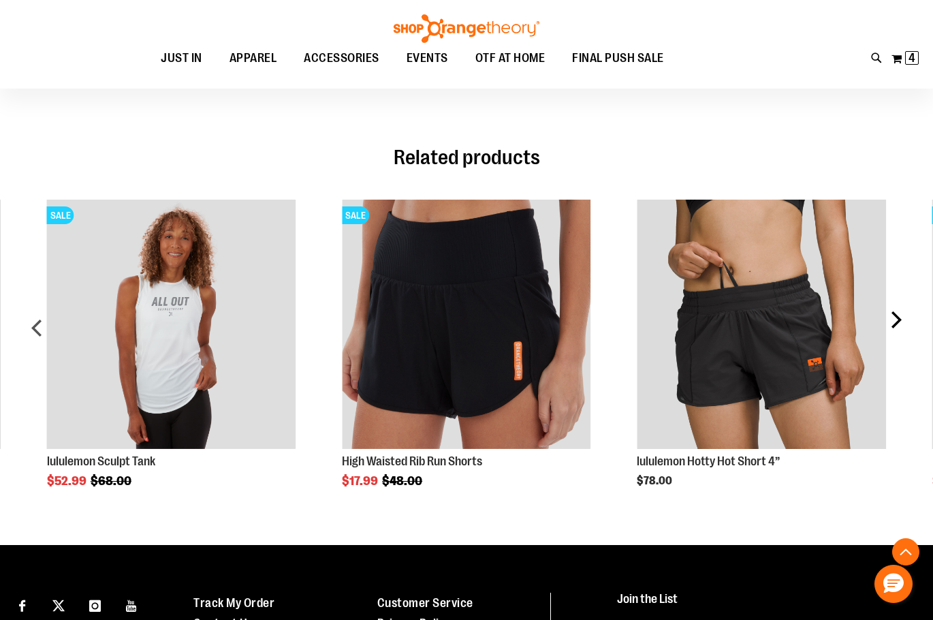
click at [903, 338] on div "next" at bounding box center [895, 333] width 27 height 308
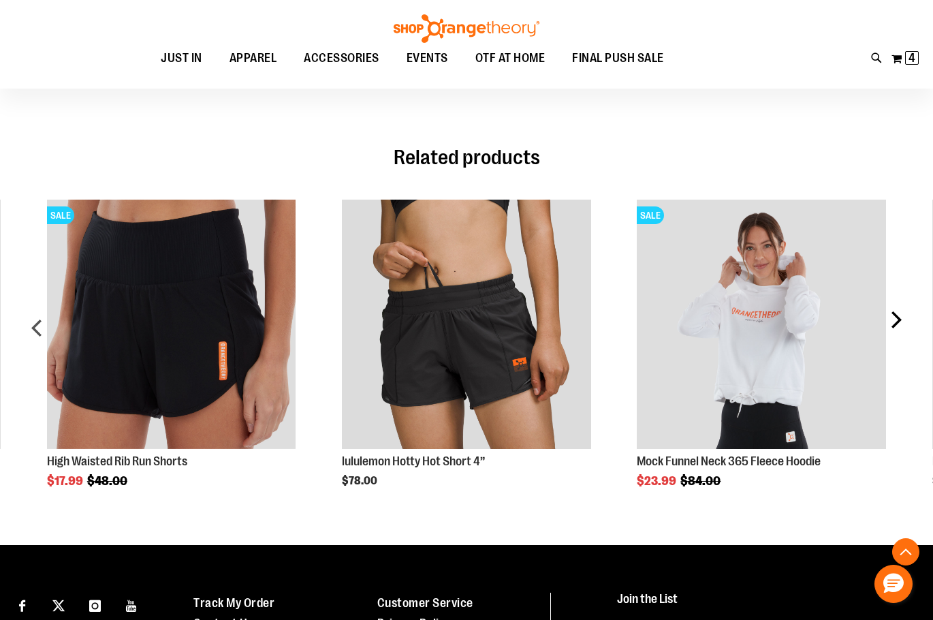
click at [903, 338] on div "next" at bounding box center [895, 333] width 27 height 308
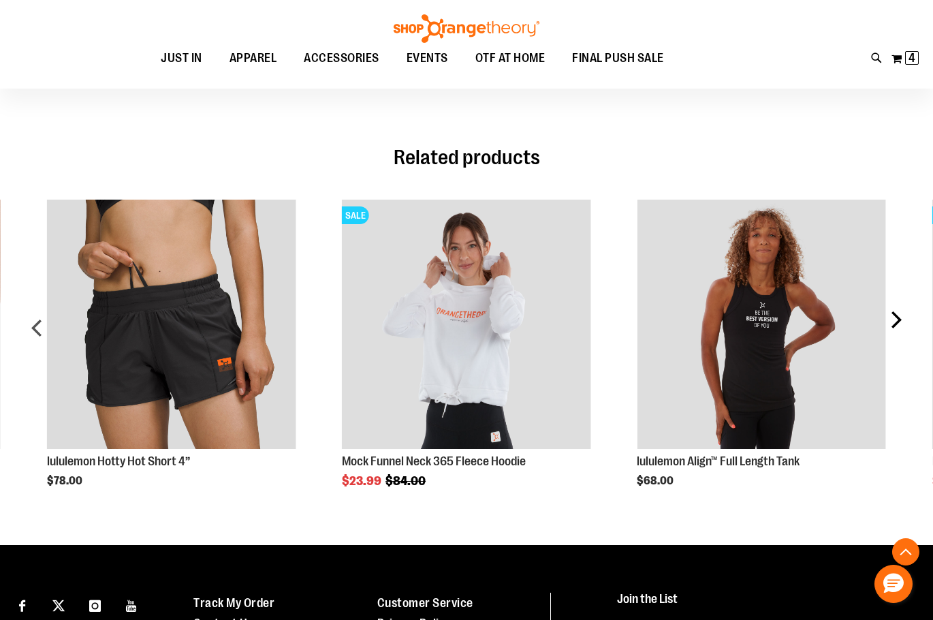
click at [903, 338] on div "next" at bounding box center [895, 333] width 27 height 308
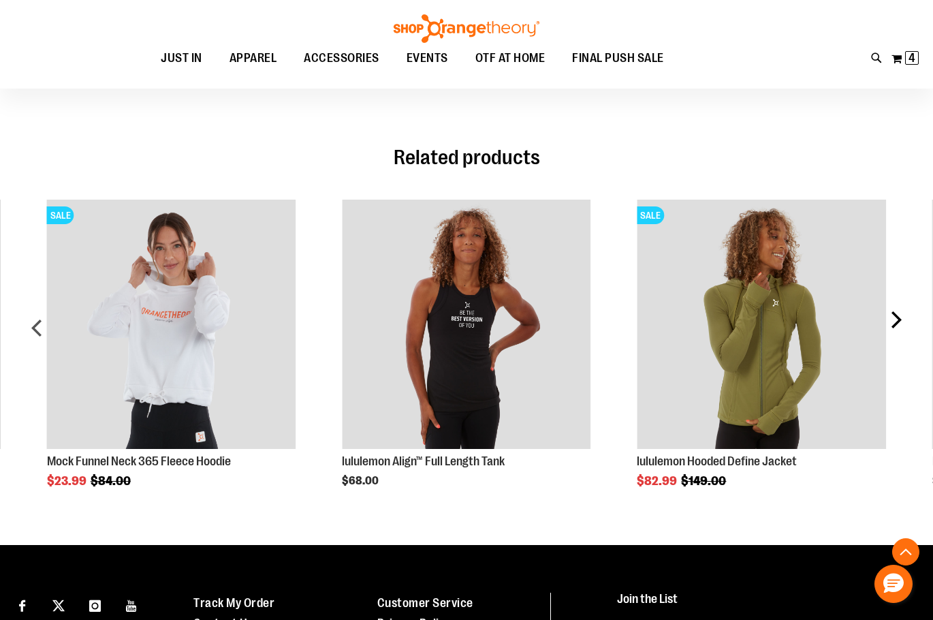
click at [903, 338] on div "next" at bounding box center [895, 333] width 27 height 308
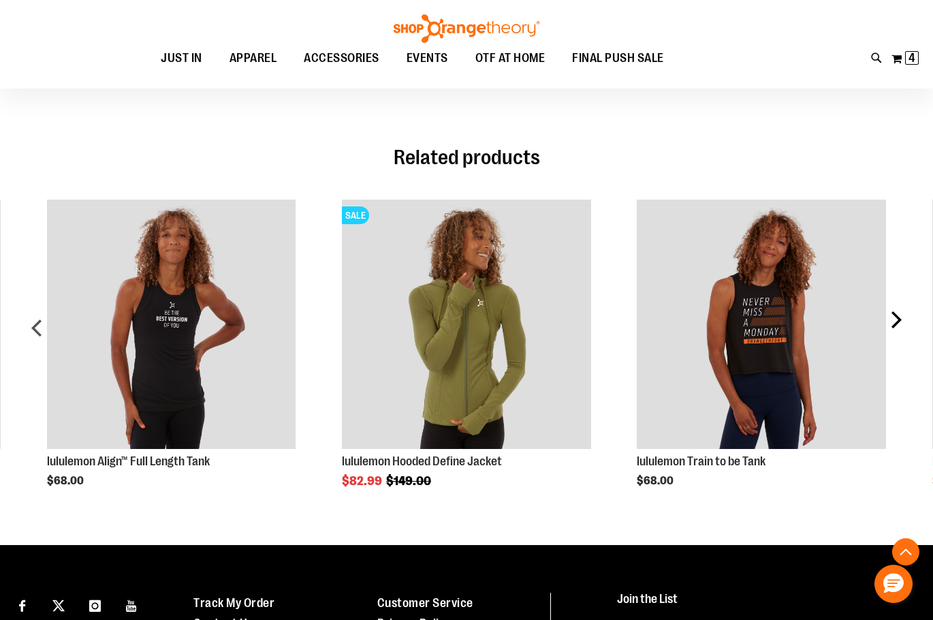
click at [903, 338] on div "next" at bounding box center [895, 333] width 27 height 308
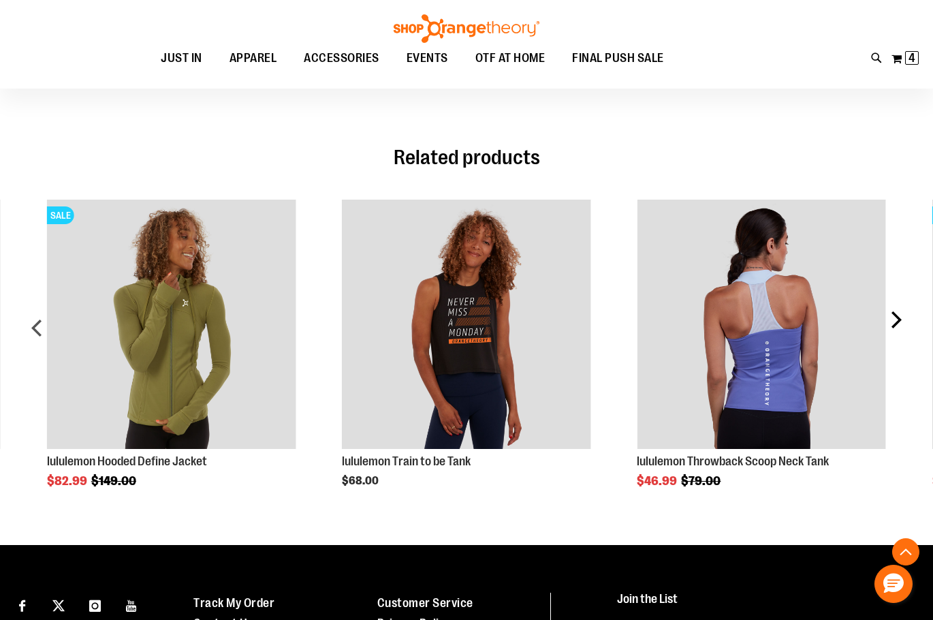
click at [903, 338] on div "next" at bounding box center [895, 333] width 27 height 308
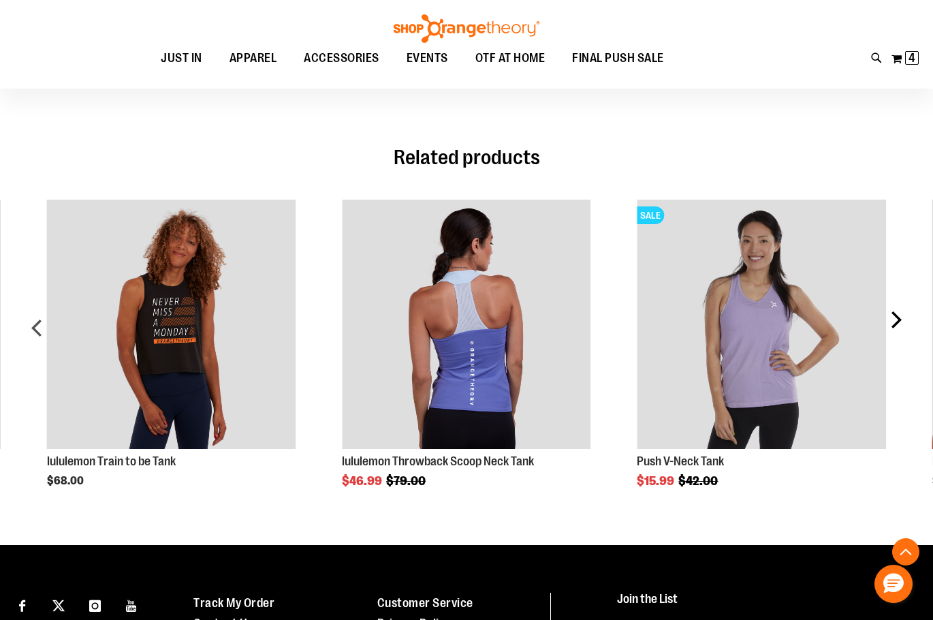
click at [903, 338] on div "next" at bounding box center [895, 333] width 27 height 308
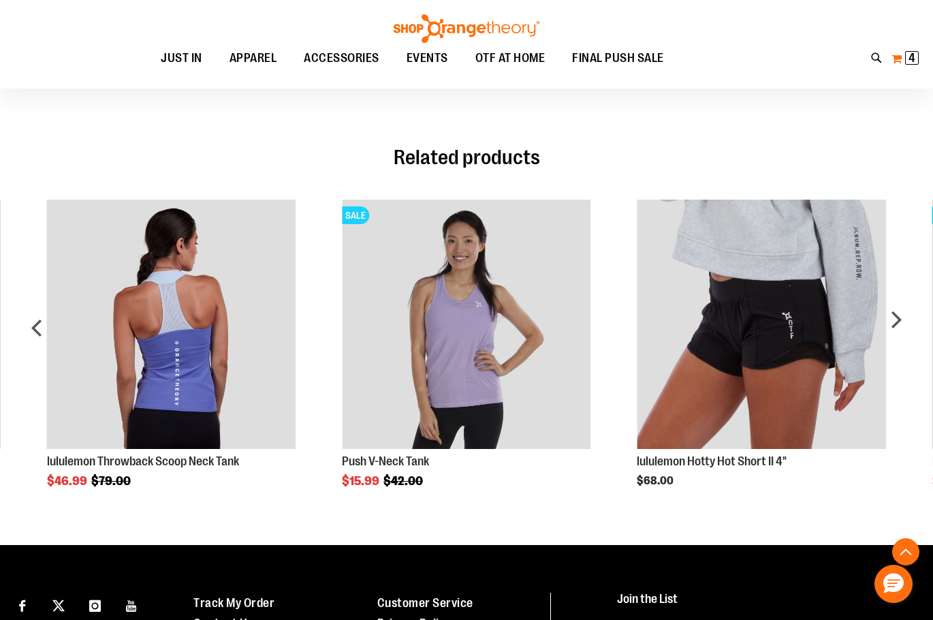
click at [895, 61] on button "My Cart 4 4 items" at bounding box center [905, 59] width 29 height 22
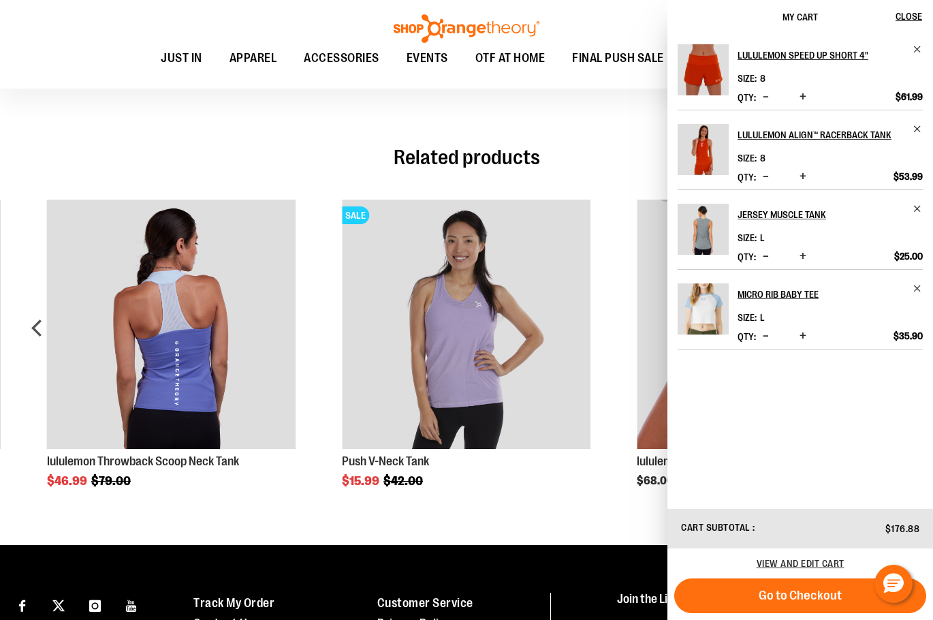
click at [537, 149] on div "Related products SALE lululemon Hooded Define Jacket $82.99" at bounding box center [466, 319] width 885 height 381
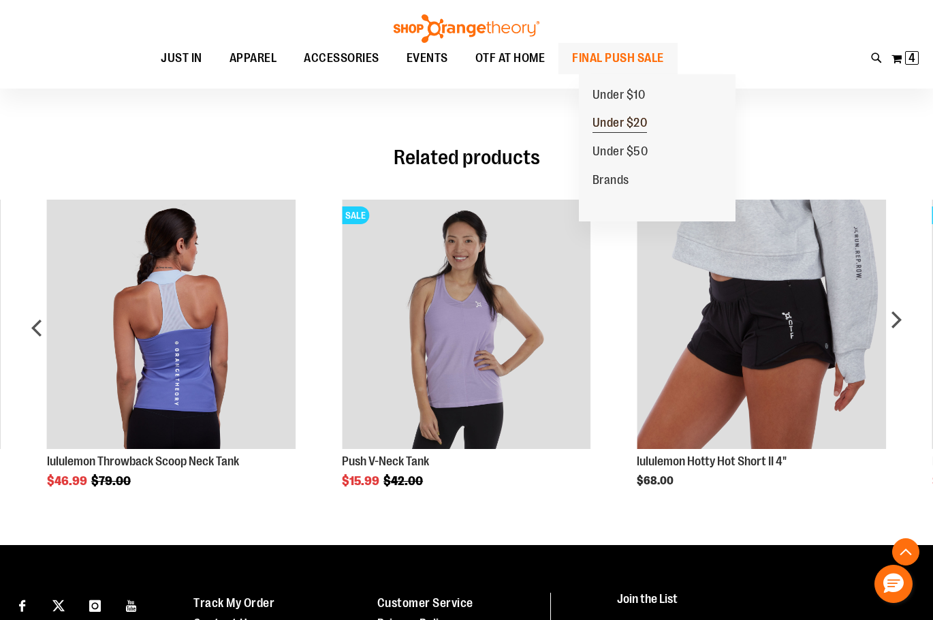
click at [614, 110] on link "Under $20" at bounding box center [620, 123] width 82 height 29
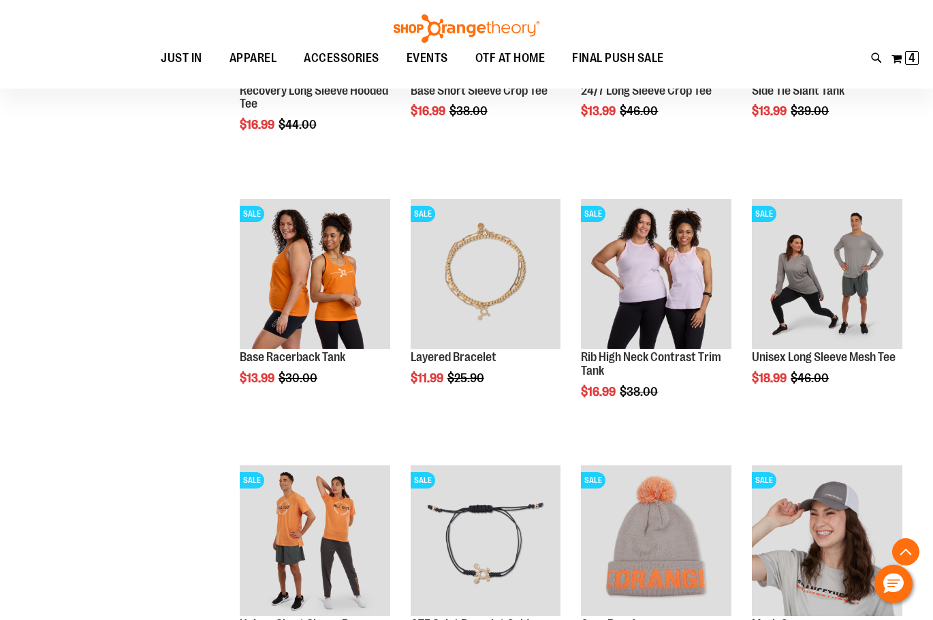
scroll to position [884, 0]
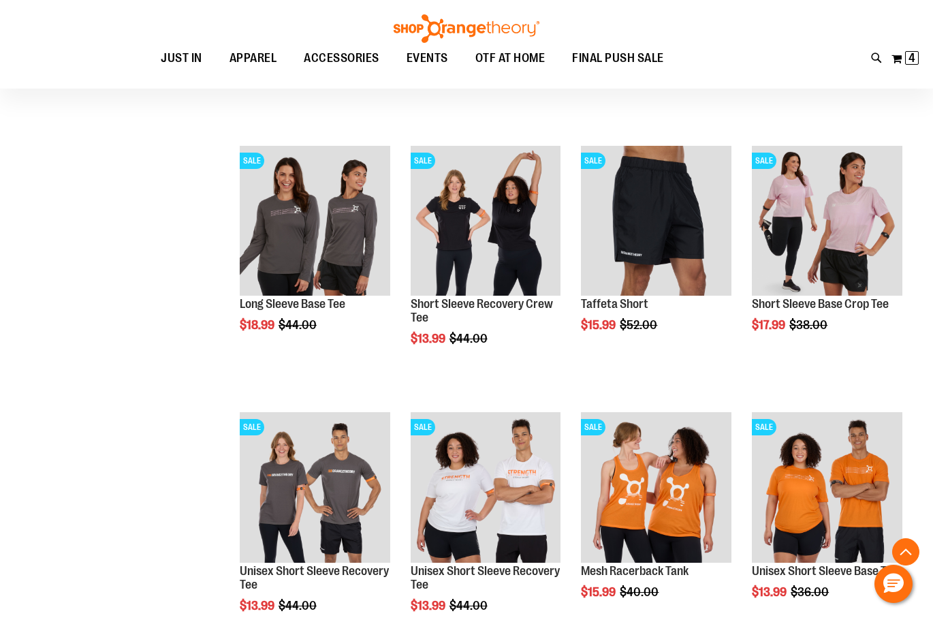
scroll to position [2178, 0]
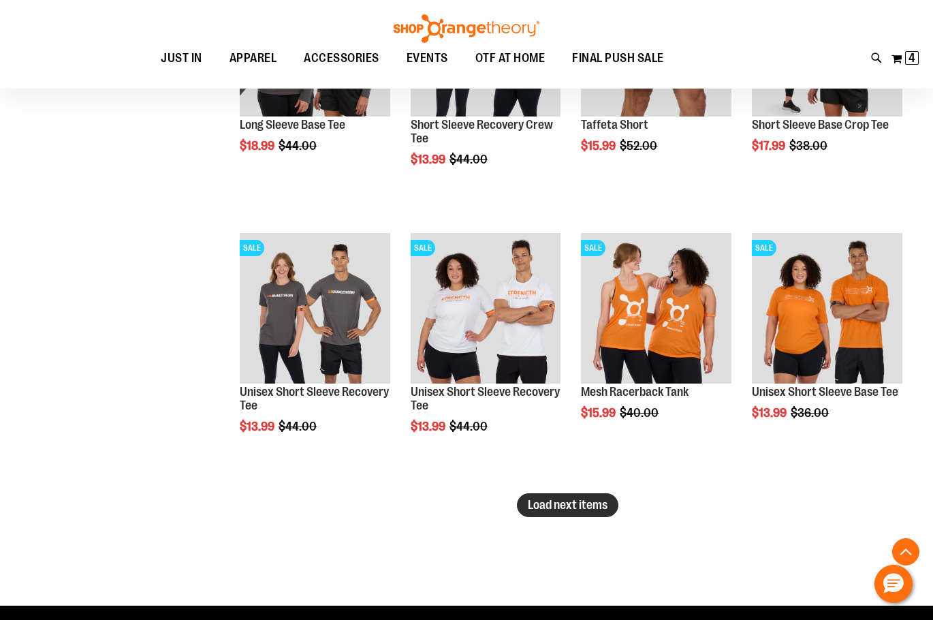
type input "**********"
click at [532, 497] on button "Load next items" at bounding box center [567, 505] width 101 height 24
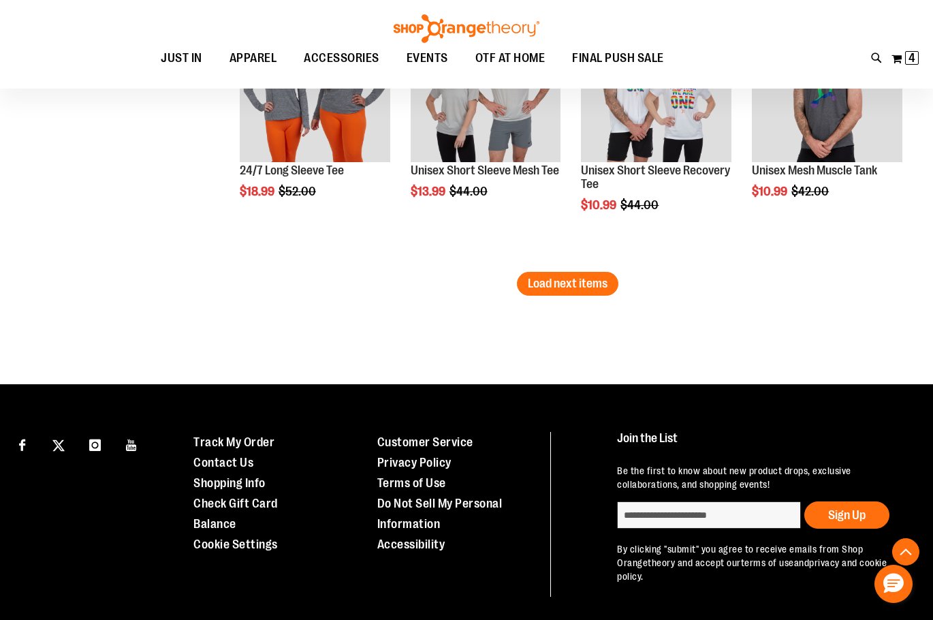
scroll to position [3131, 0]
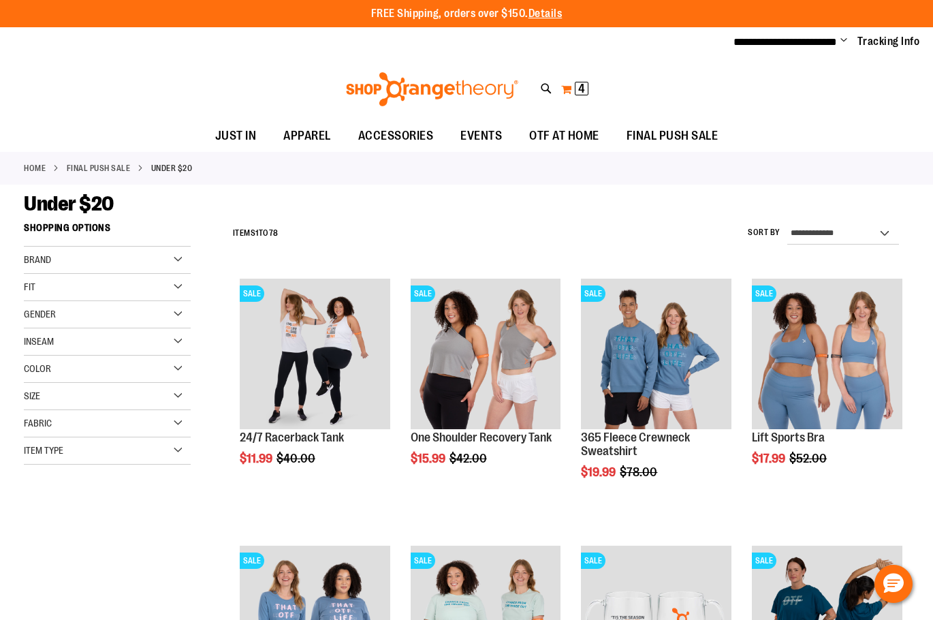
click at [579, 93] on span "4" at bounding box center [581, 89] width 7 height 14
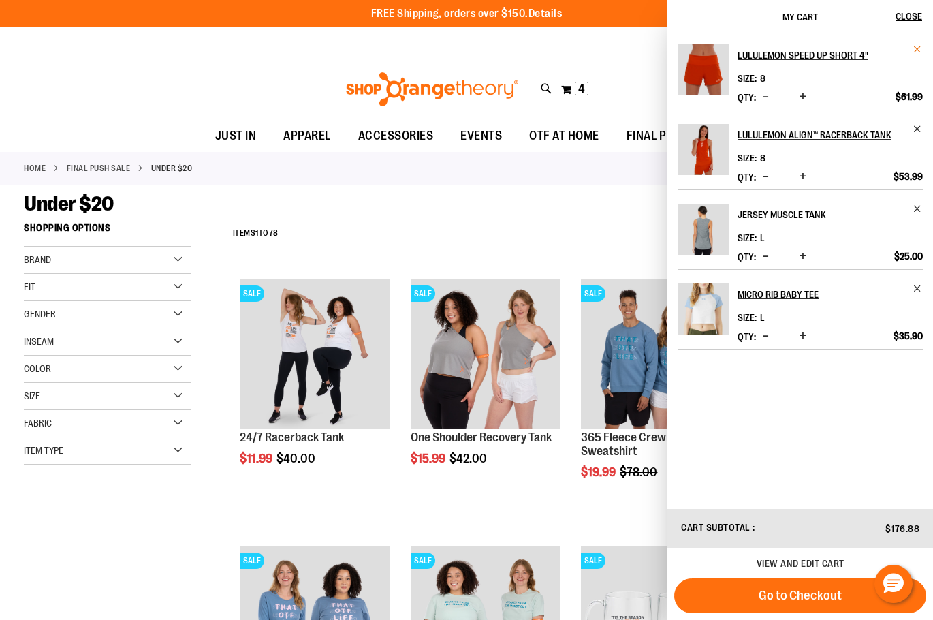
click at [918, 48] on span "Remove item" at bounding box center [917, 49] width 10 height 10
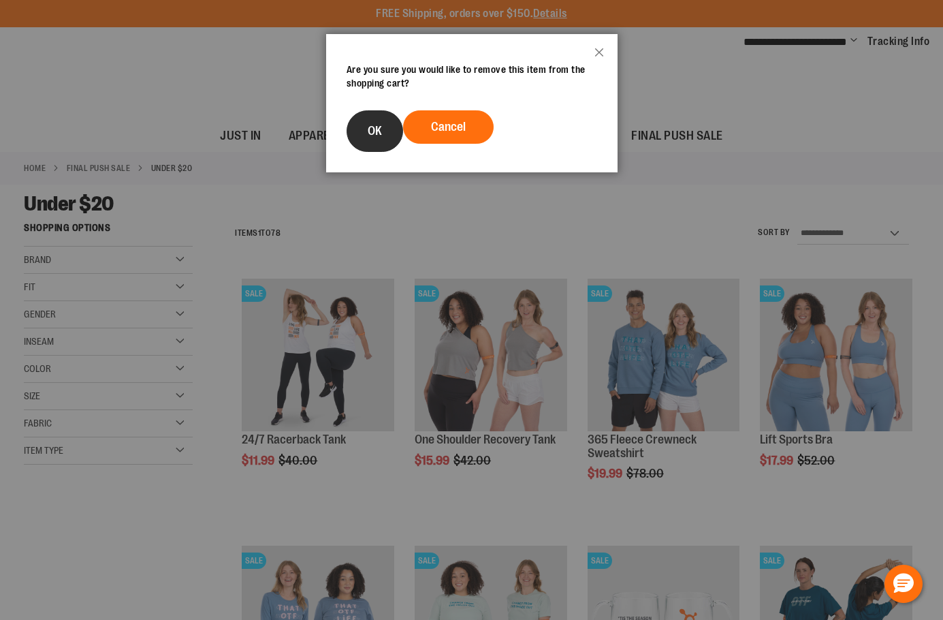
click at [394, 142] on button "OK" at bounding box center [375, 131] width 57 height 42
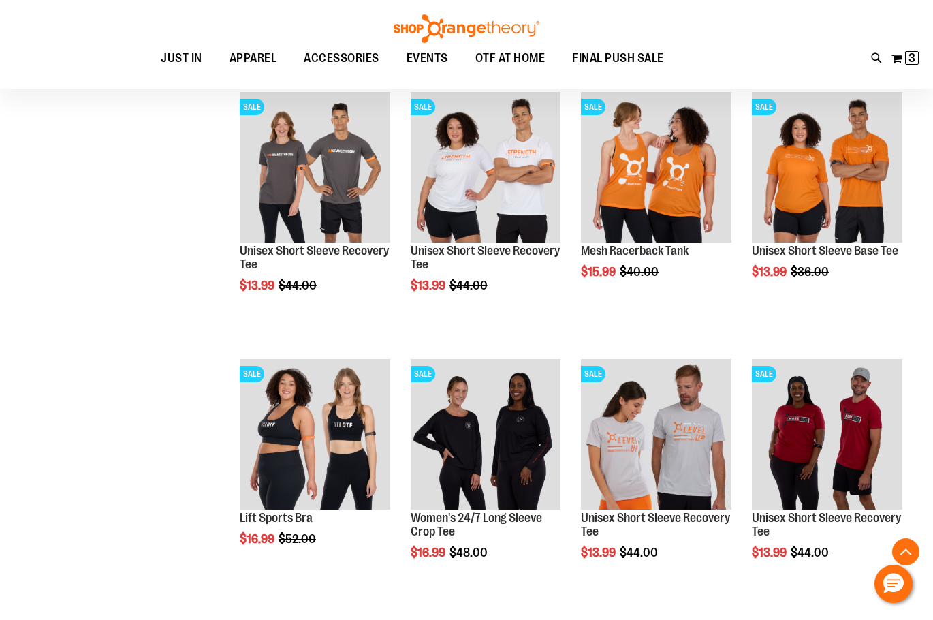
scroll to position [2451, 0]
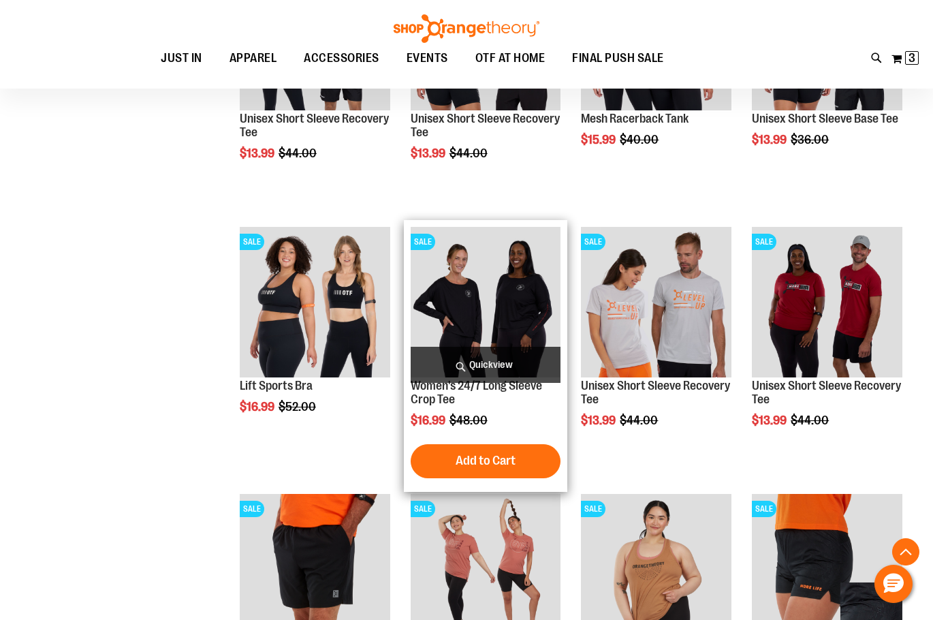
click at [436, 289] on img "product" at bounding box center [486, 302] width 150 height 150
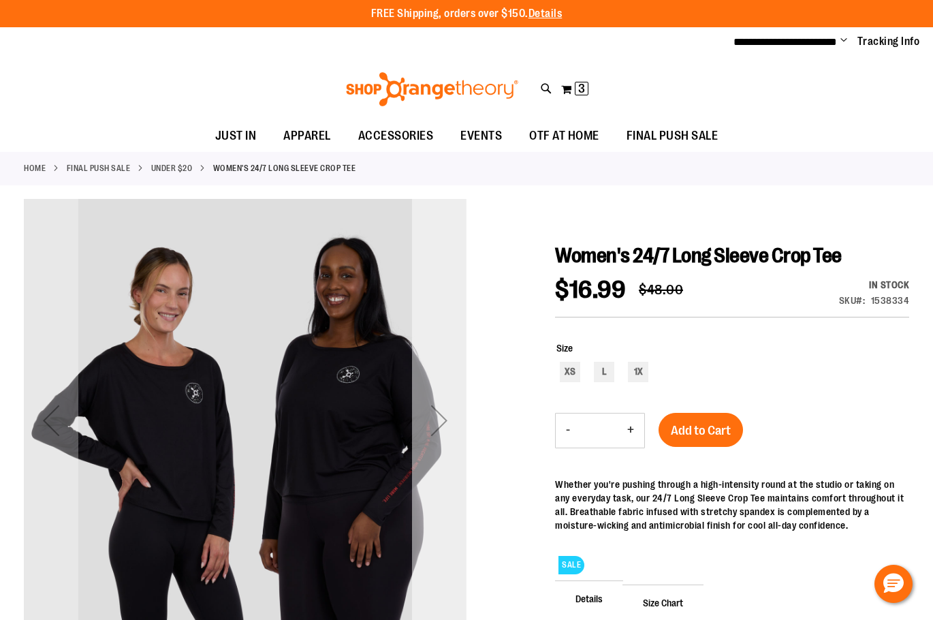
type input "**********"
click at [441, 412] on div "Next" at bounding box center [439, 420] width 54 height 54
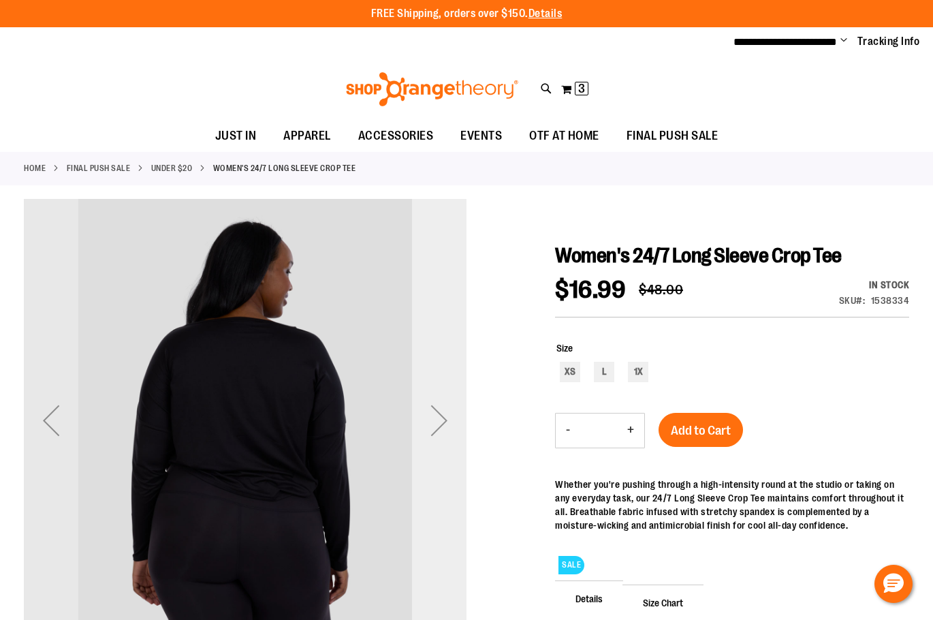
click at [441, 412] on div "Next" at bounding box center [439, 420] width 54 height 54
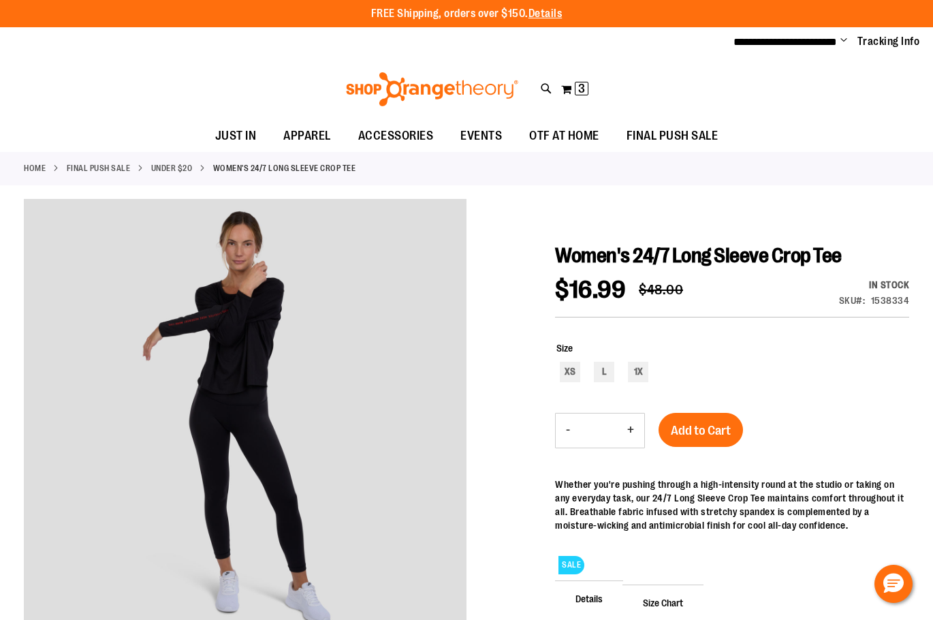
click at [588, 369] on div "XS L 1X" at bounding box center [732, 374] width 353 height 24
click at [595, 369] on div "L" at bounding box center [604, 372] width 20 height 20
type input "***"
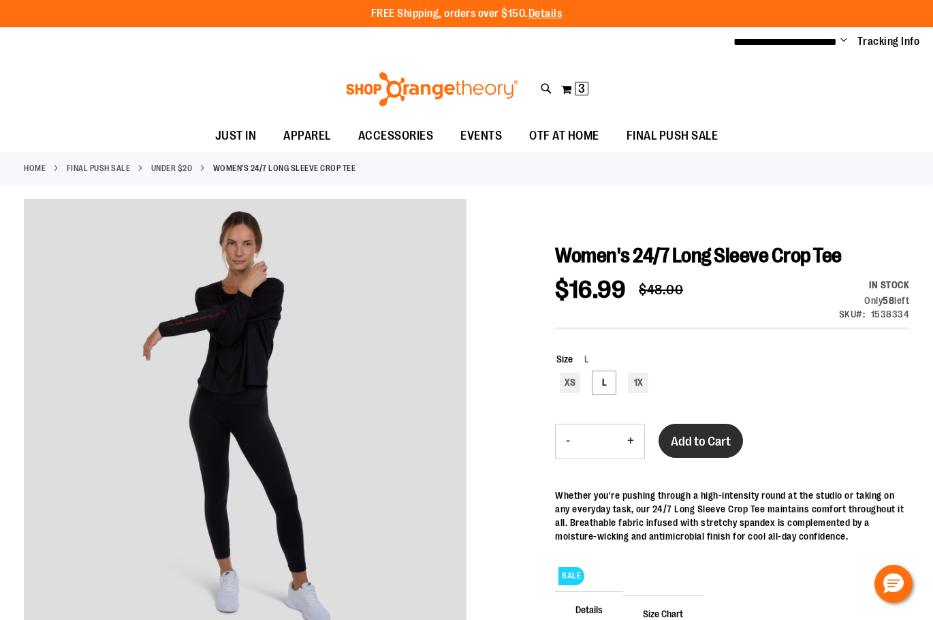
click at [703, 430] on button "Add to Cart" at bounding box center [700, 440] width 84 height 34
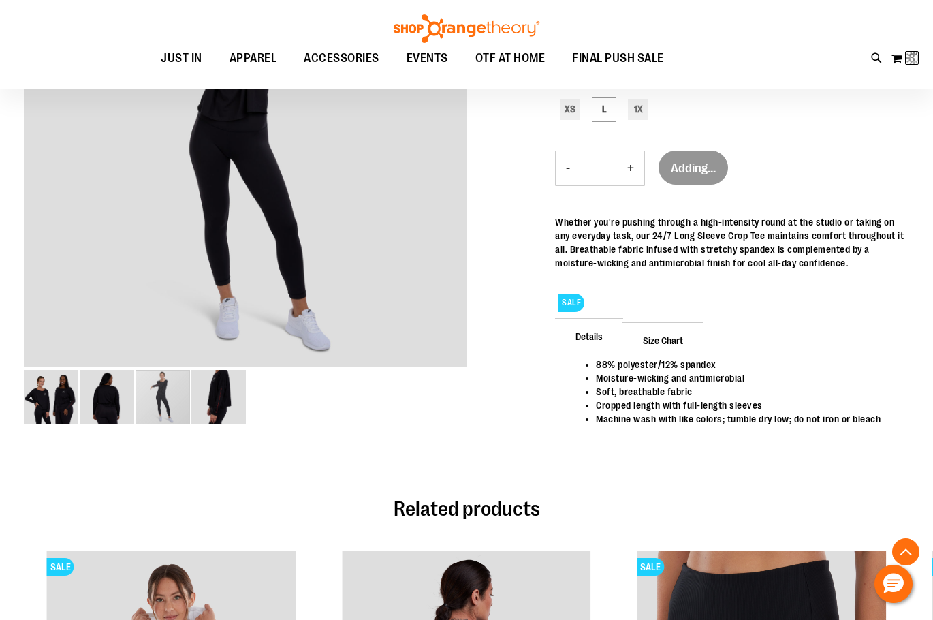
scroll to position [612, 0]
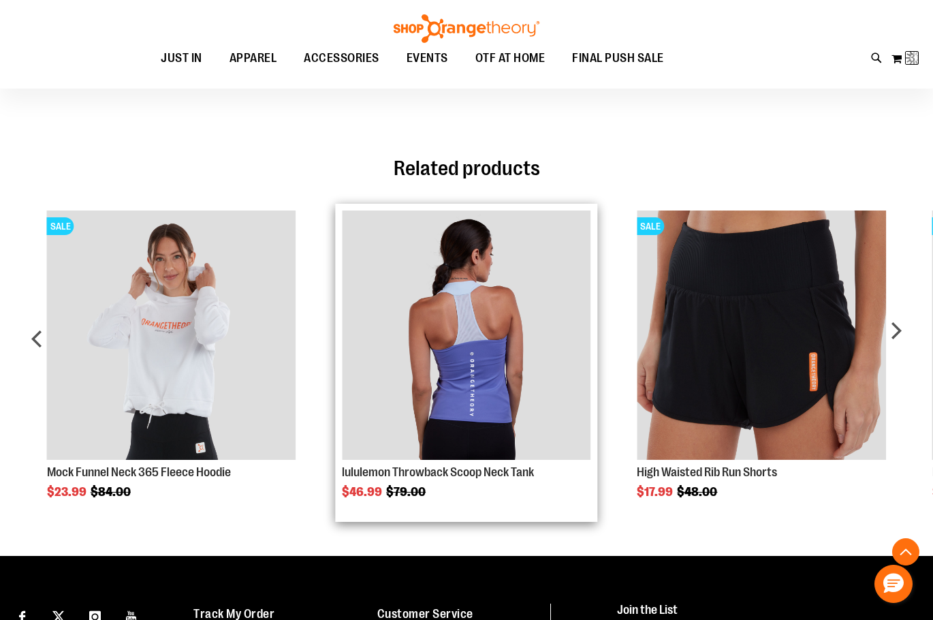
click at [424, 421] on img "Product Page Link" at bounding box center [466, 334] width 249 height 249
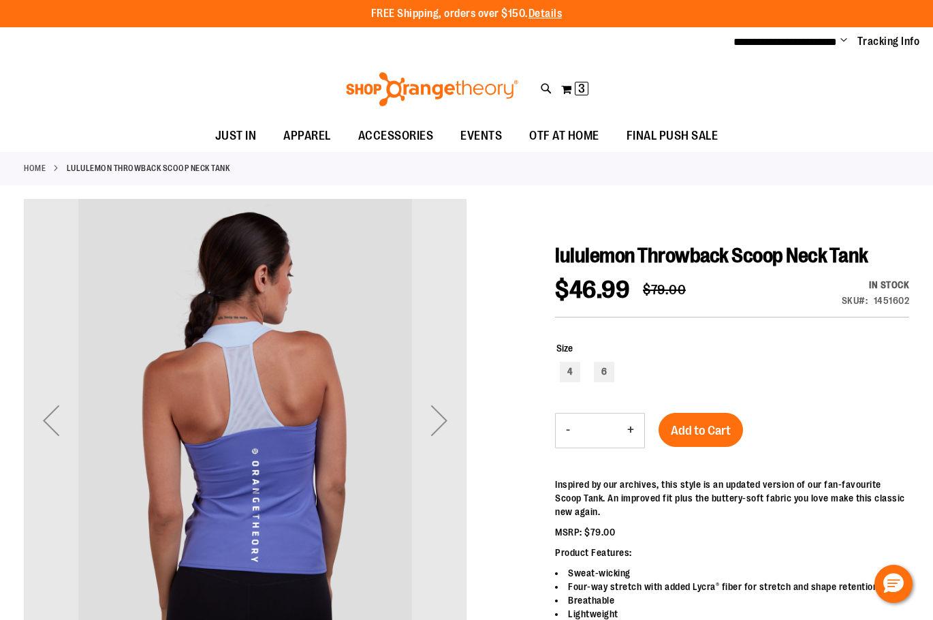
type input "**********"
click at [424, 421] on div "Next" at bounding box center [439, 420] width 54 height 54
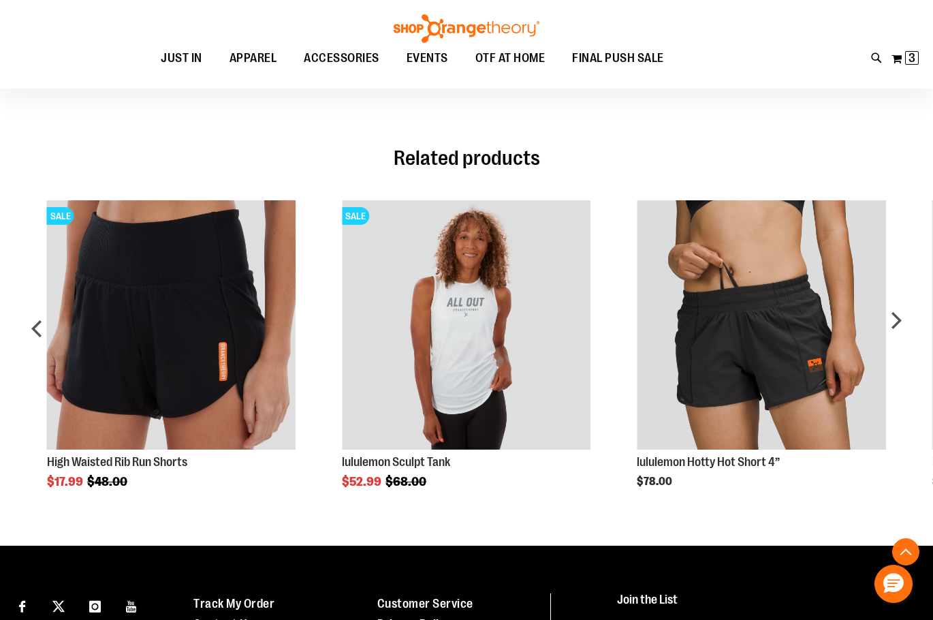
scroll to position [816, 0]
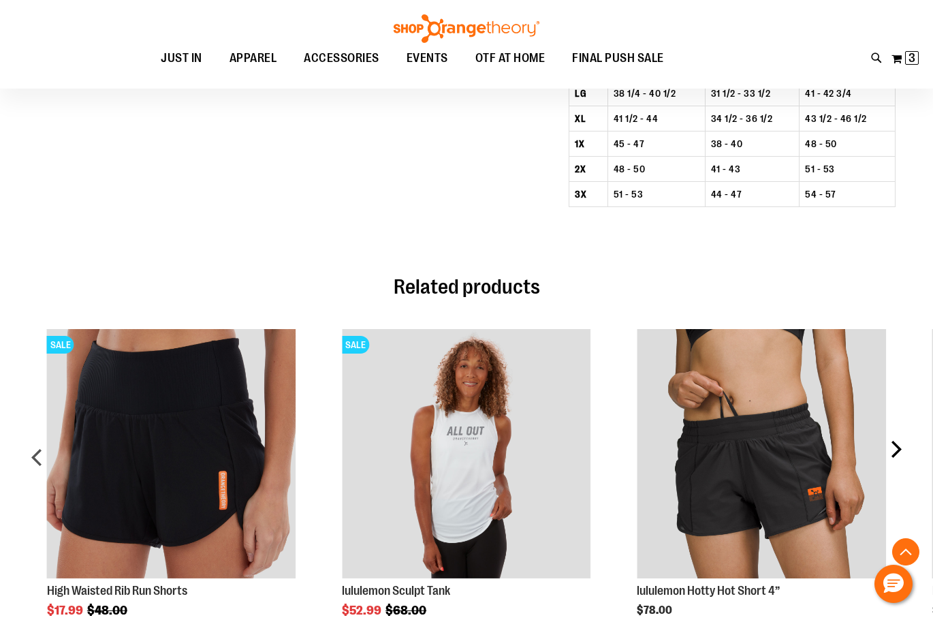
click at [896, 468] on div "next" at bounding box center [895, 462] width 27 height 308
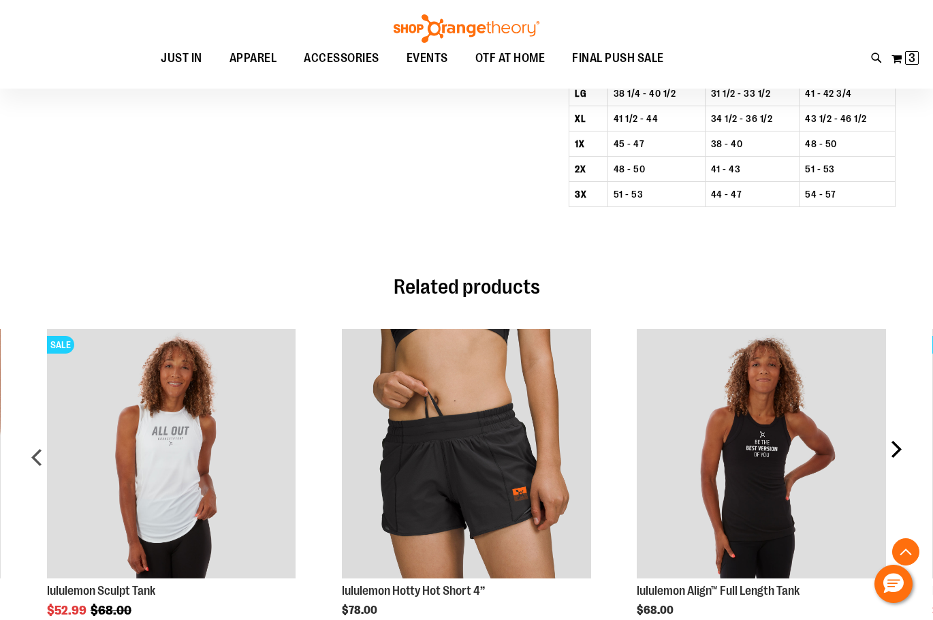
click at [896, 468] on div "next" at bounding box center [895, 462] width 27 height 308
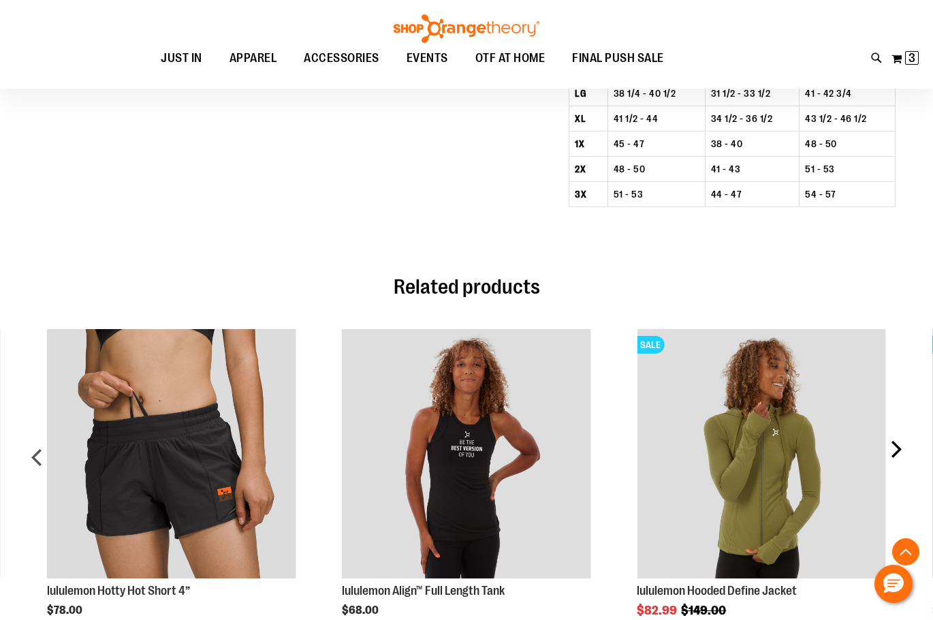
click at [896, 468] on div "next" at bounding box center [895, 462] width 27 height 308
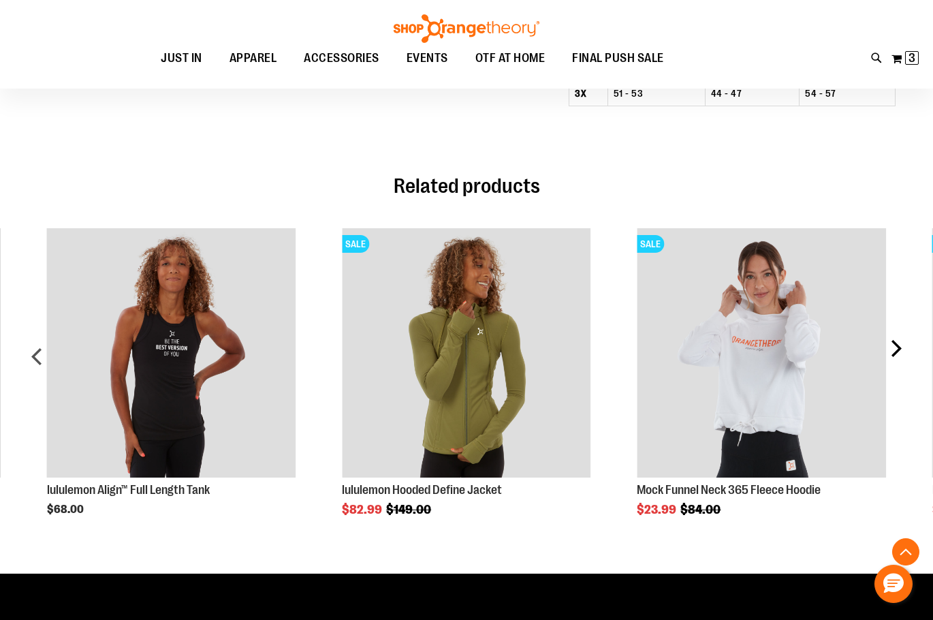
scroll to position [1089, 0]
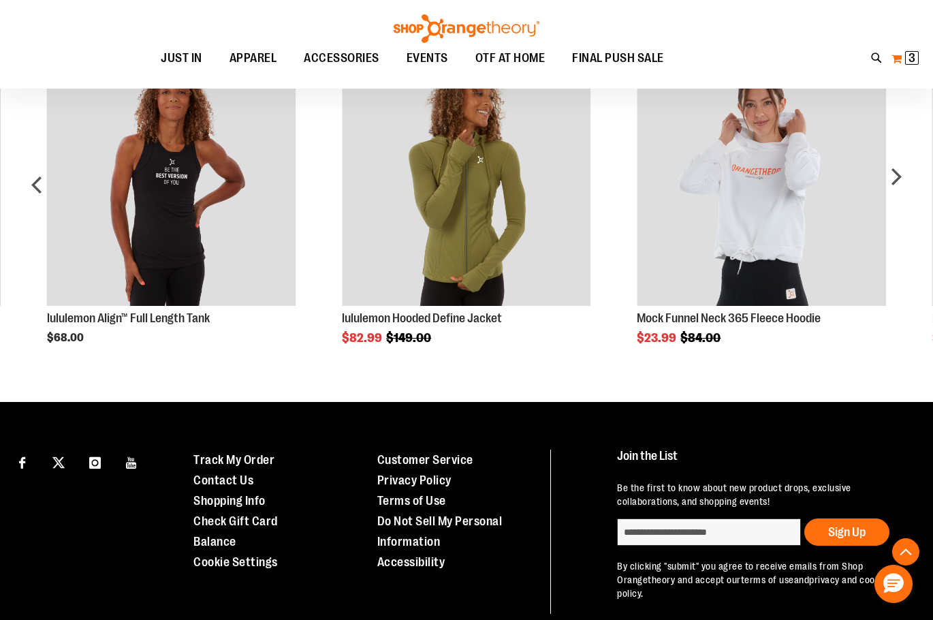
click at [912, 61] on span "3" at bounding box center [911, 58] width 7 height 14
